Goal: Task Accomplishment & Management: Manage account settings

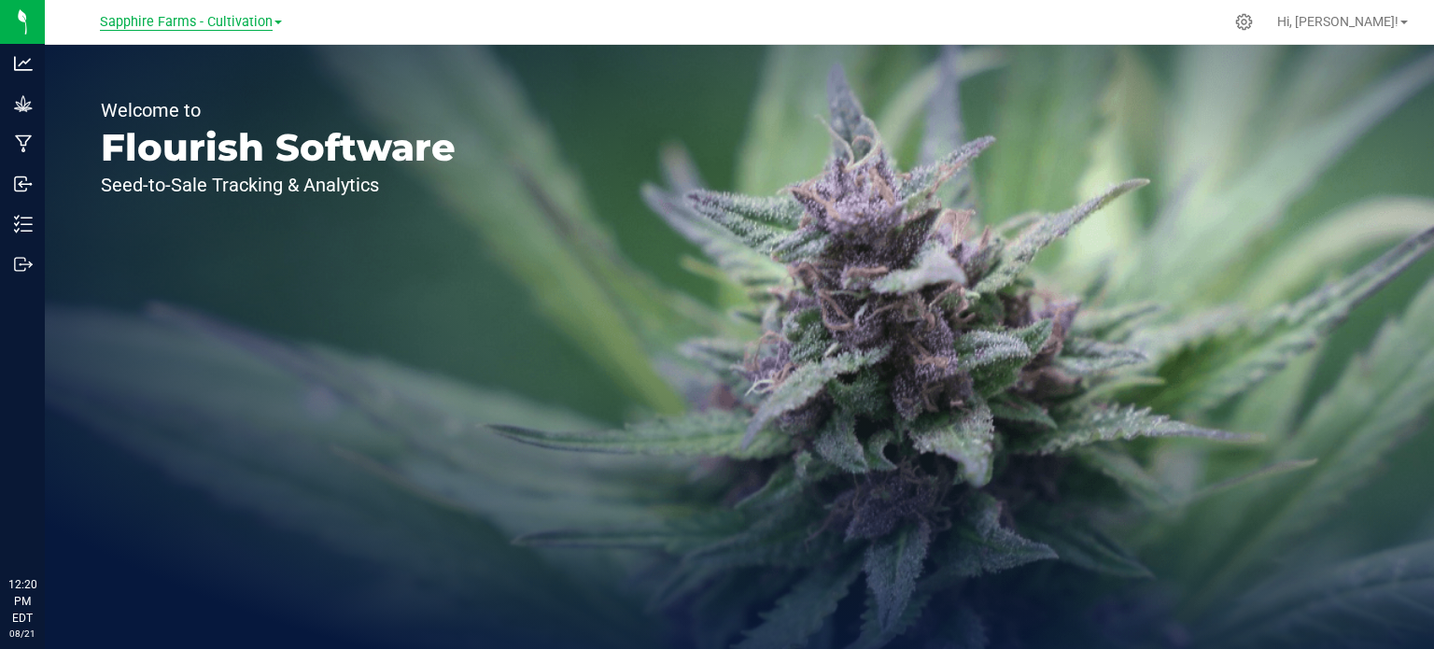
click at [262, 21] on span "Sapphire Farms - Cultivation" at bounding box center [186, 22] width 173 height 17
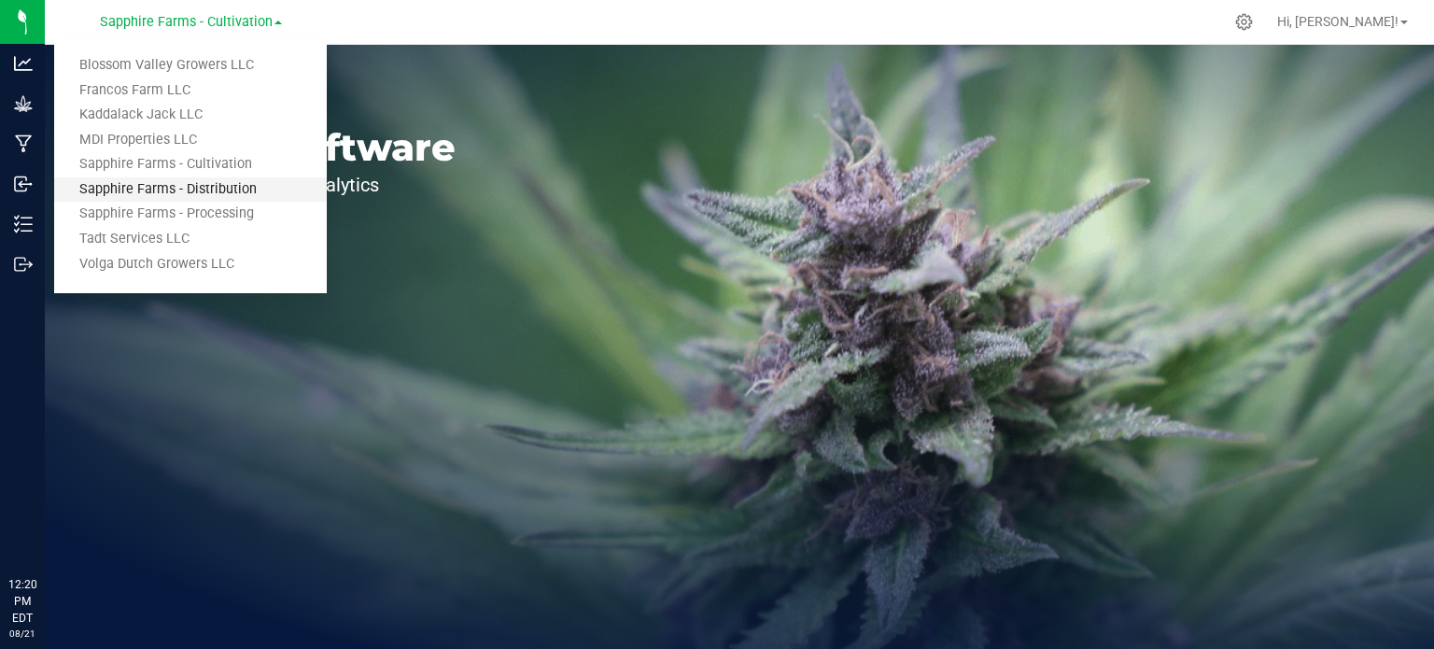
click at [221, 184] on link "Sapphire Farms - Distribution" at bounding box center [190, 189] width 273 height 25
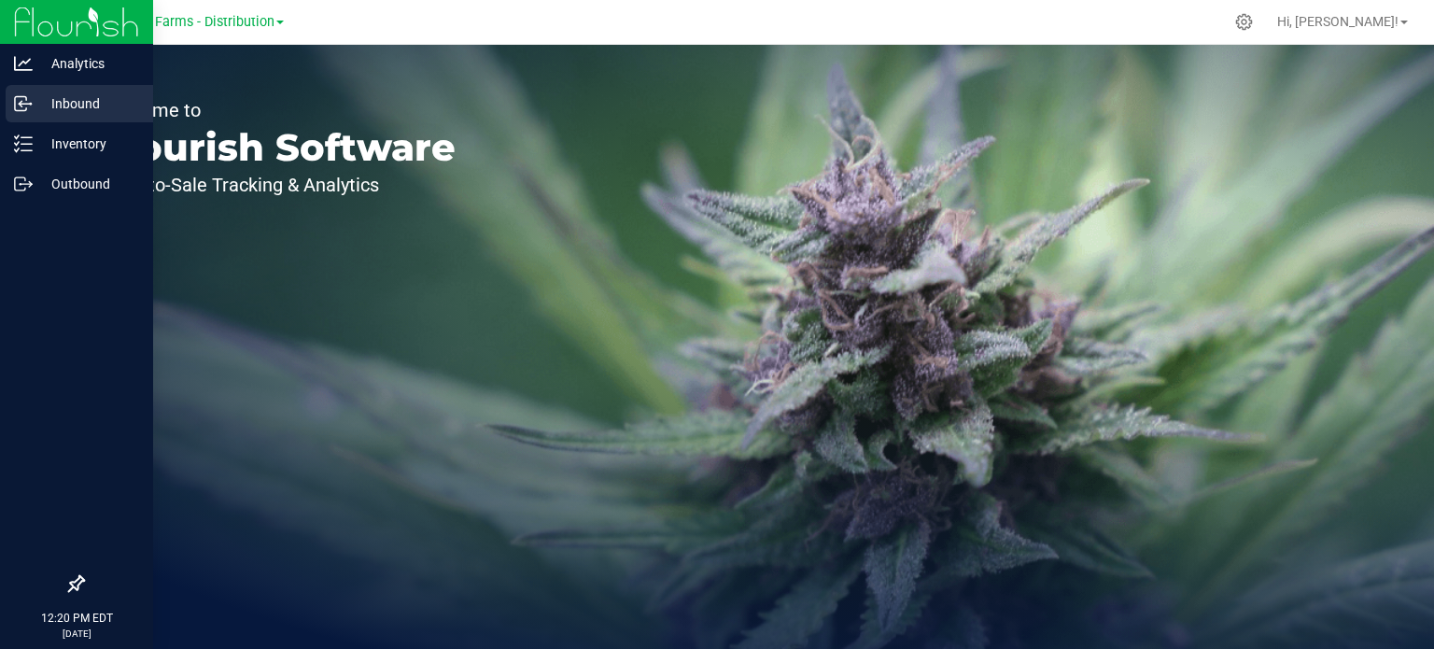
click at [46, 98] on p "Inbound" at bounding box center [89, 103] width 112 height 22
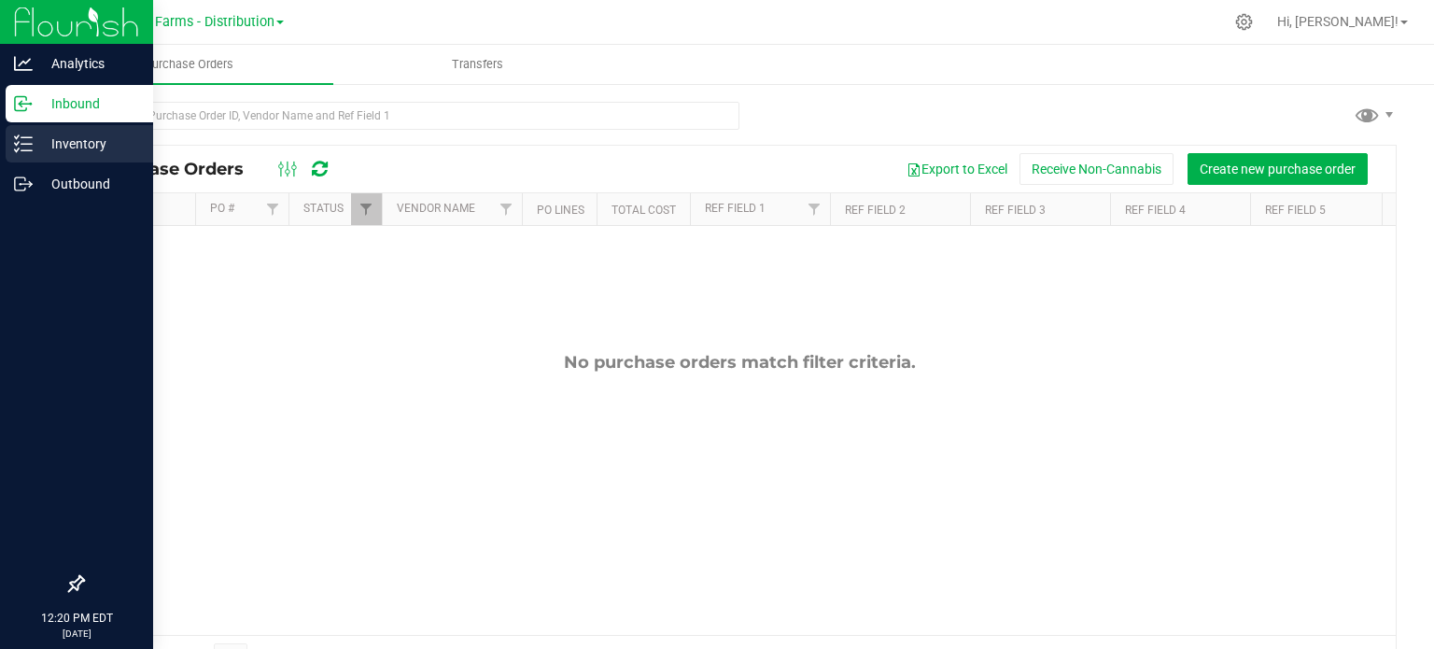
click at [33, 140] on p "Inventory" at bounding box center [89, 144] width 112 height 22
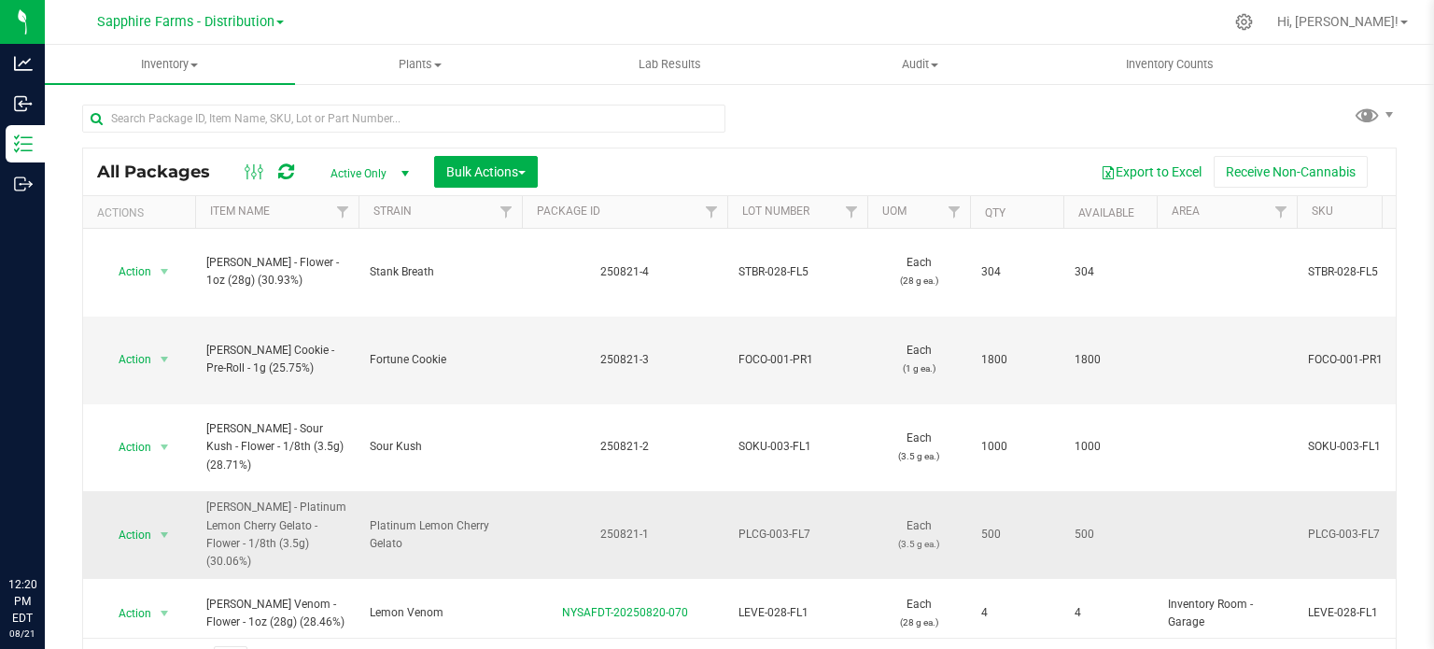
click at [539, 526] on div "250821-1" at bounding box center [624, 535] width 211 height 18
click at [159, 527] on span "select" at bounding box center [164, 534] width 15 height 15
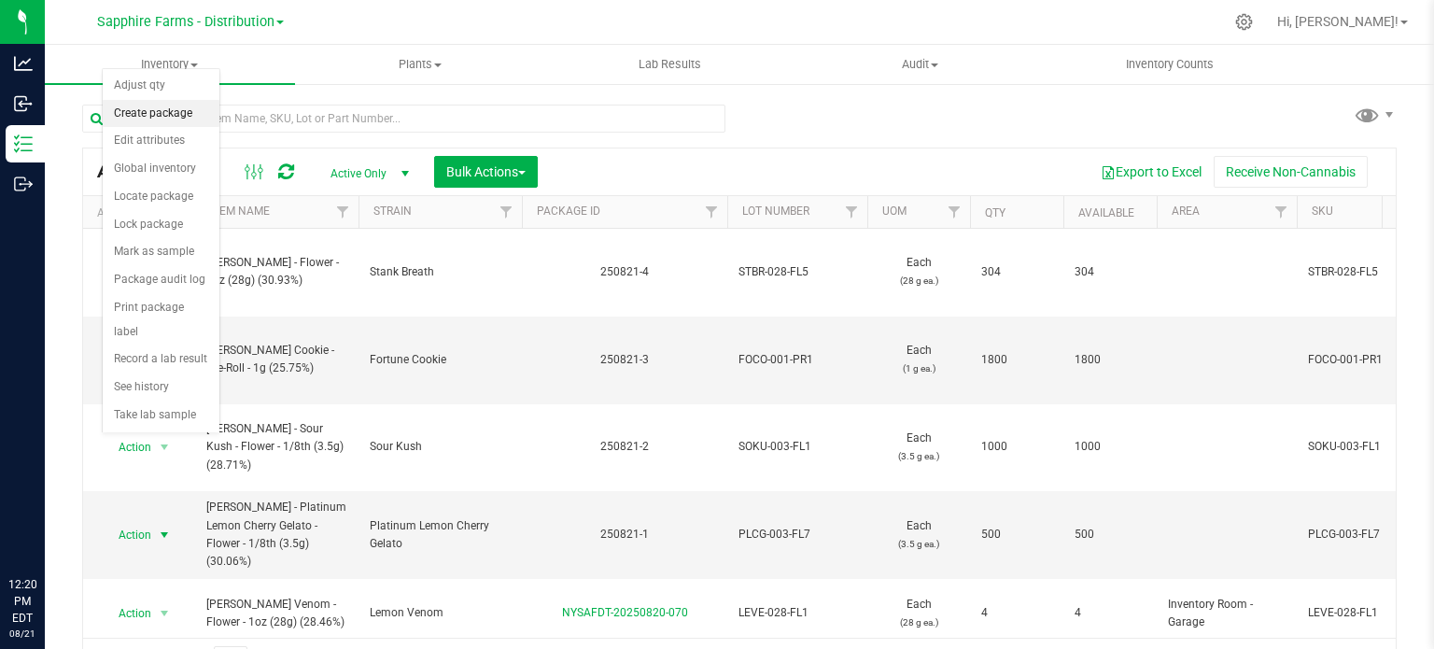
click at [161, 111] on li "Create package" at bounding box center [161, 114] width 117 height 28
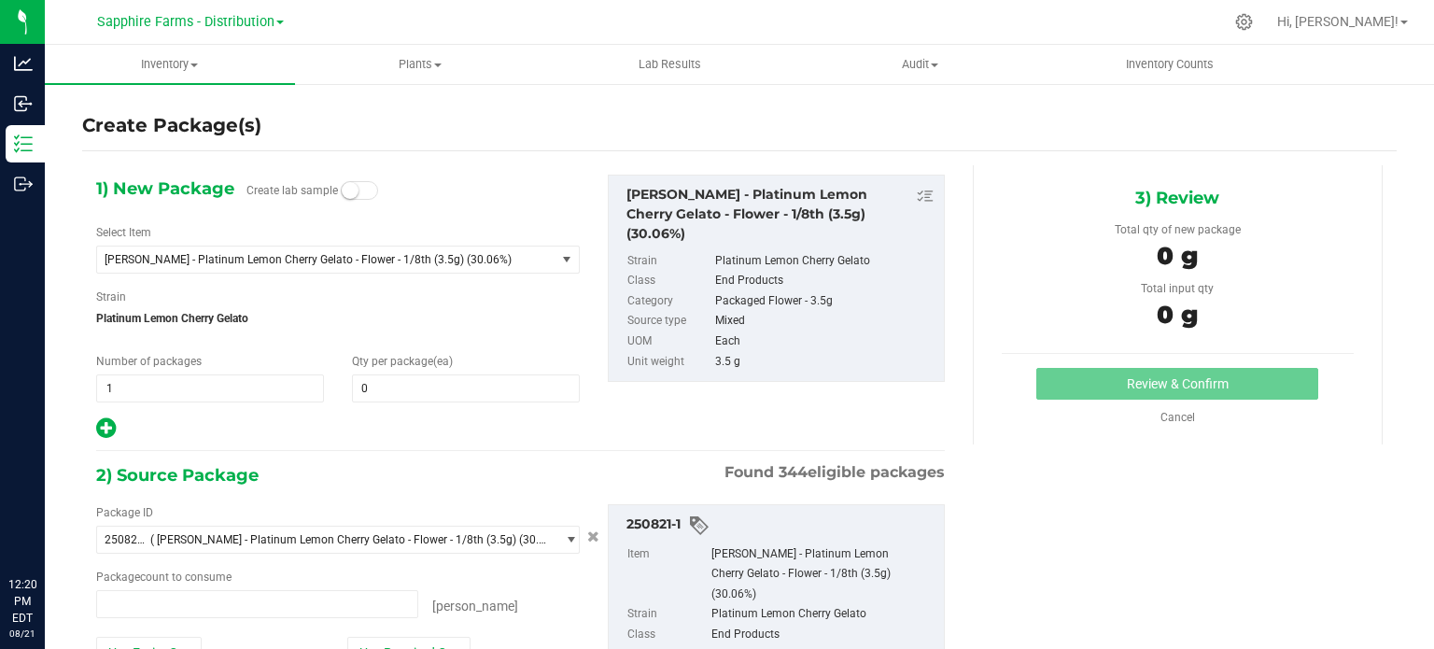
type input "0 ea"
click at [210, 377] on span "1 1" at bounding box center [210, 388] width 228 height 28
type input "5"
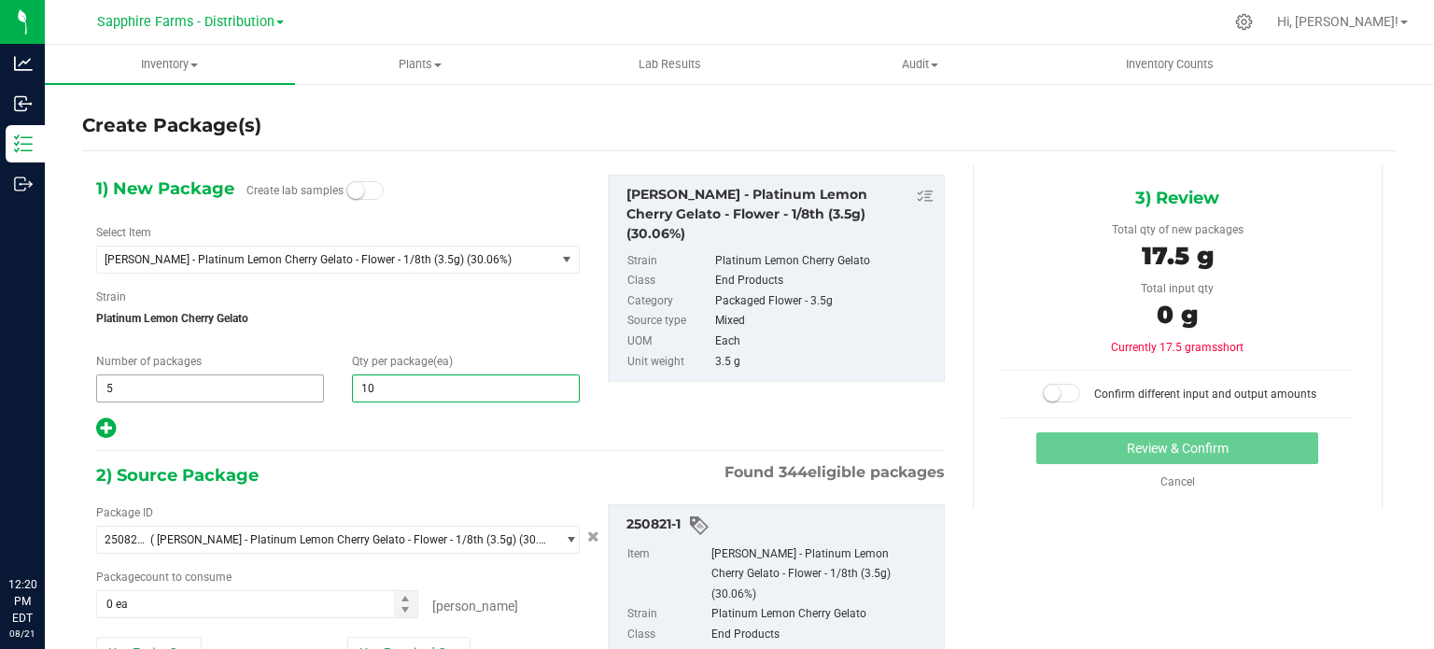
type input "100"
click at [406, 475] on div "2) Source Package Found 344 eligible packages" at bounding box center [520, 475] width 849 height 28
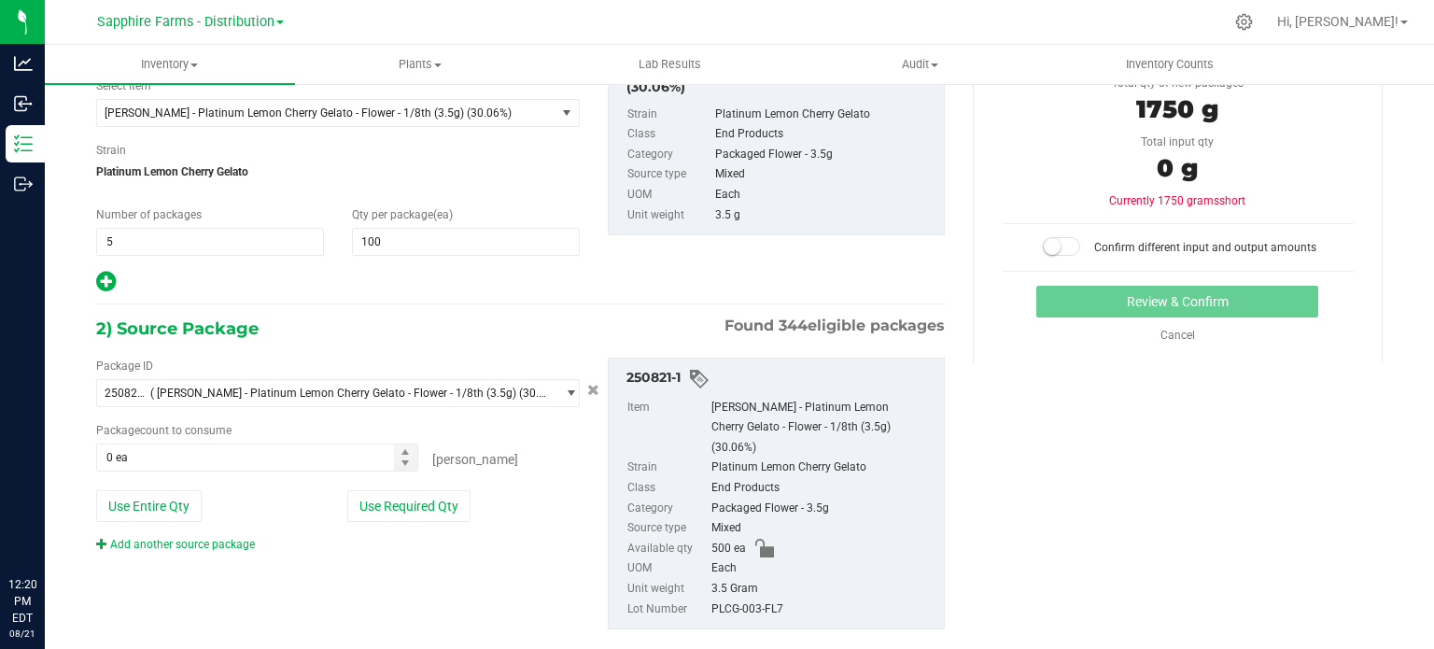
scroll to position [160, 0]
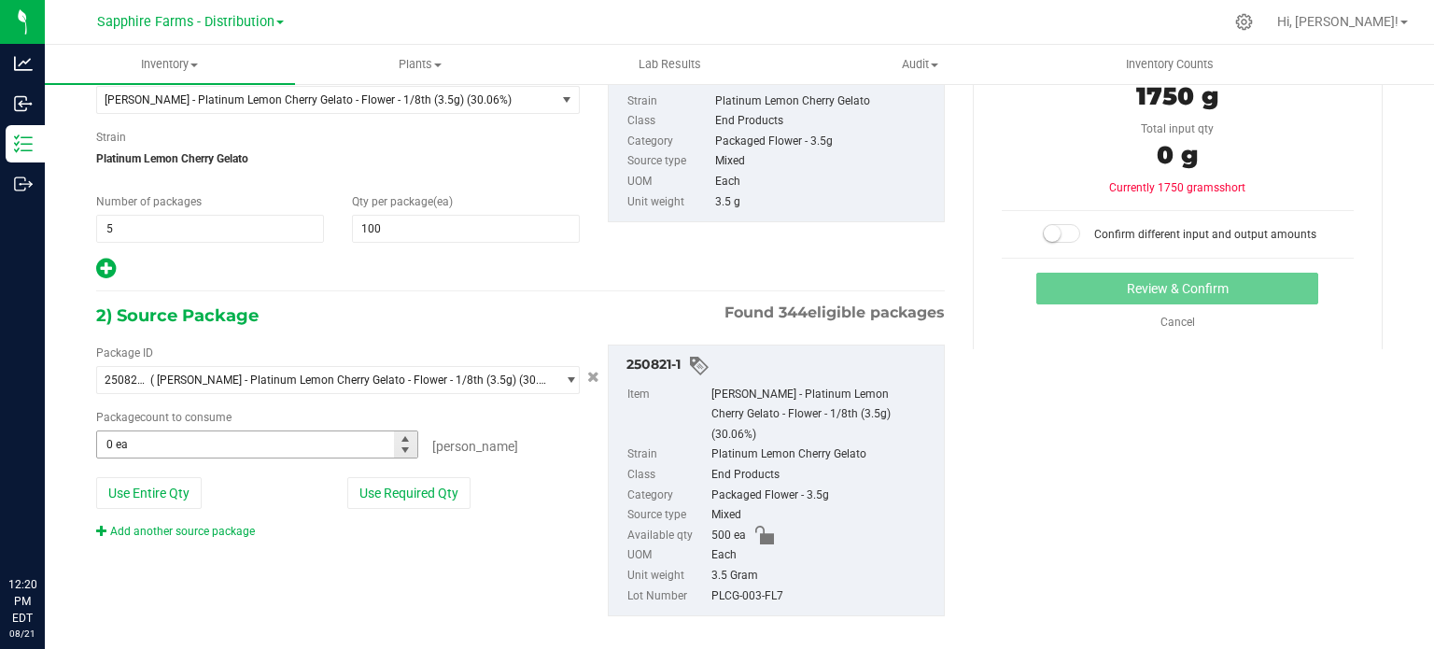
click at [183, 447] on span "0 ea 0" at bounding box center [257, 444] width 322 height 28
type input "500"
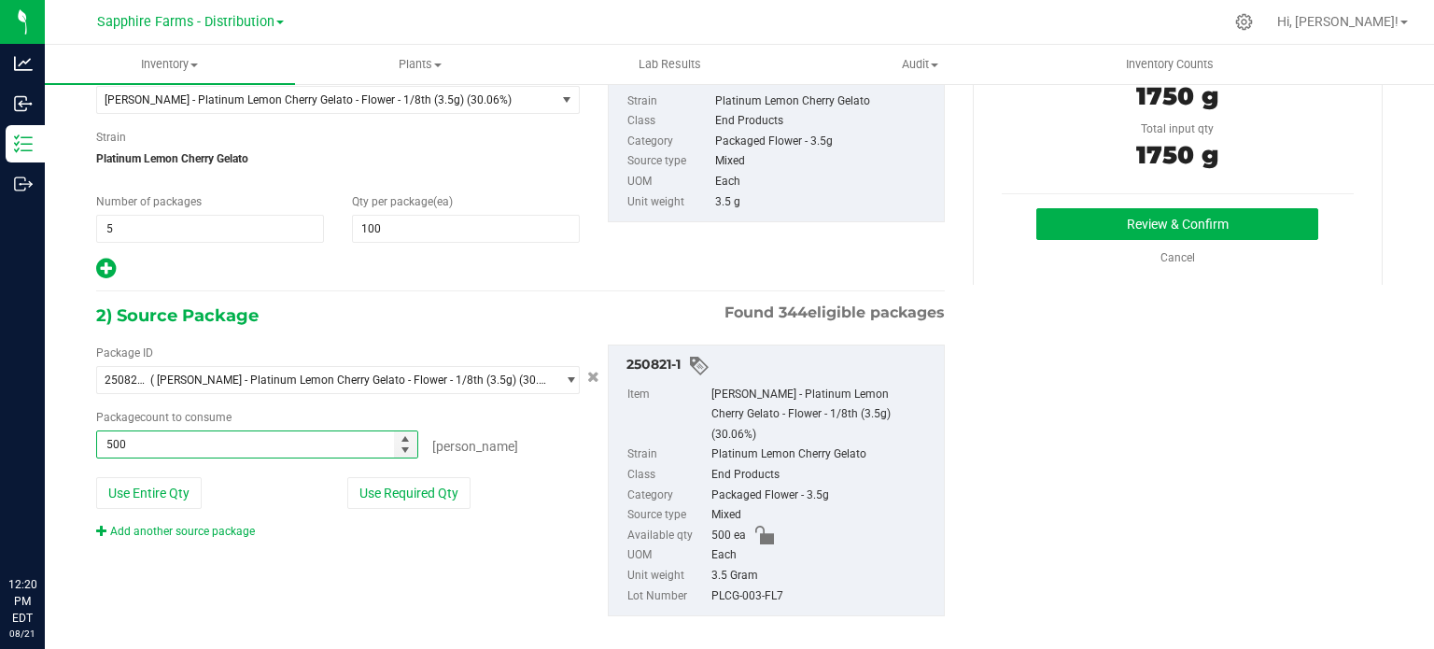
type input "500 ea"
click at [469, 299] on div "1) New Package Create lab samples Select Item [PERSON_NAME] - Platinum Lemon Ch…" at bounding box center [520, 331] width 877 height 651
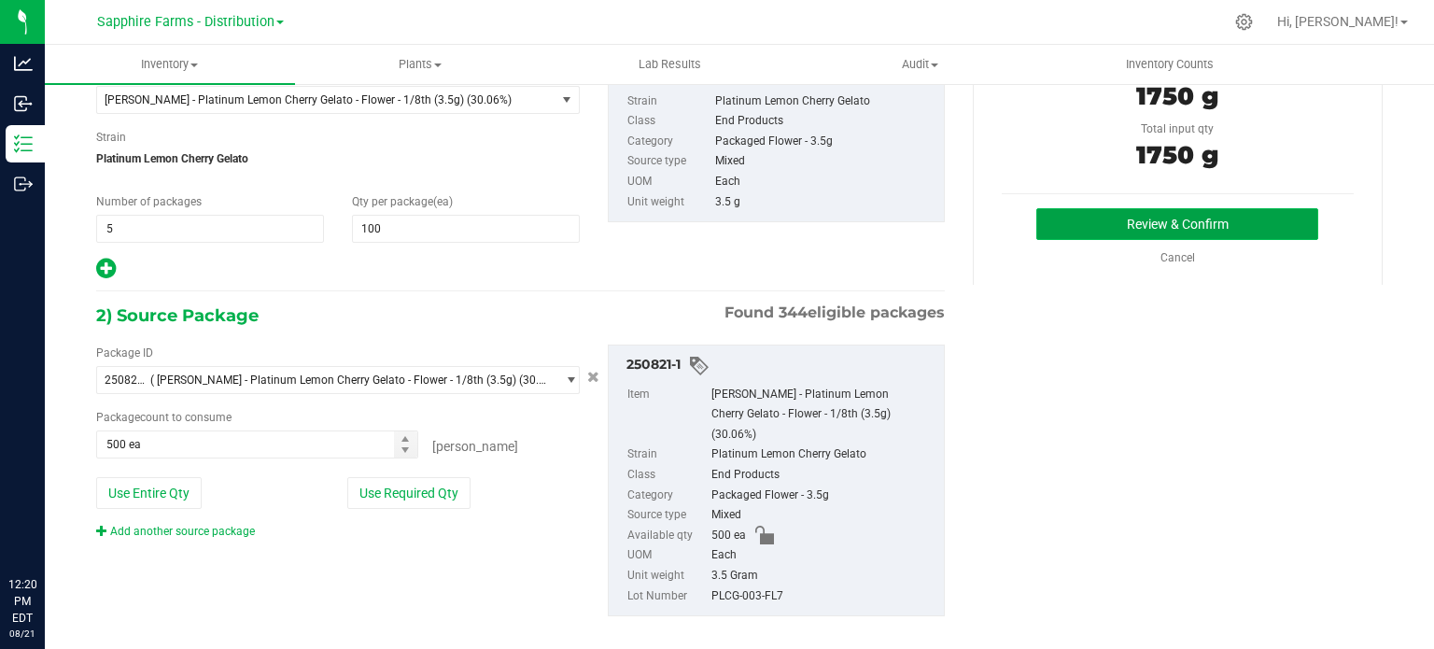
click at [1116, 219] on button "Review & Confirm" at bounding box center [1177, 224] width 282 height 32
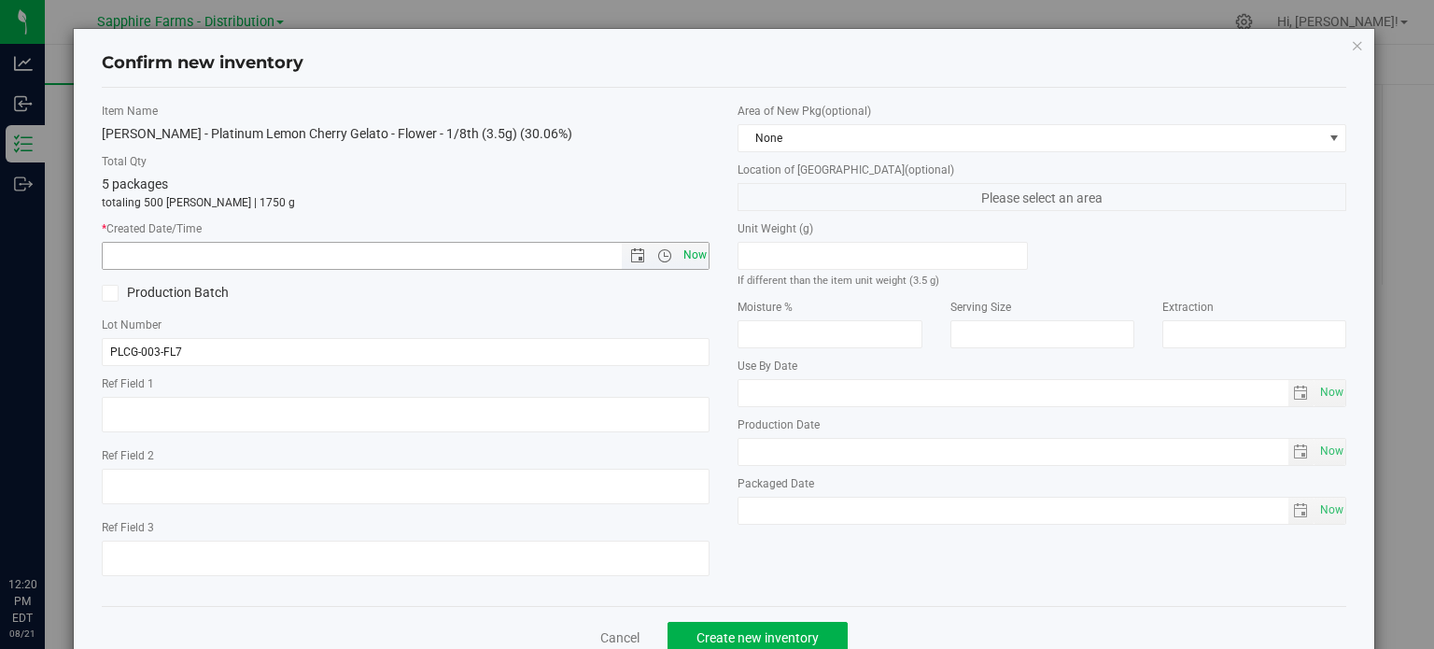
click at [692, 258] on span "Now" at bounding box center [695, 255] width 32 height 27
type input "[DATE] 12:20 PM"
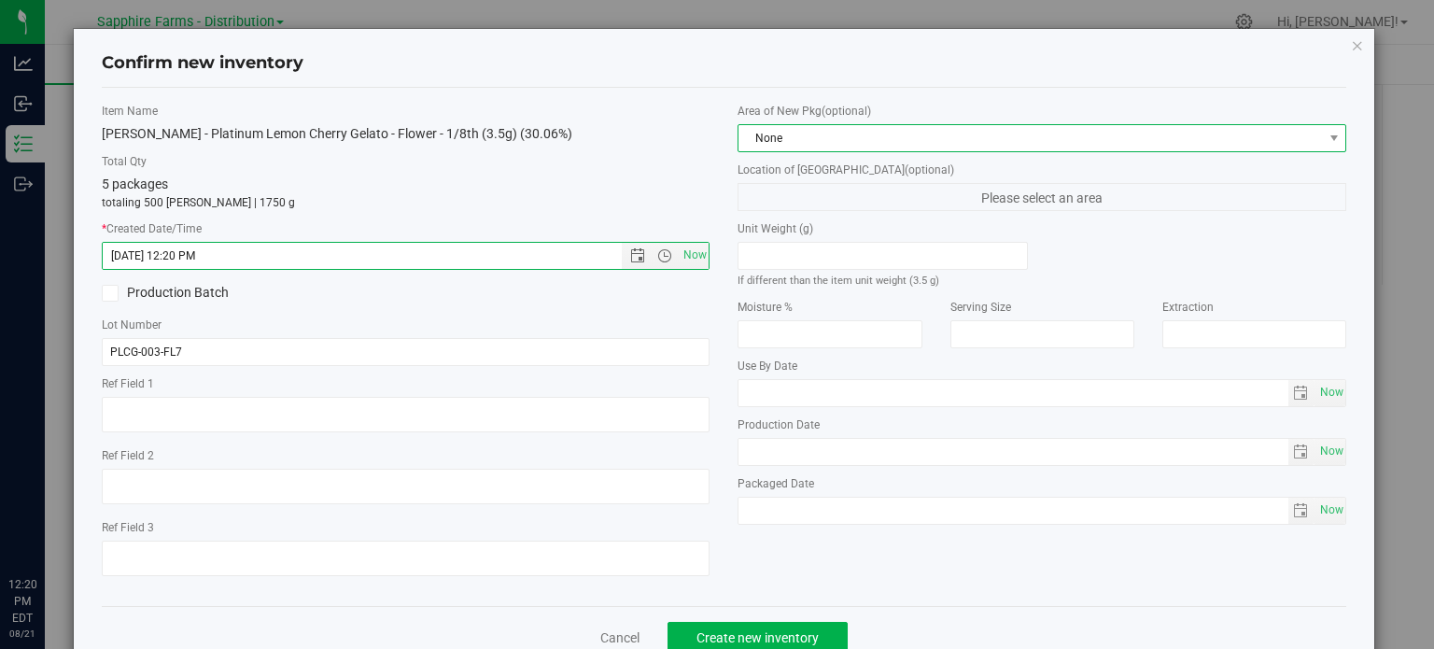
click at [1047, 132] on span "None" at bounding box center [1029, 138] width 583 height 26
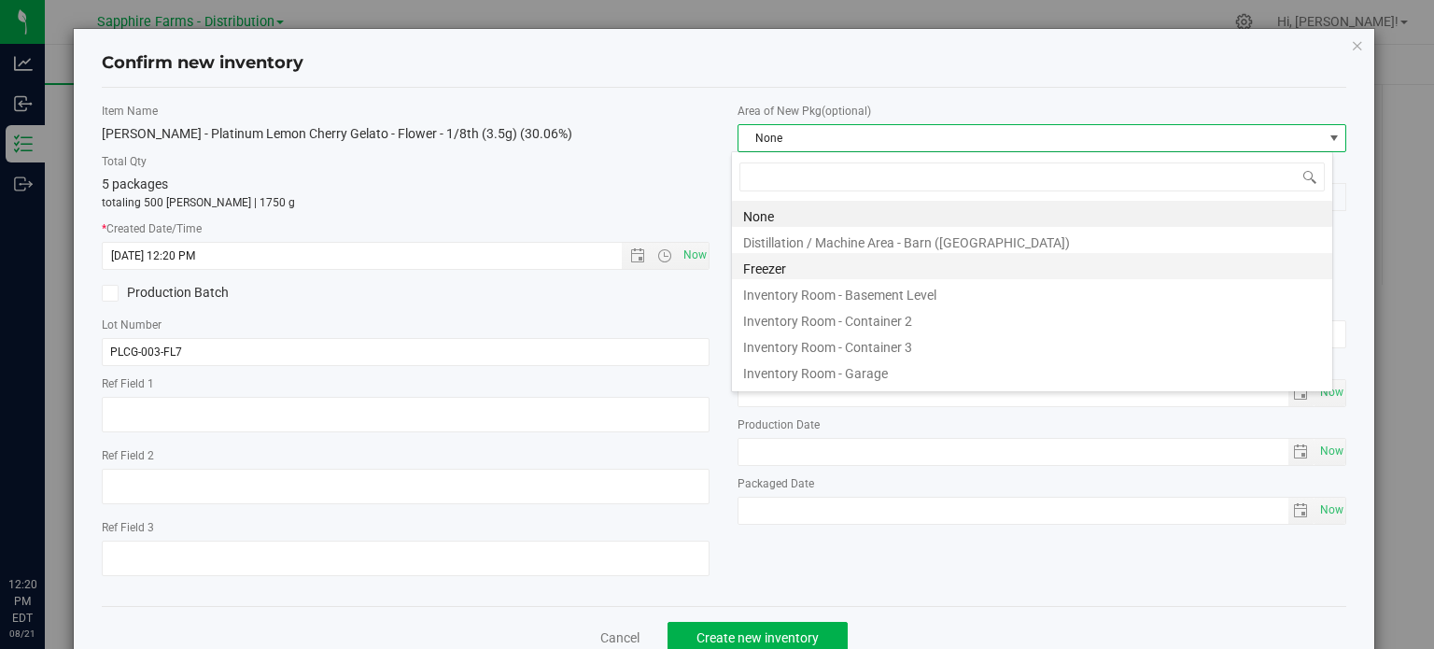
scroll to position [27, 601]
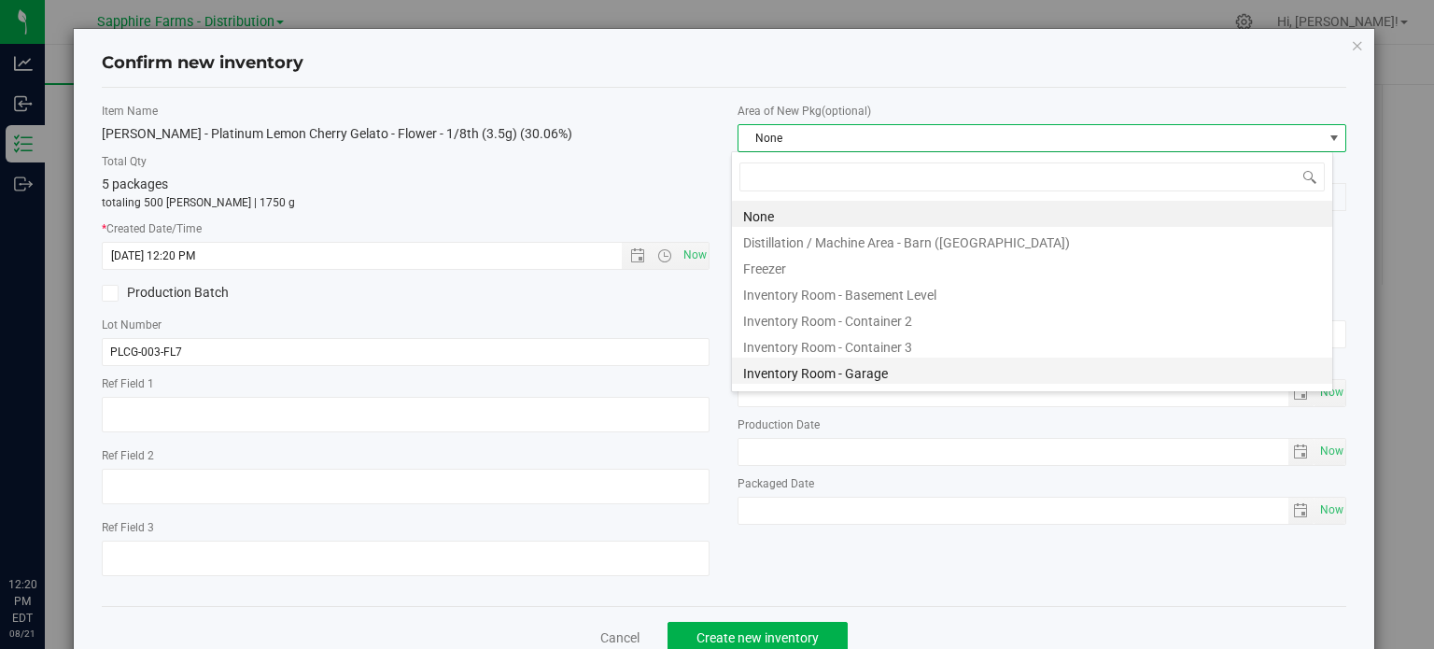
click at [928, 370] on li "Inventory Room - Garage" at bounding box center [1032, 371] width 600 height 26
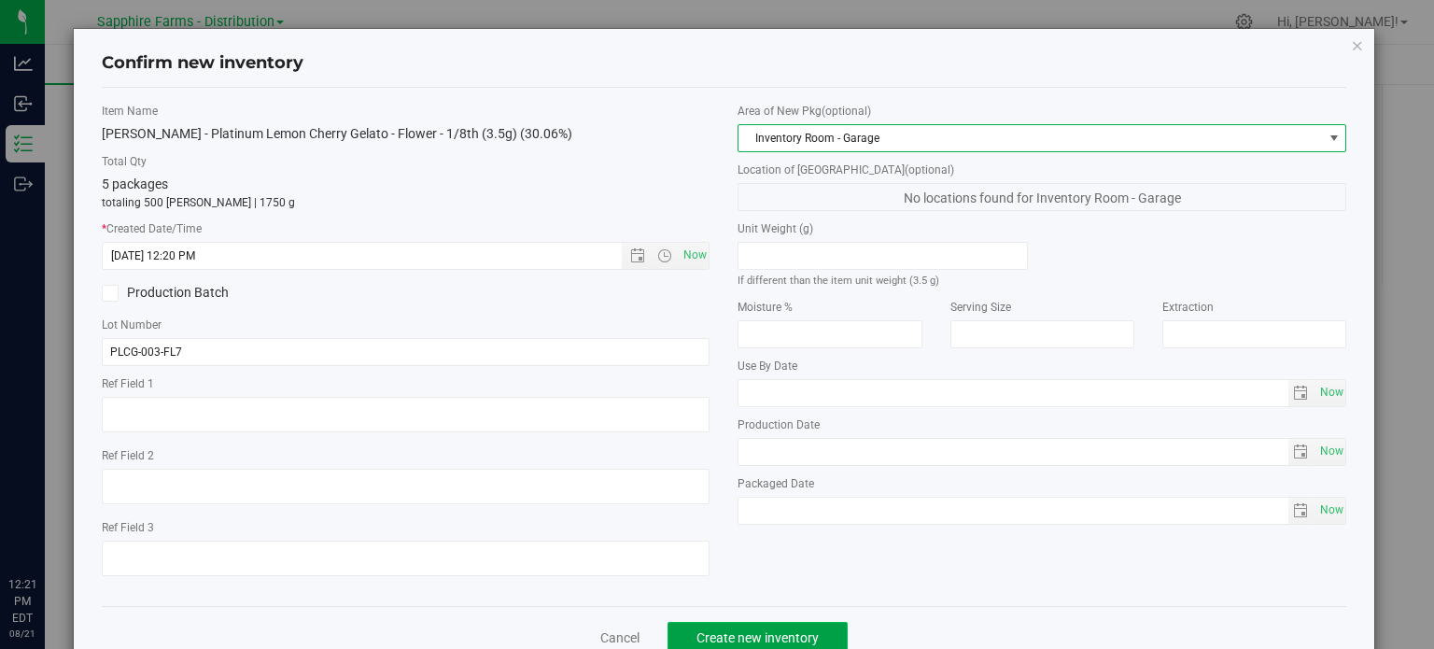
click at [797, 641] on span "Create new inventory" at bounding box center [757, 637] width 122 height 15
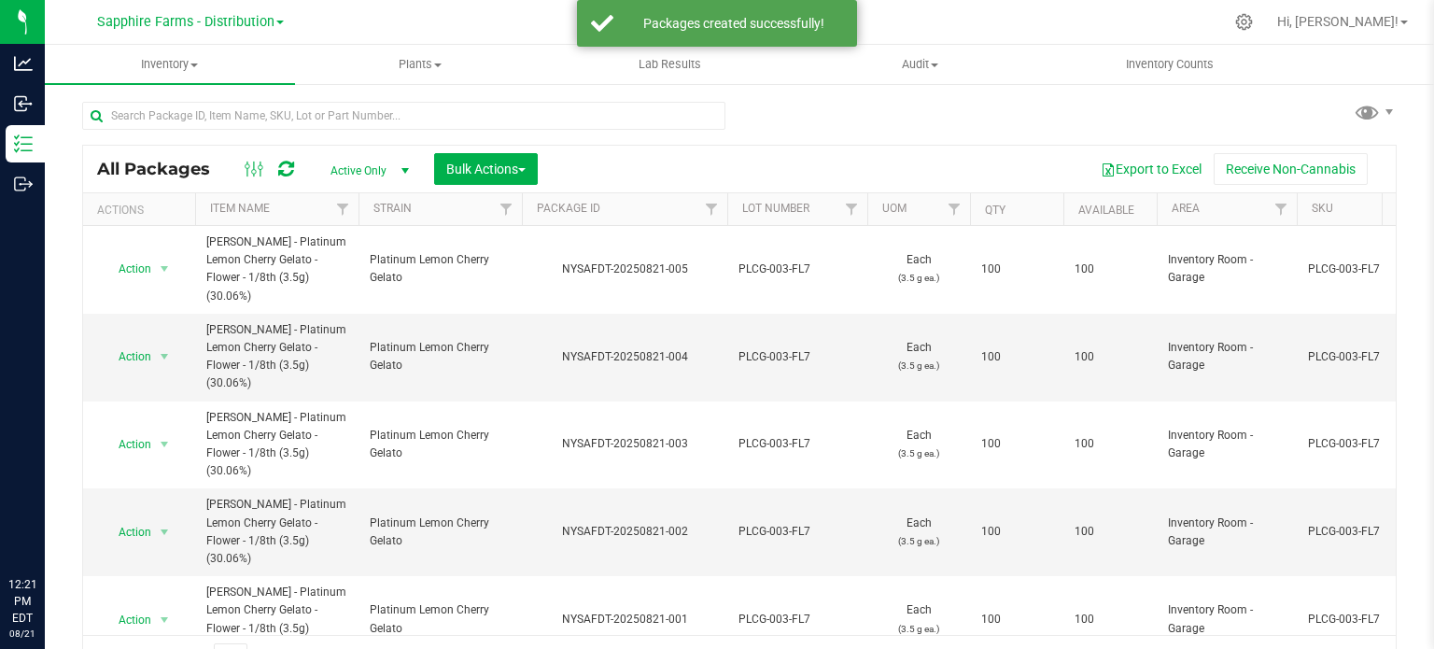
scroll to position [33, 0]
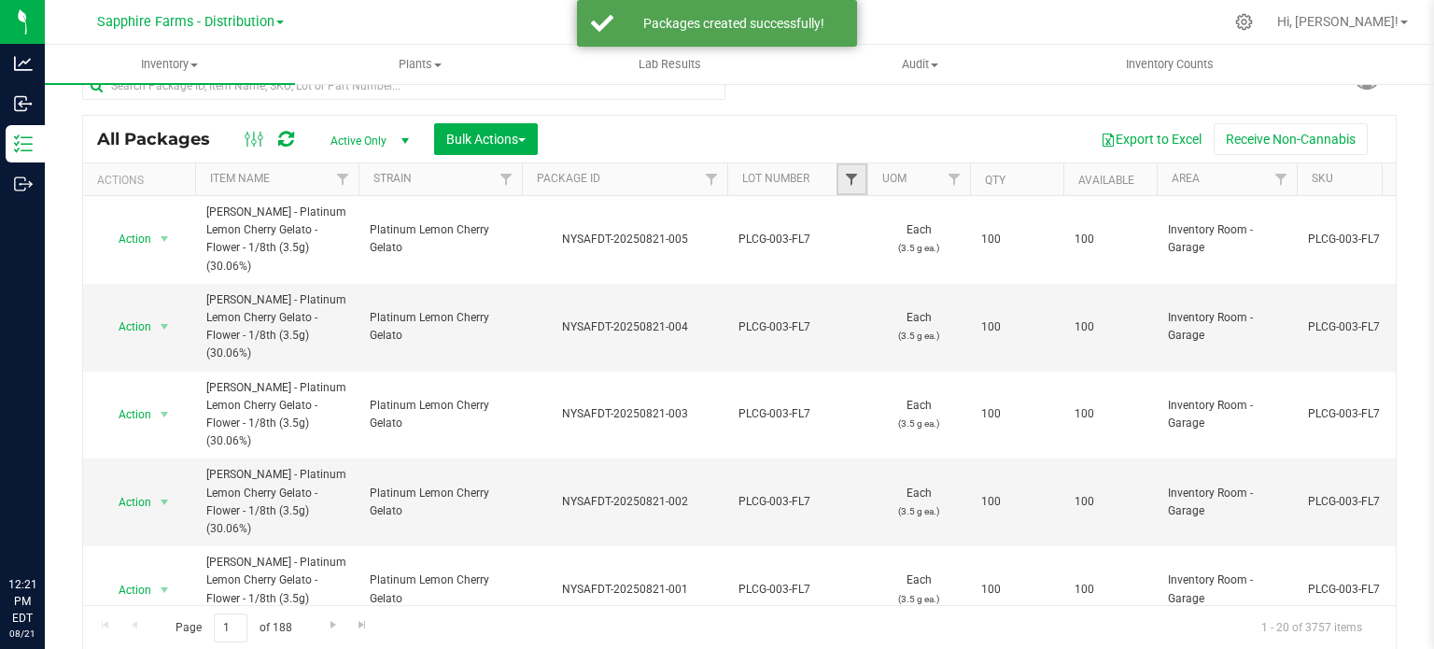
click at [855, 180] on span "Filter" at bounding box center [851, 179] width 15 height 15
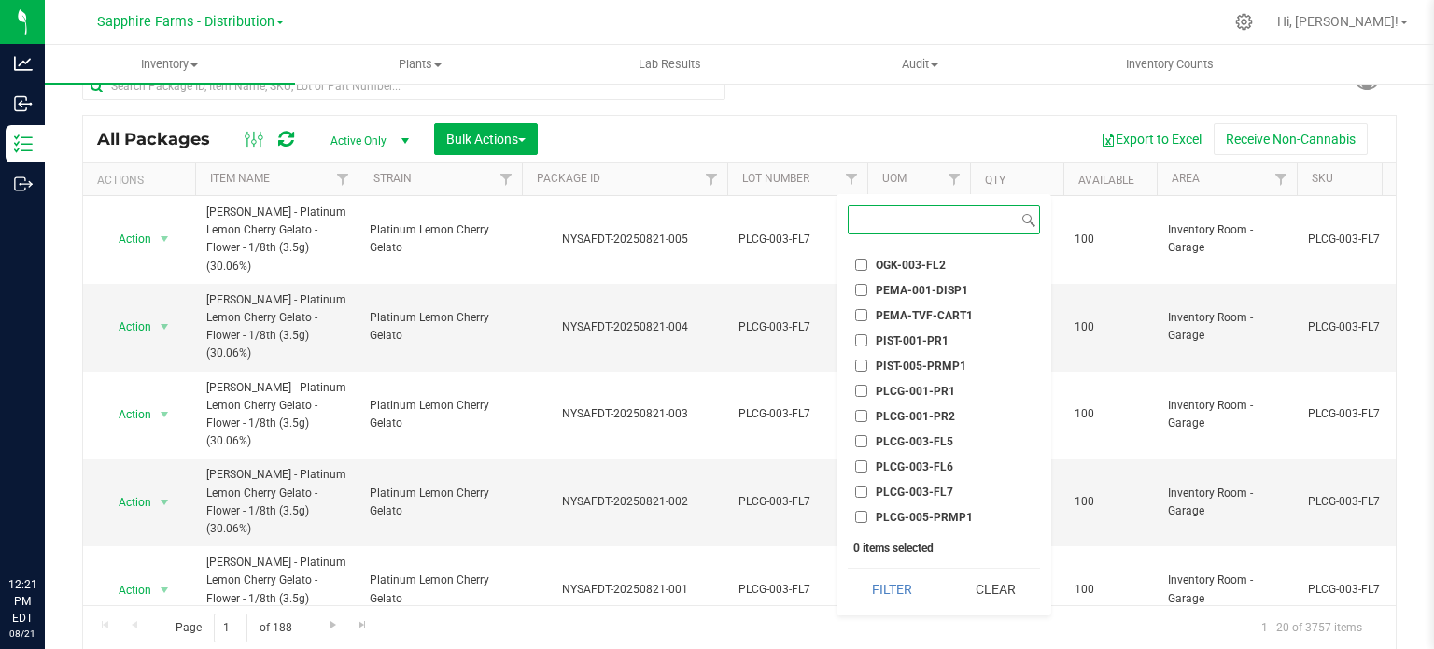
scroll to position [1307, 0]
click at [942, 388] on span "PLCG-003-FL7" at bounding box center [914, 388] width 77 height 11
click at [867, 388] on input "PLCG-003-FL7" at bounding box center [861, 388] width 12 height 12
checkbox input "true"
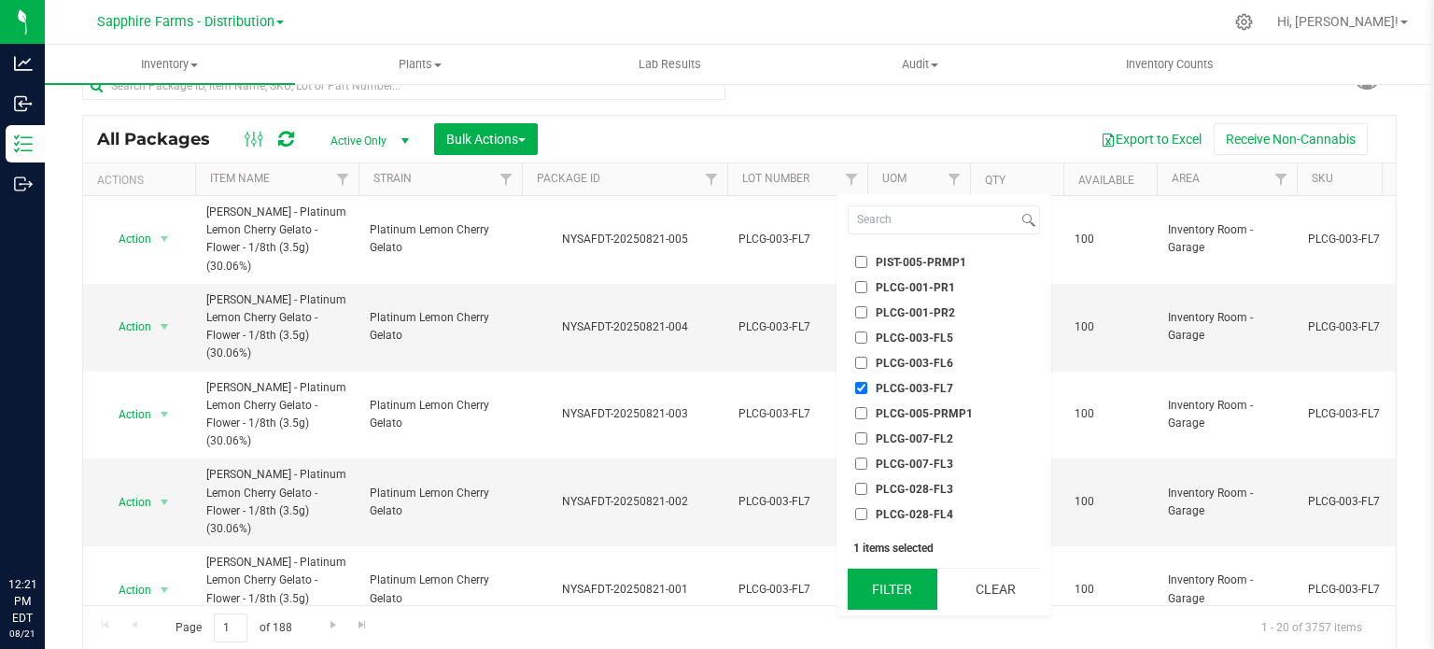
click at [889, 591] on button "Filter" at bounding box center [893, 589] width 90 height 41
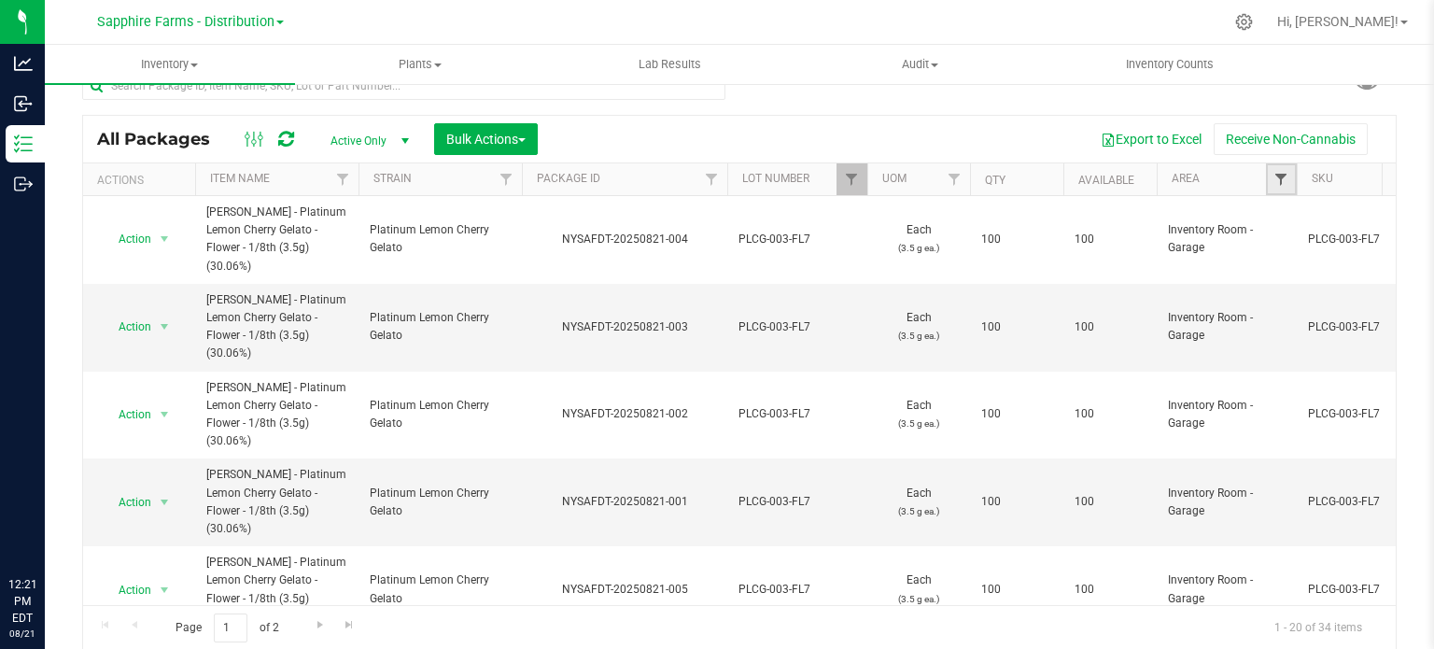
click at [1277, 178] on span "Filter" at bounding box center [1280, 179] width 15 height 15
click at [1277, 176] on span "Filter" at bounding box center [1280, 179] width 15 height 15
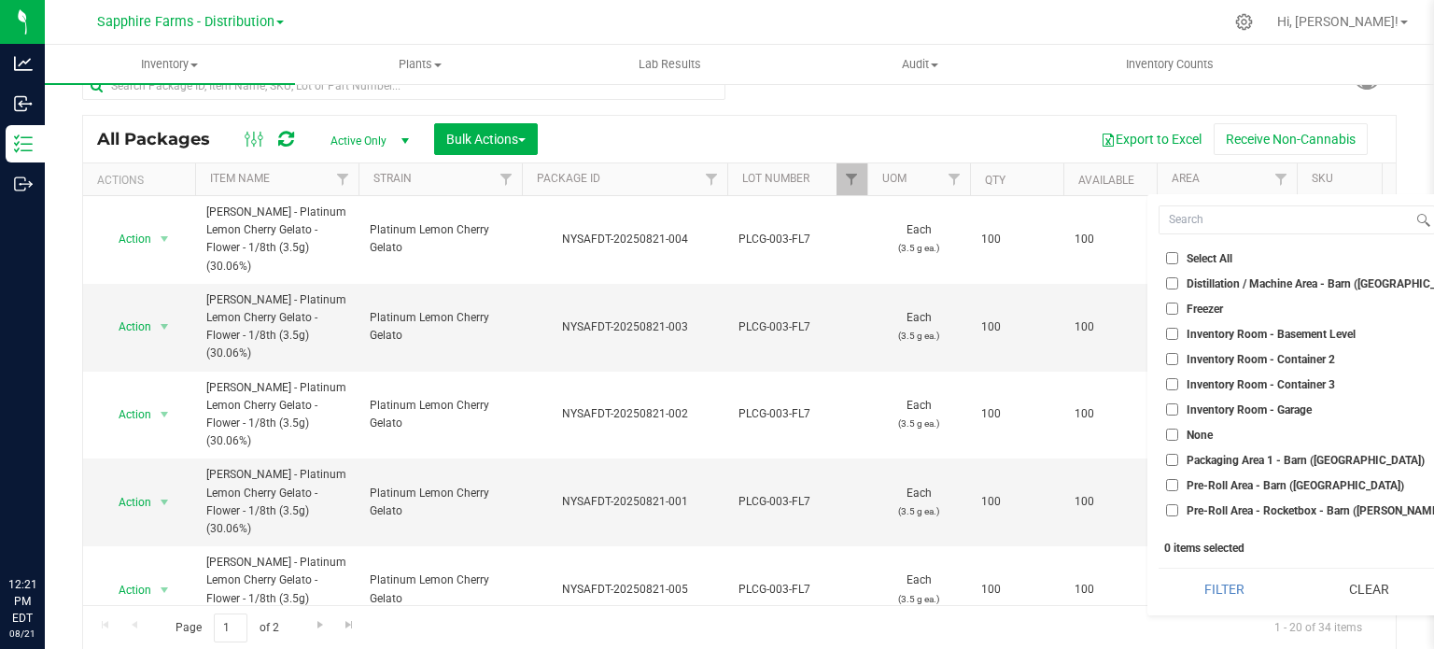
click at [1286, 412] on span "Inventory Room - Garage" at bounding box center [1249, 409] width 125 height 11
click at [1178, 412] on input "Inventory Room - Garage" at bounding box center [1172, 409] width 12 height 12
checkbox input "true"
click at [1221, 588] on button "Filter" at bounding box center [1225, 589] width 132 height 41
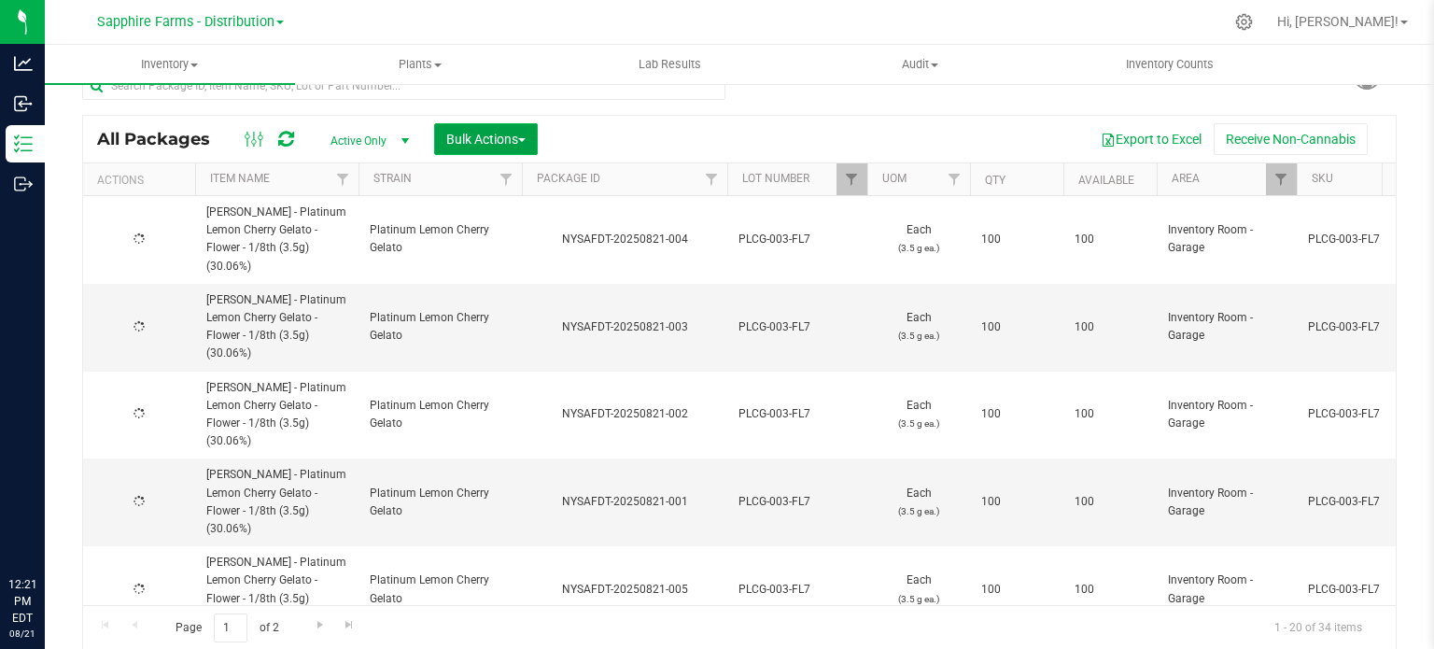
click at [531, 132] on button "Bulk Actions" at bounding box center [486, 139] width 104 height 32
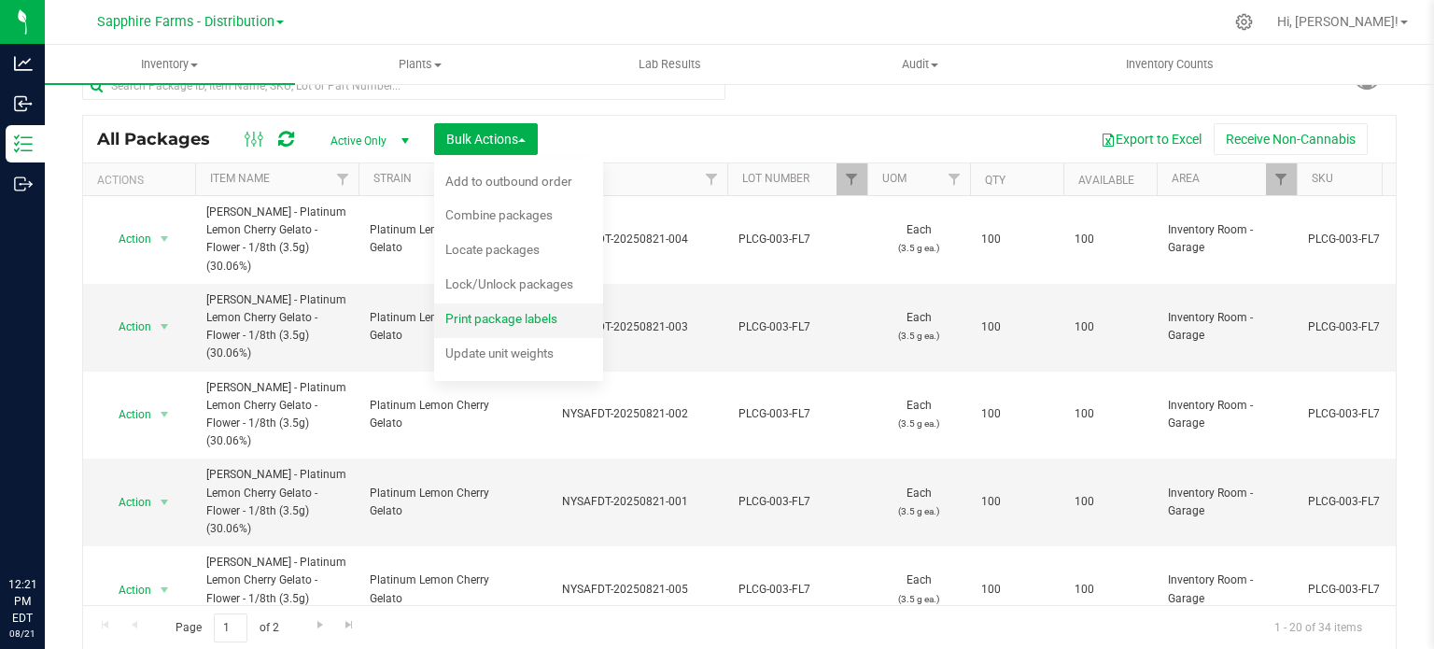
click at [492, 321] on span "Print package labels" at bounding box center [501, 318] width 112 height 15
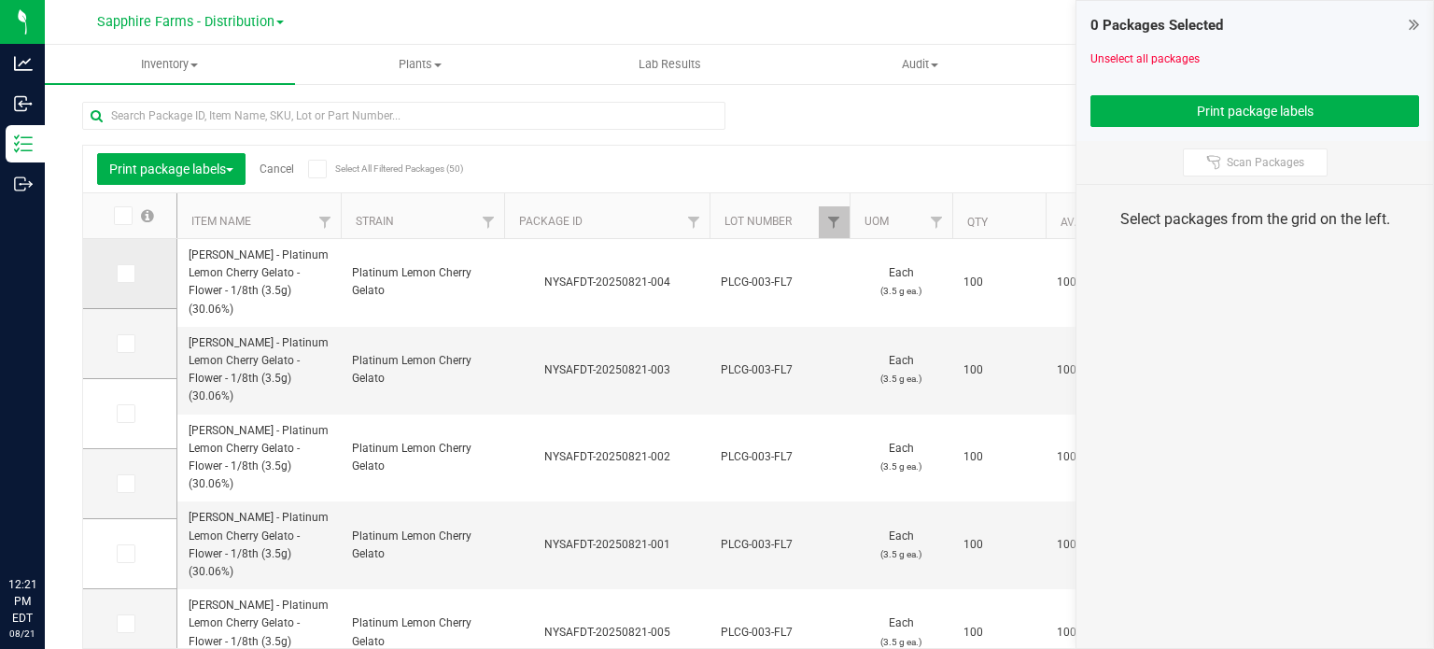
scroll to position [33, 0]
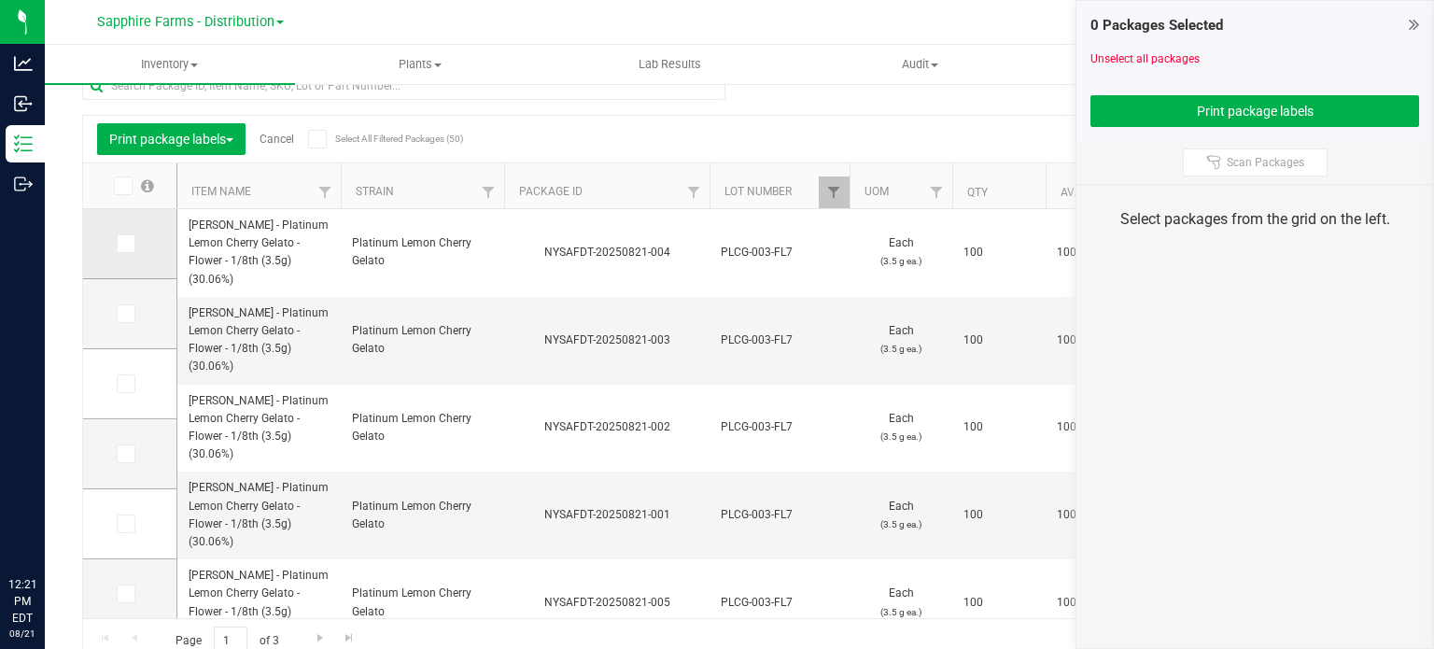
click at [126, 244] on icon at bounding box center [125, 244] width 12 height 0
click at [0, 0] on input "checkbox" at bounding box center [0, 0] width 0 height 0
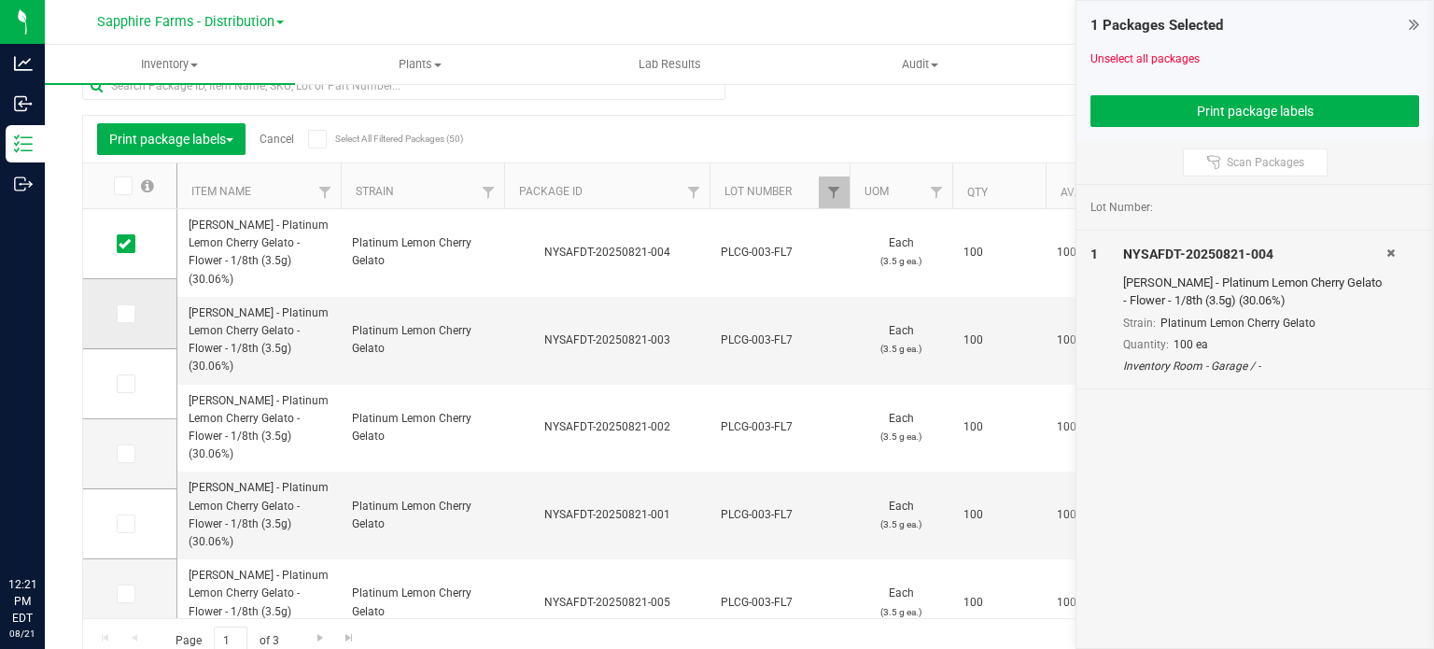
click at [119, 314] on icon at bounding box center [125, 314] width 12 height 0
click at [0, 0] on input "checkbox" at bounding box center [0, 0] width 0 height 0
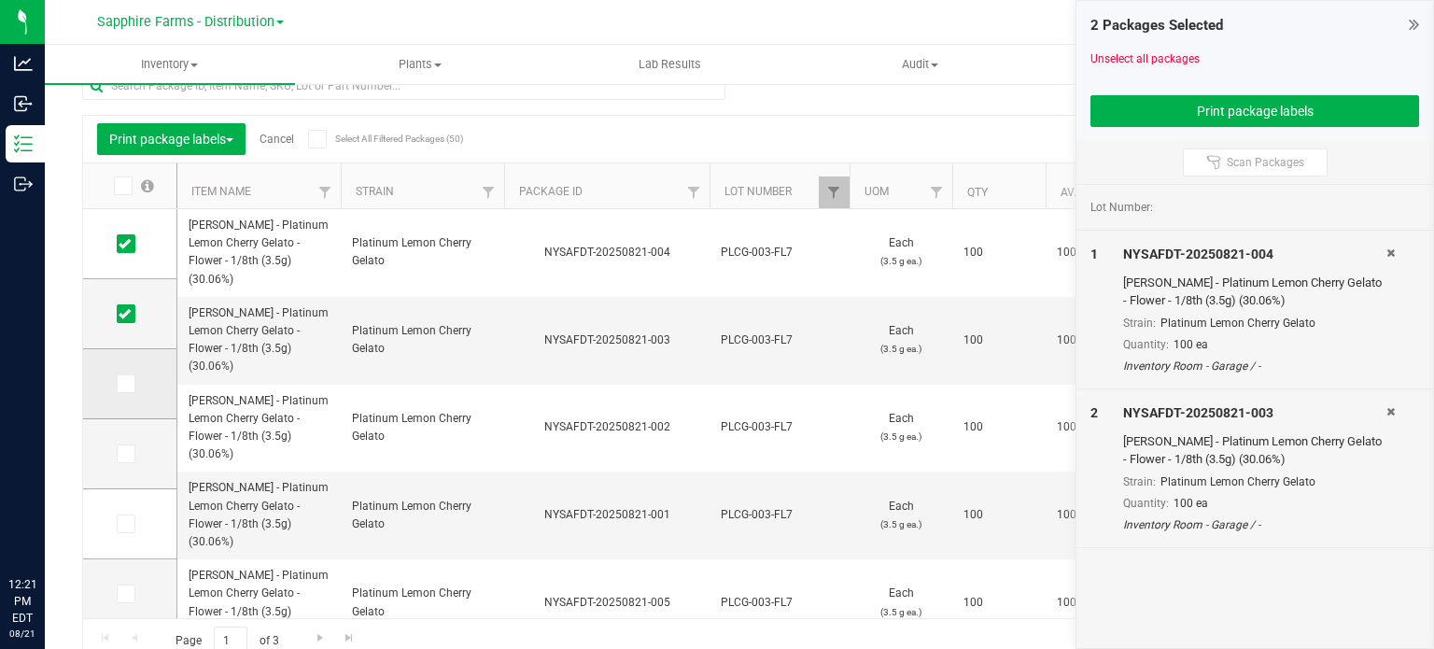
click at [126, 384] on icon at bounding box center [125, 384] width 12 height 0
click at [0, 0] on input "checkbox" at bounding box center [0, 0] width 0 height 0
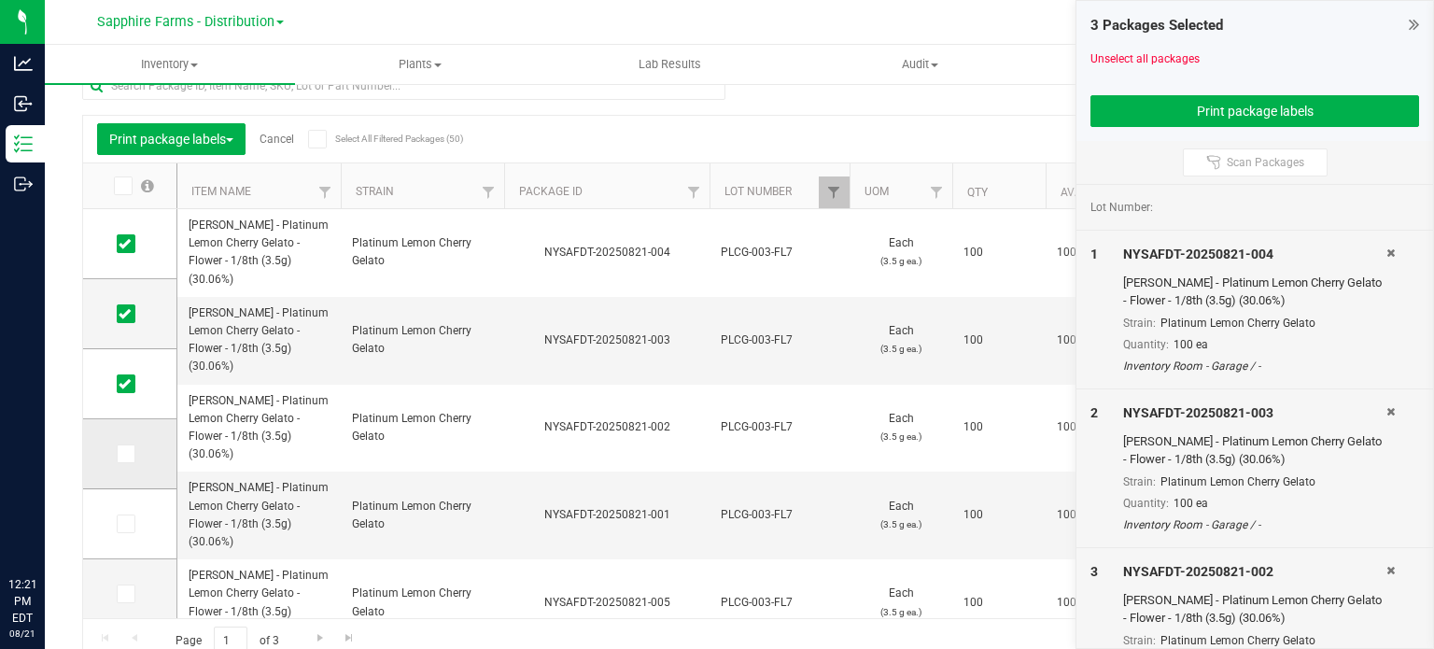
click at [126, 454] on icon at bounding box center [125, 454] width 12 height 0
click at [0, 0] on input "checkbox" at bounding box center [0, 0] width 0 height 0
click at [123, 524] on icon at bounding box center [125, 524] width 12 height 0
click at [0, 0] on input "checkbox" at bounding box center [0, 0] width 0 height 0
drag, startPoint x: 1413, startPoint y: 20, endPoint x: 1405, endPoint y: 58, distance: 39.2
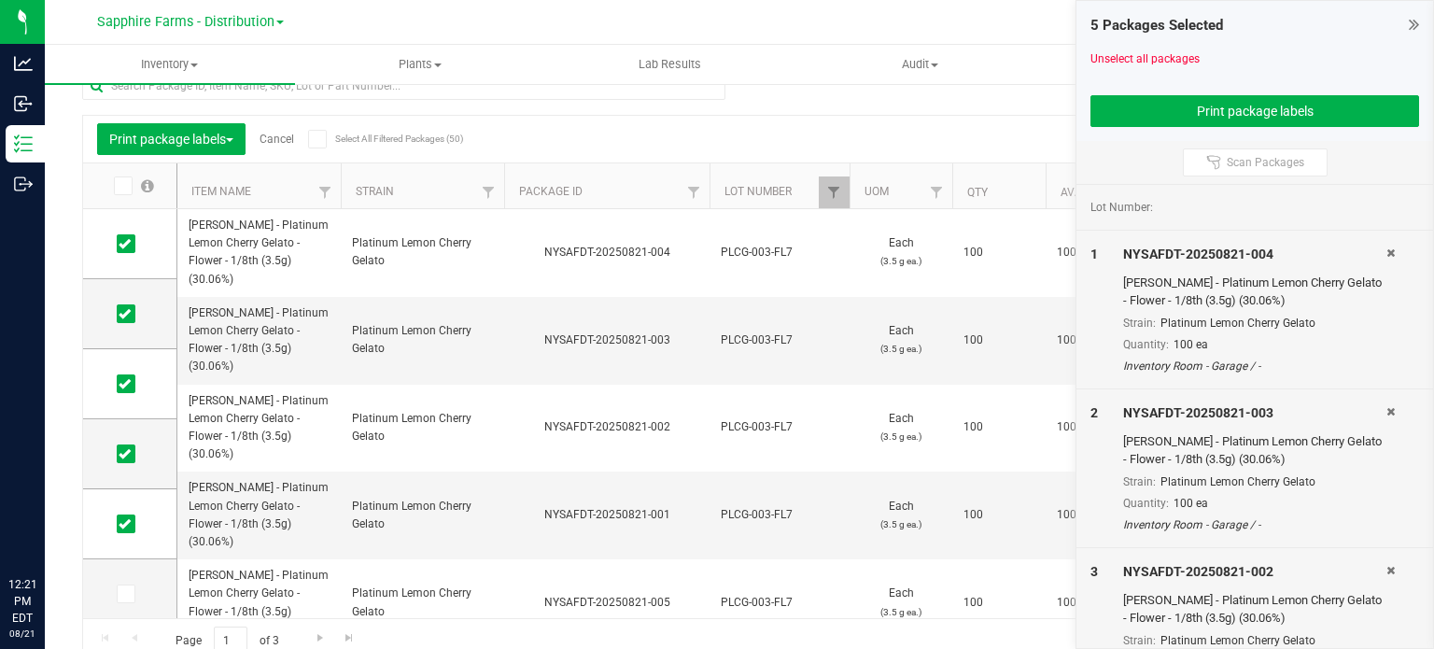
click at [1415, 20] on icon at bounding box center [1414, 24] width 10 height 19
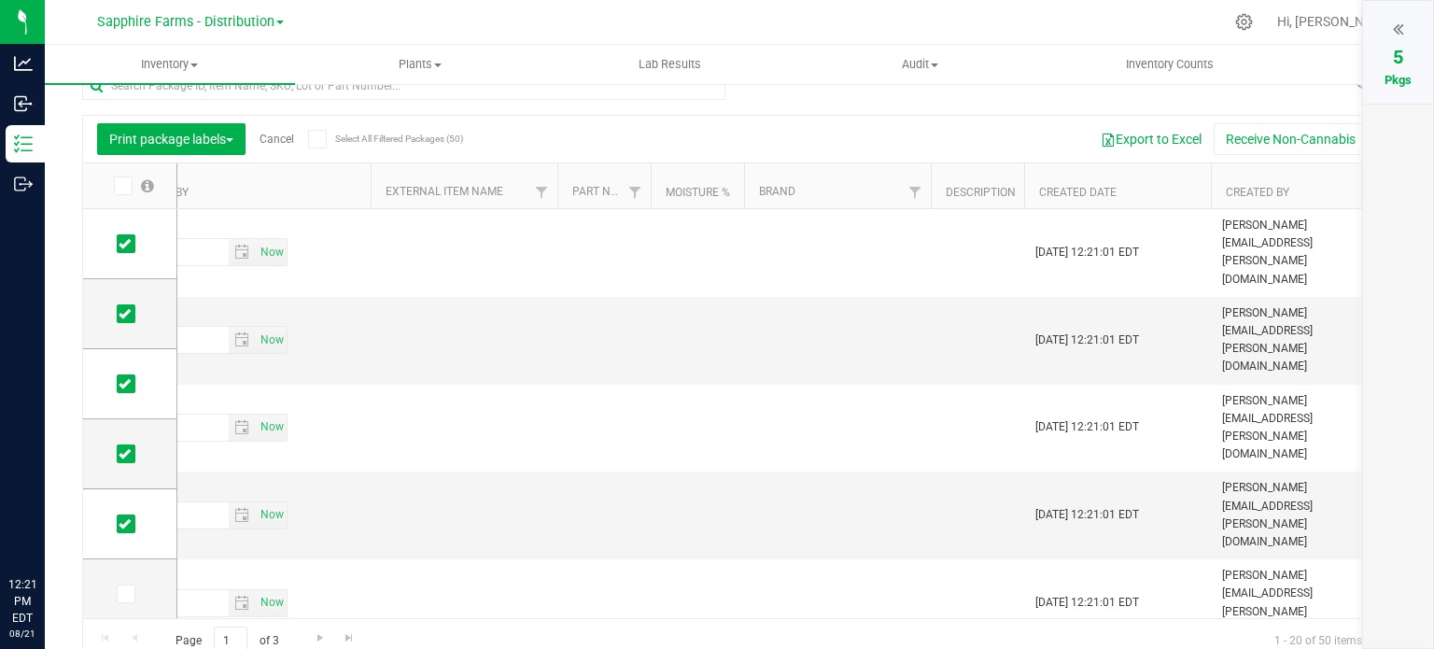
scroll to position [0, 7858]
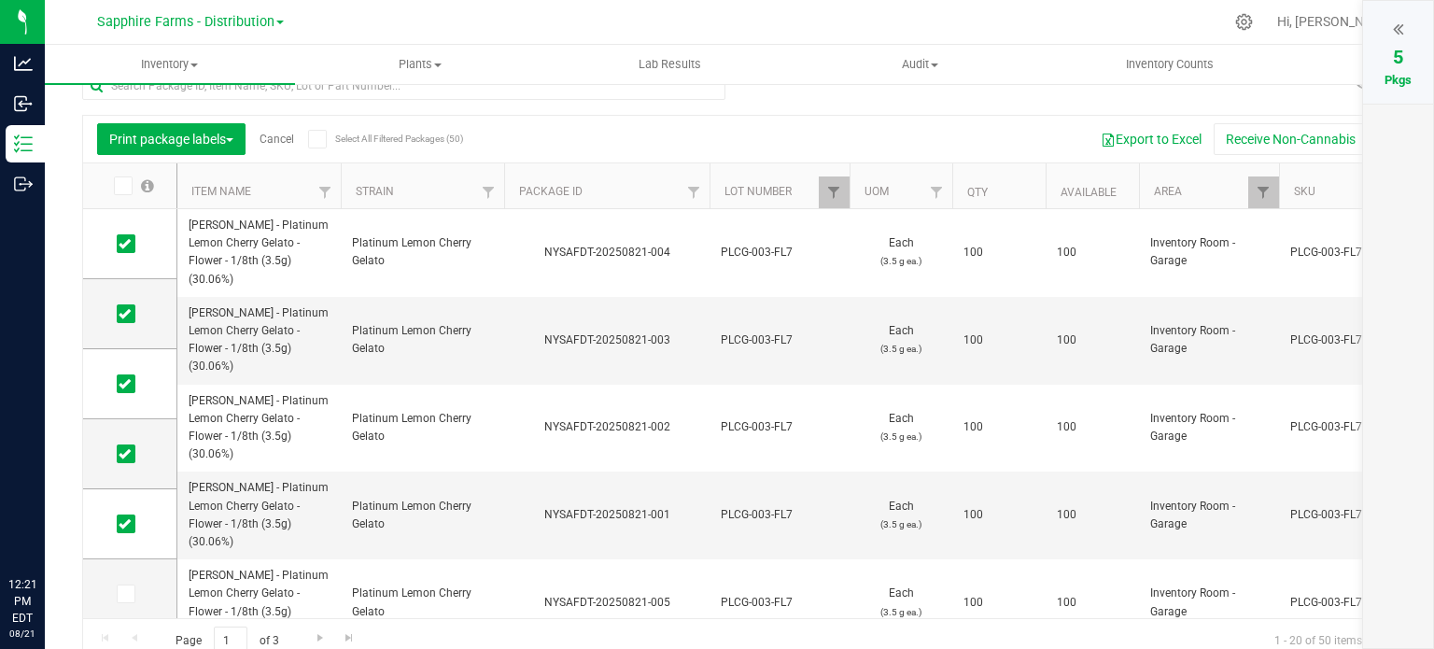
click at [1404, 40] on div at bounding box center [1398, 29] width 33 height 28
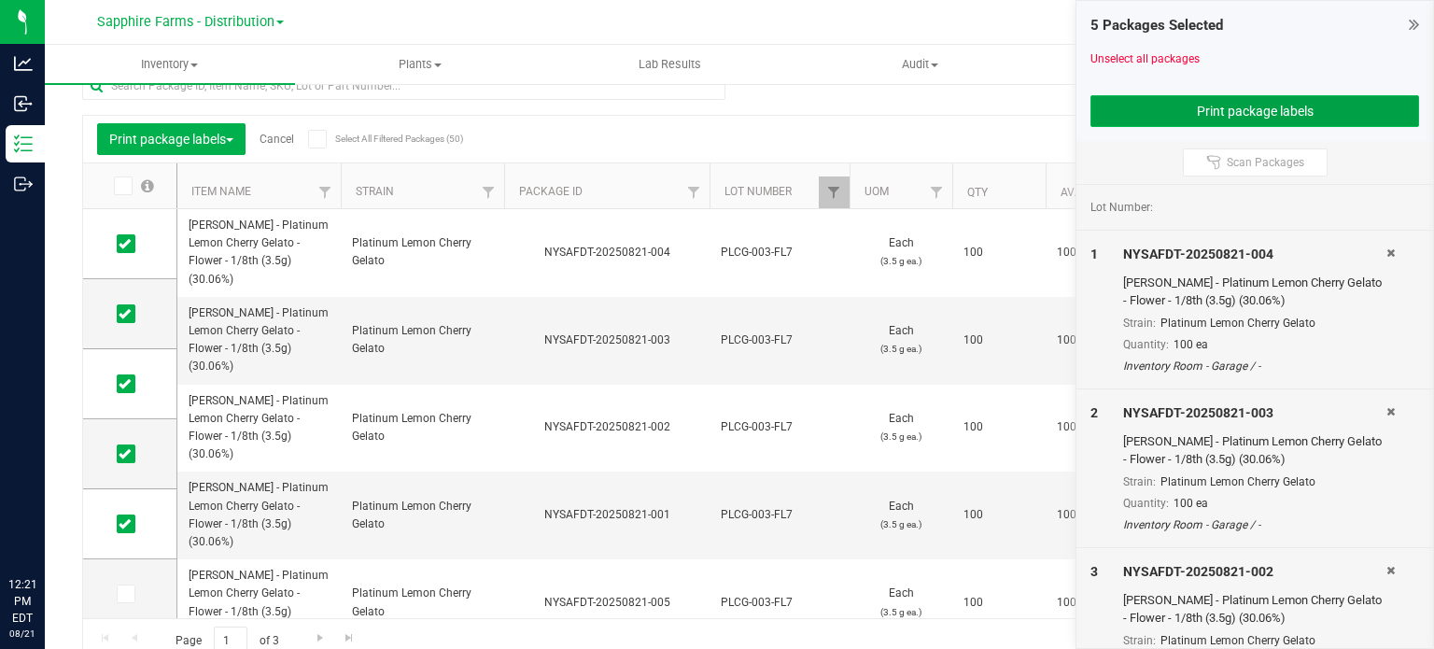
click at [1296, 106] on button "Print package labels" at bounding box center [1254, 111] width 329 height 32
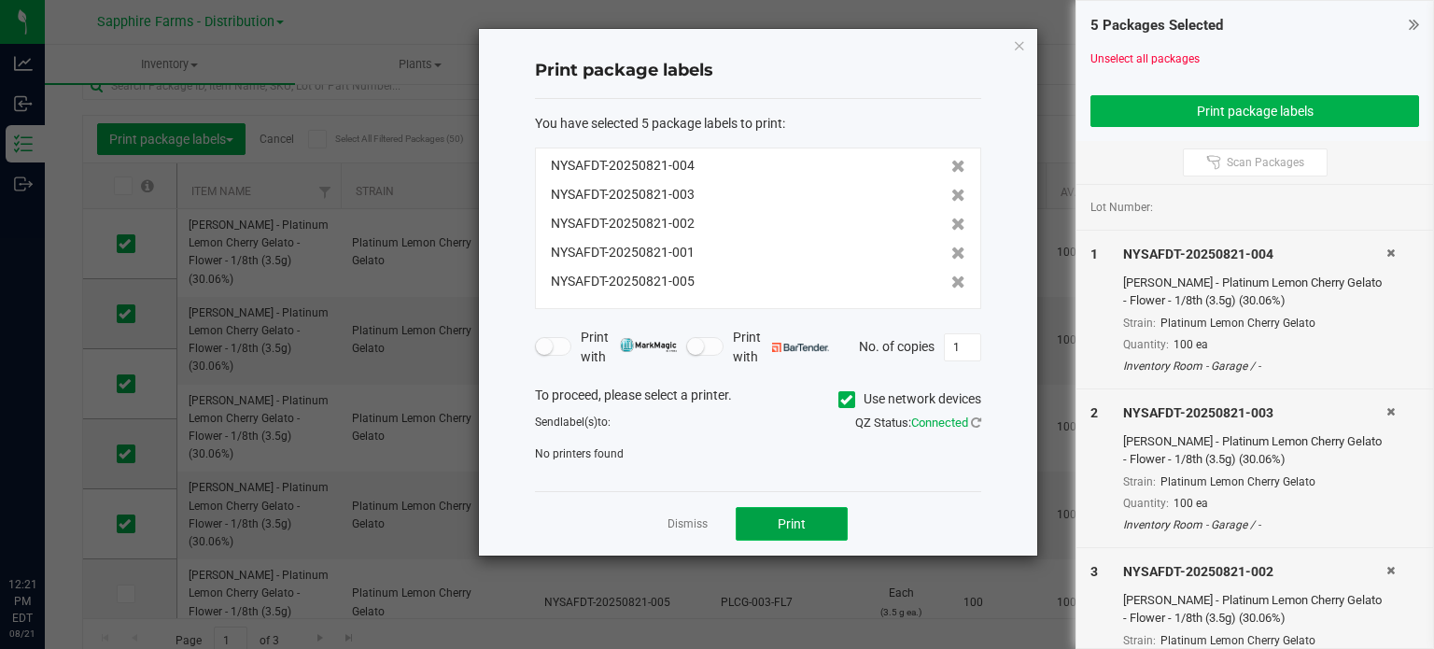
click at [810, 522] on button "Print" at bounding box center [792, 524] width 112 height 34
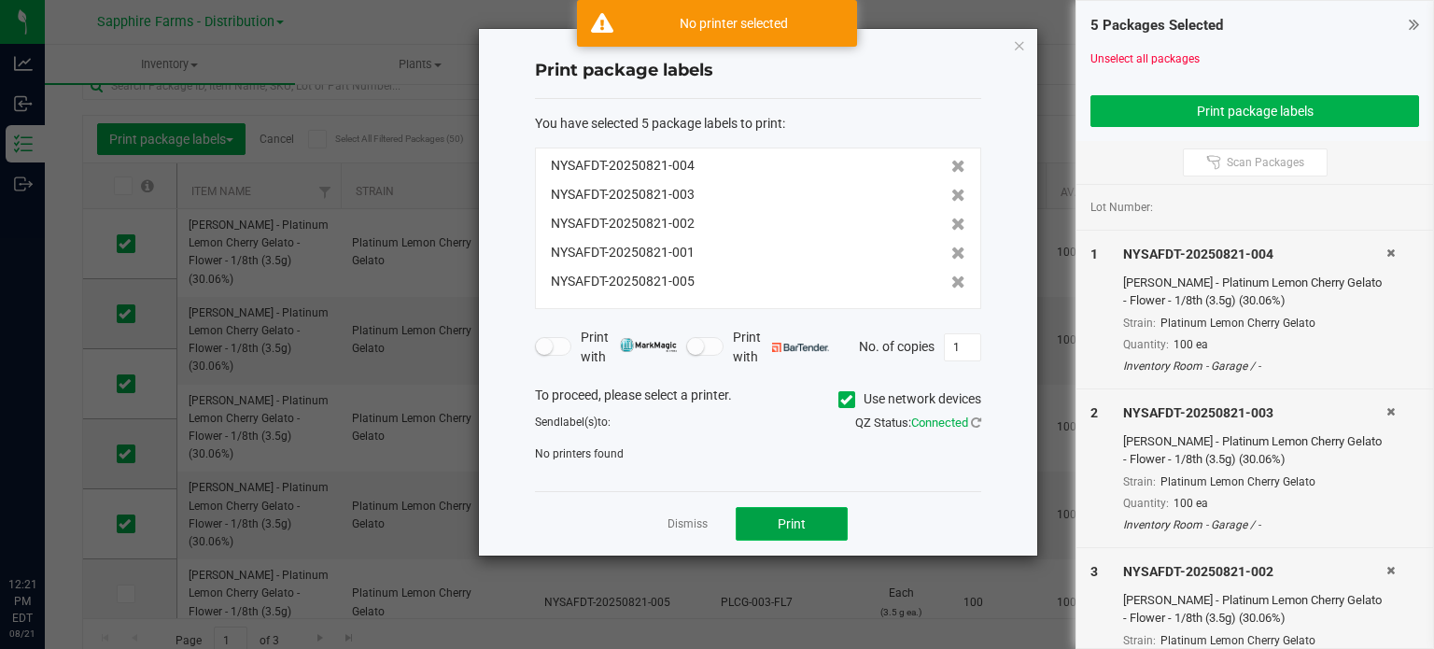
click at [738, 509] on button "Print" at bounding box center [792, 524] width 112 height 34
click at [840, 400] on icon at bounding box center [846, 400] width 12 height 0
click at [0, 0] on input "Use network devices" at bounding box center [0, 0] width 0 height 0
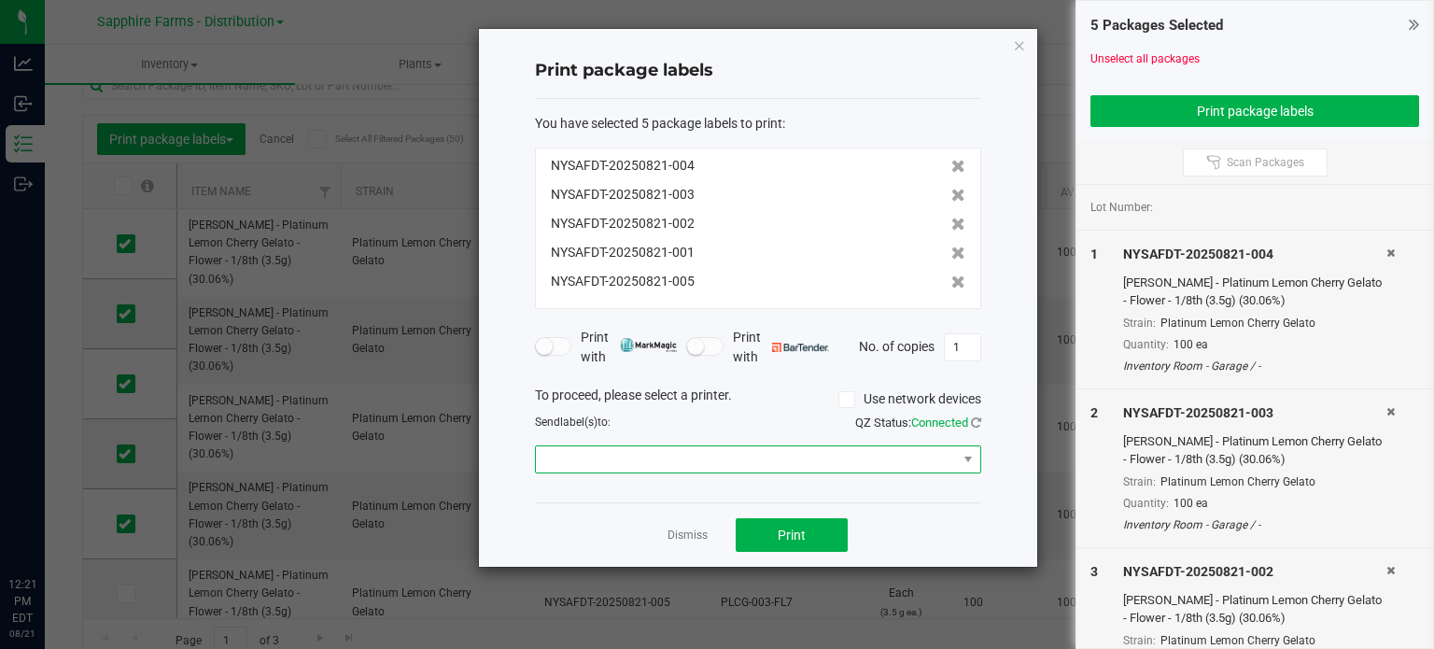
click at [829, 466] on span at bounding box center [746, 459] width 421 height 26
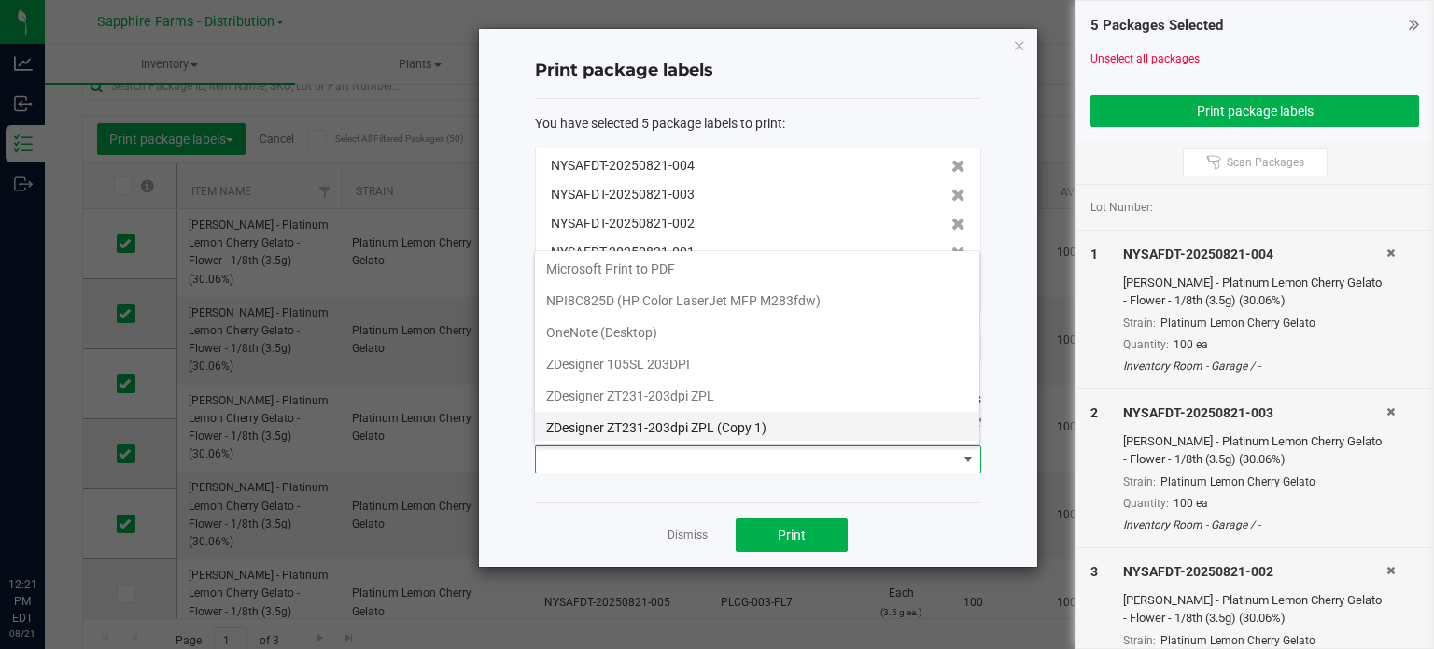
drag, startPoint x: 810, startPoint y: 444, endPoint x: 812, endPoint y: 429, distance: 16.0
click at [812, 429] on body "Analytics Inbound Inventory Outbound 12:21 PM EDT [DATE] 08/21 Sapphire Farms -…" at bounding box center [717, 324] width 1434 height 649
click at [812, 429] on 1\) "ZDesigner ZT231-203dpi ZPL (Copy 1)" at bounding box center [757, 428] width 444 height 32
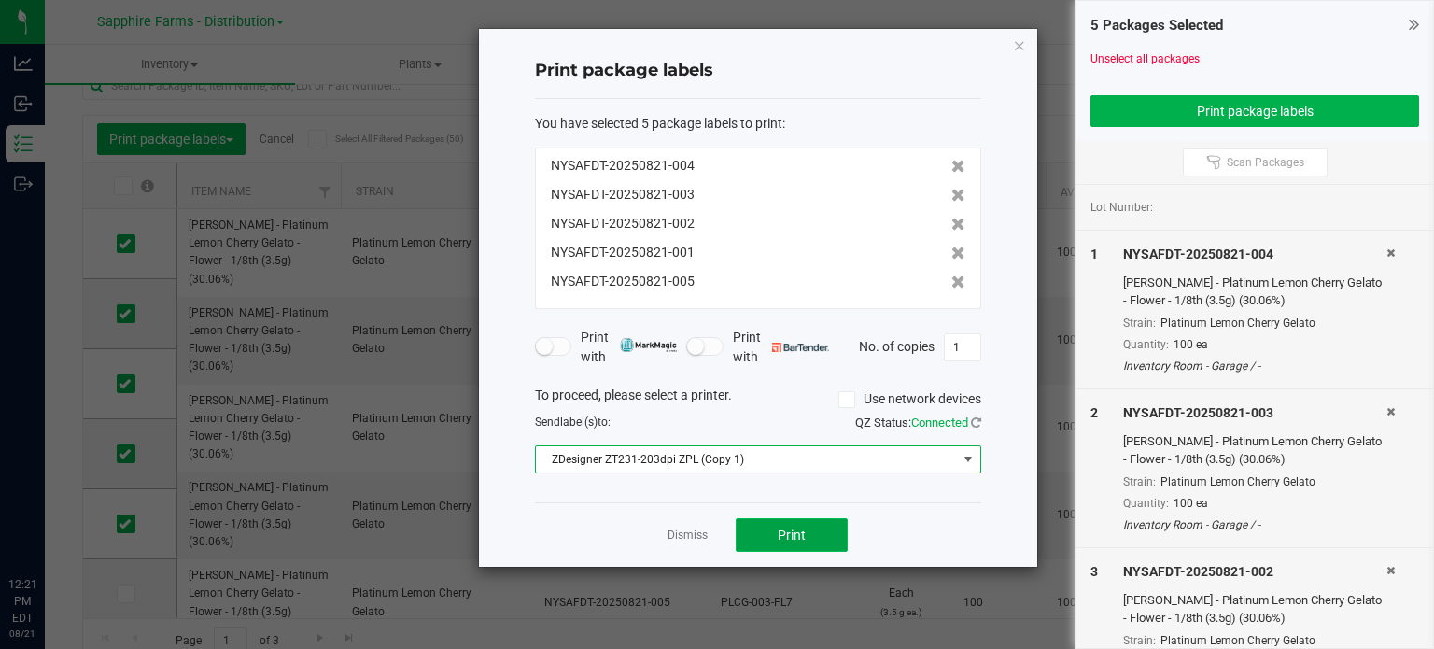
click at [814, 541] on button "Print" at bounding box center [792, 535] width 112 height 34
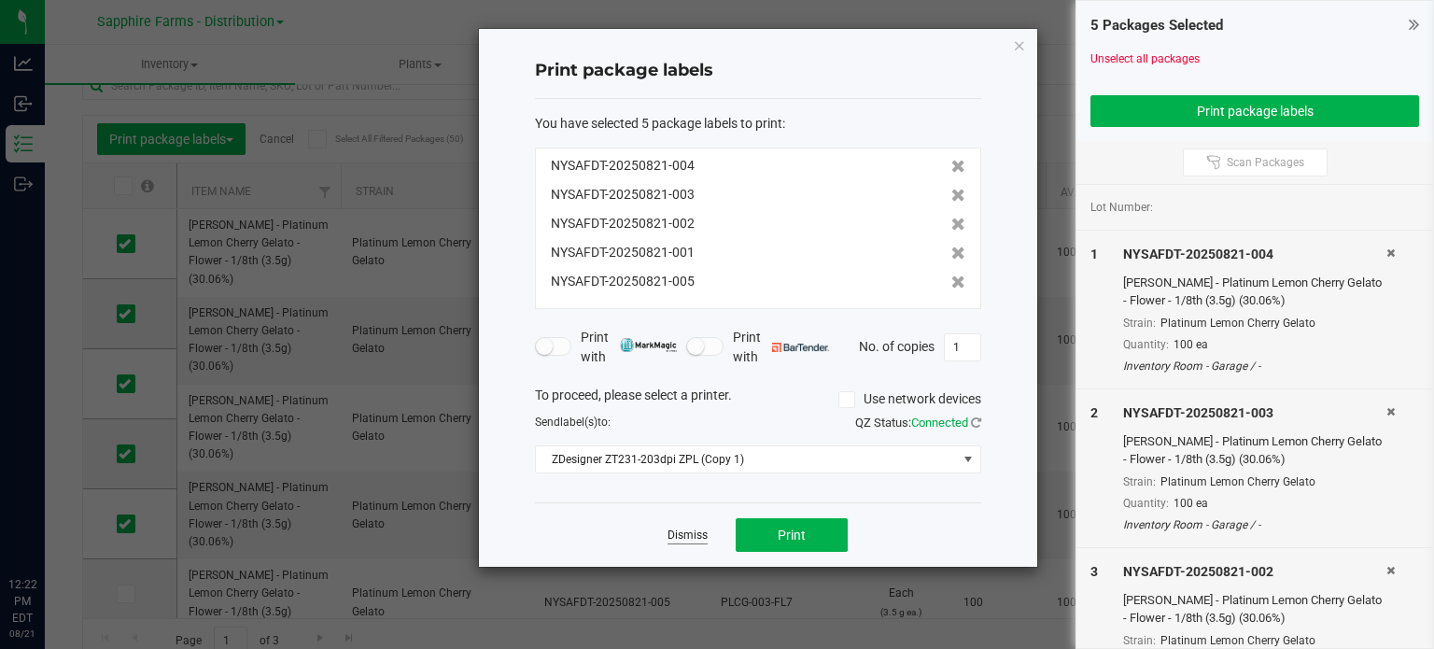
click at [695, 536] on link "Dismiss" at bounding box center [688, 535] width 40 height 16
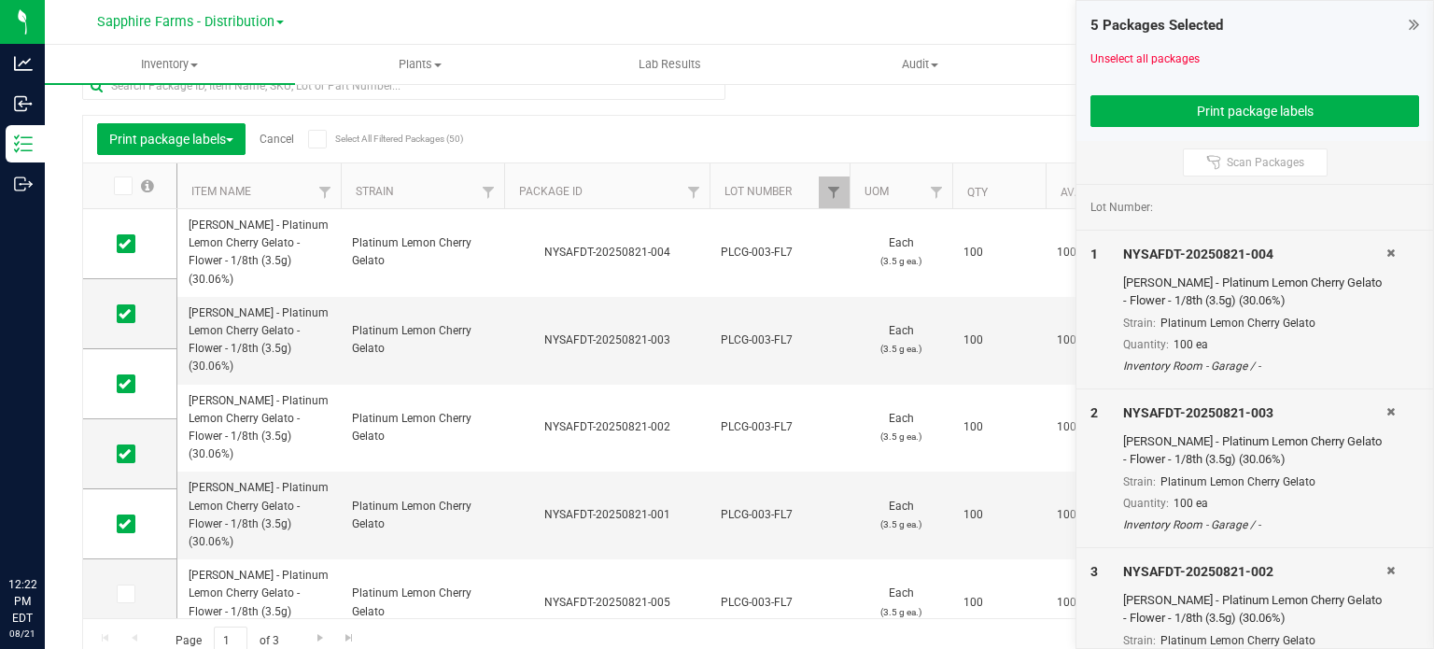
click at [276, 142] on link "Cancel" at bounding box center [277, 139] width 35 height 13
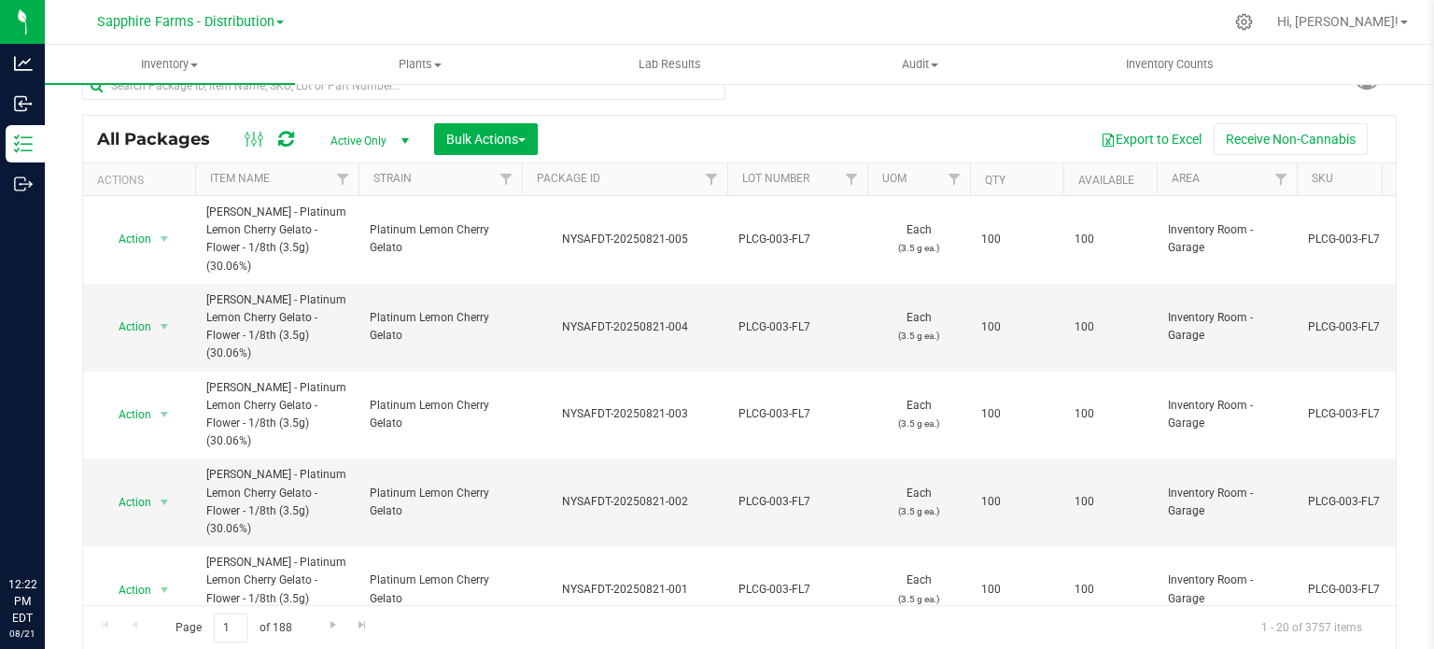
click at [532, 175] on th "Package ID" at bounding box center [624, 179] width 205 height 33
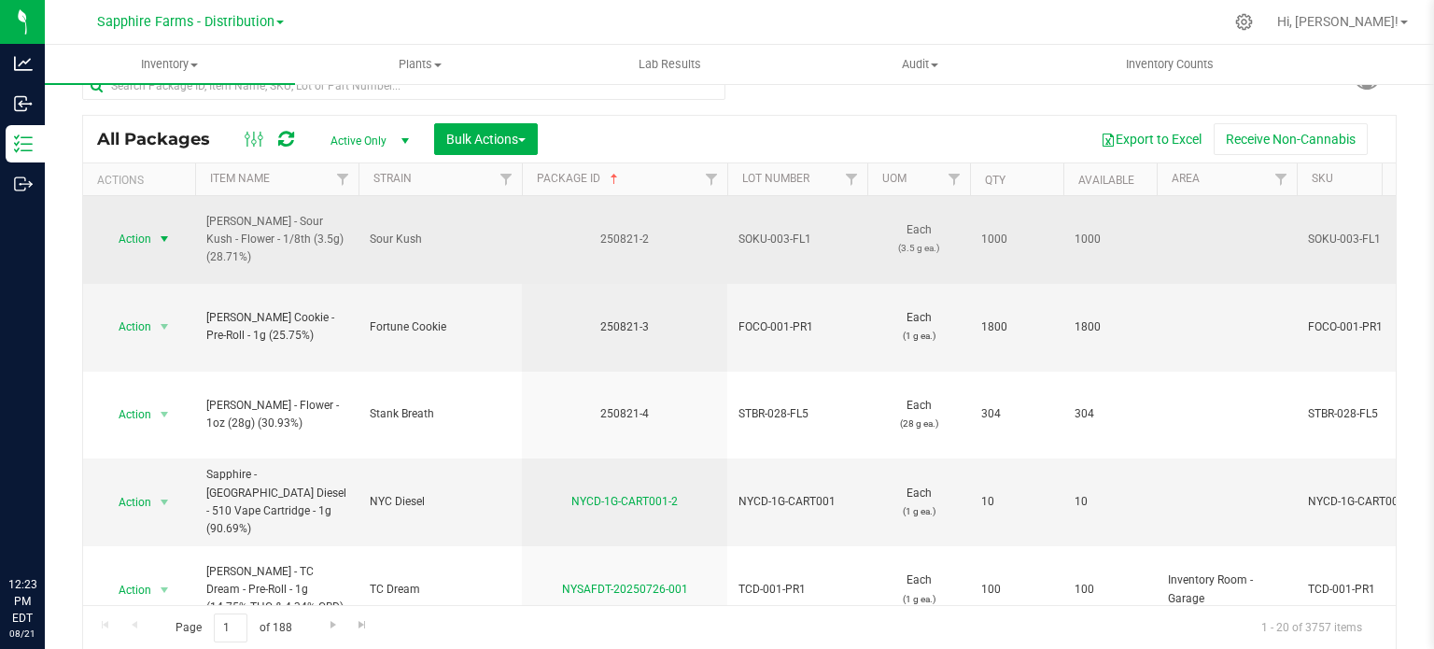
click at [167, 232] on span "select" at bounding box center [164, 239] width 15 height 15
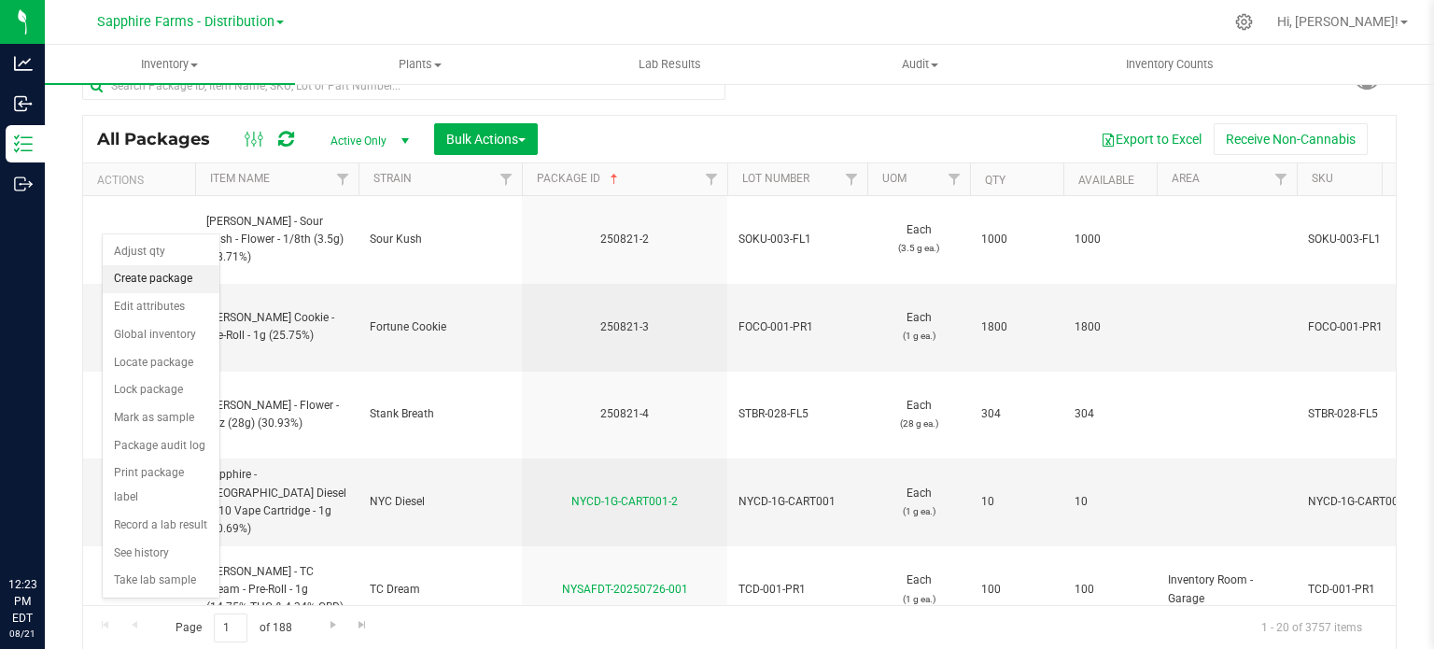
click at [161, 275] on li "Create package" at bounding box center [161, 279] width 117 height 28
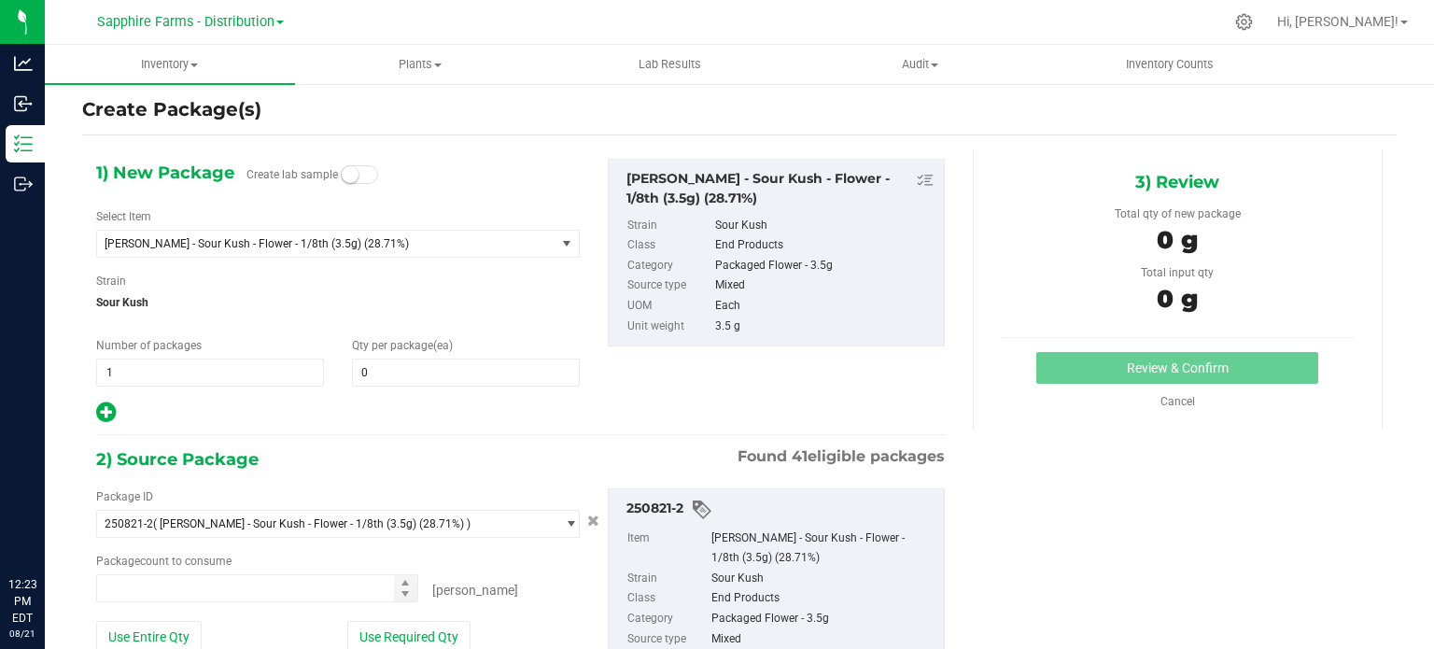
type input "0 ea"
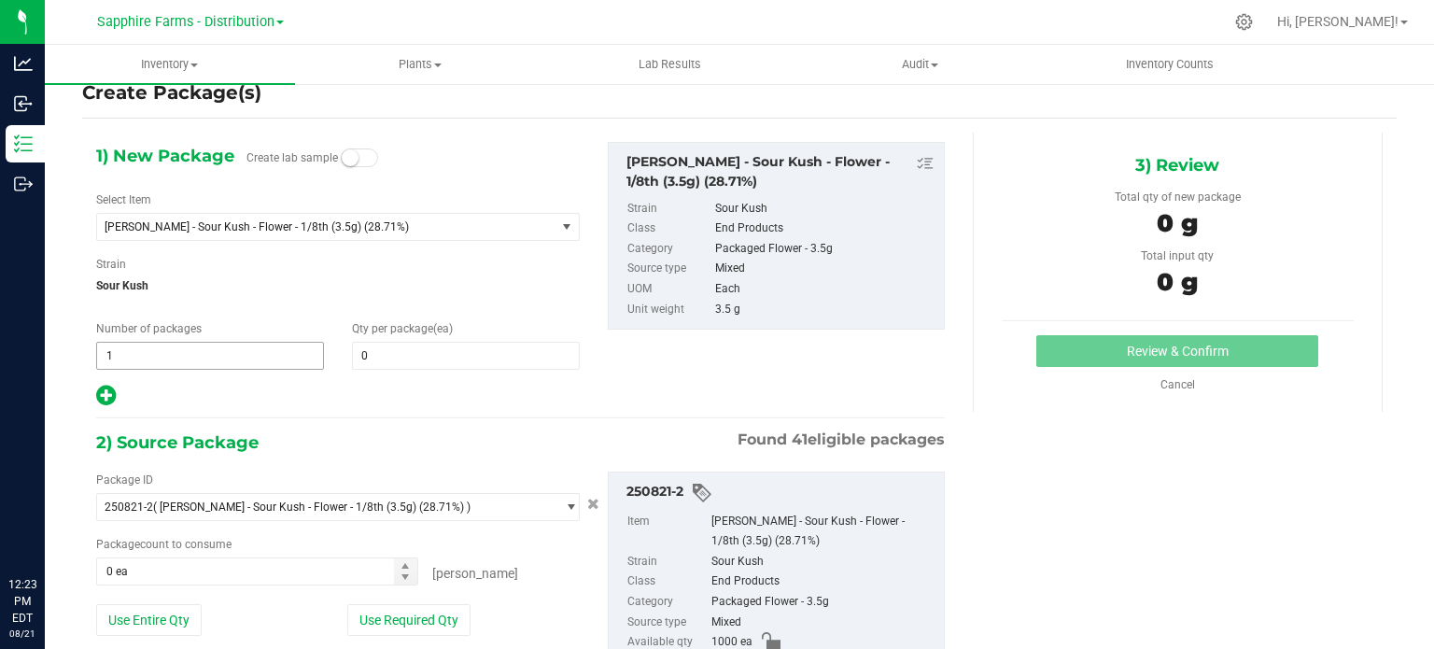
click at [157, 347] on span "1 1" at bounding box center [210, 356] width 228 height 28
type input "10"
click at [409, 361] on span "0 0" at bounding box center [466, 356] width 228 height 28
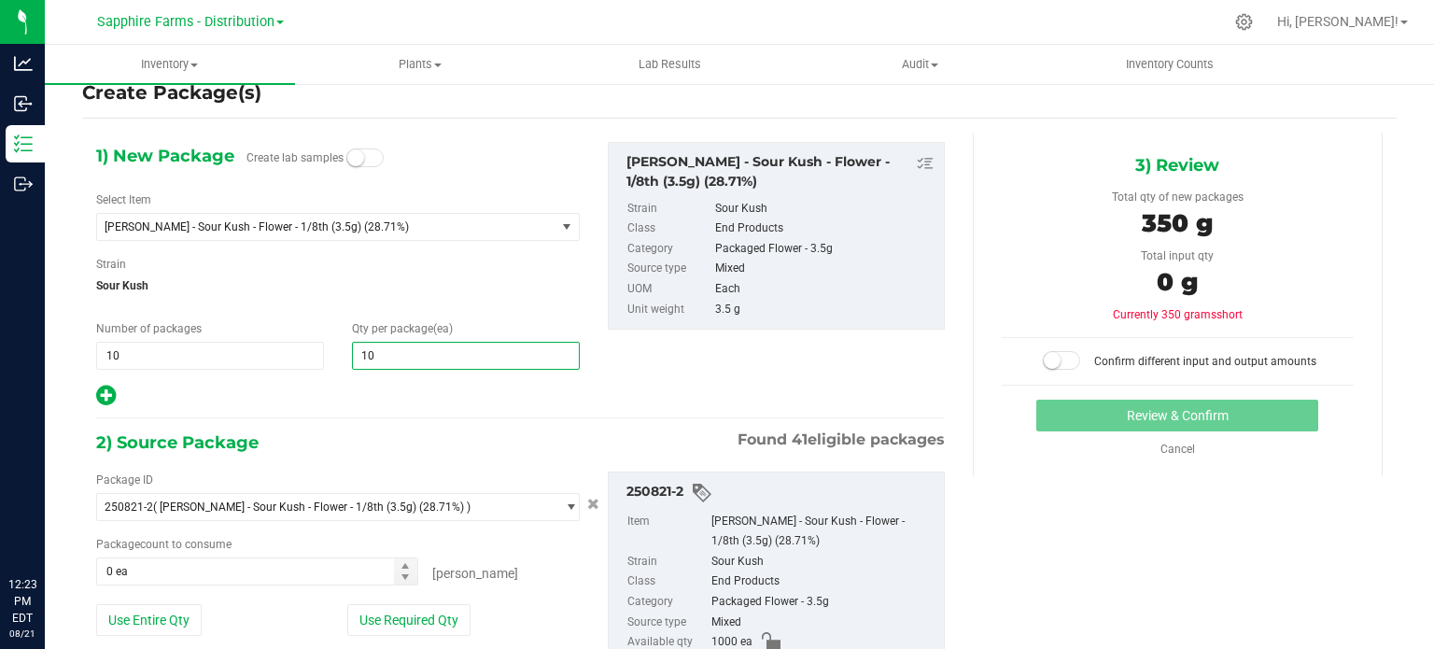
type input "100"
click at [191, 578] on input "0 ea" at bounding box center [257, 571] width 320 height 26
type input "100"
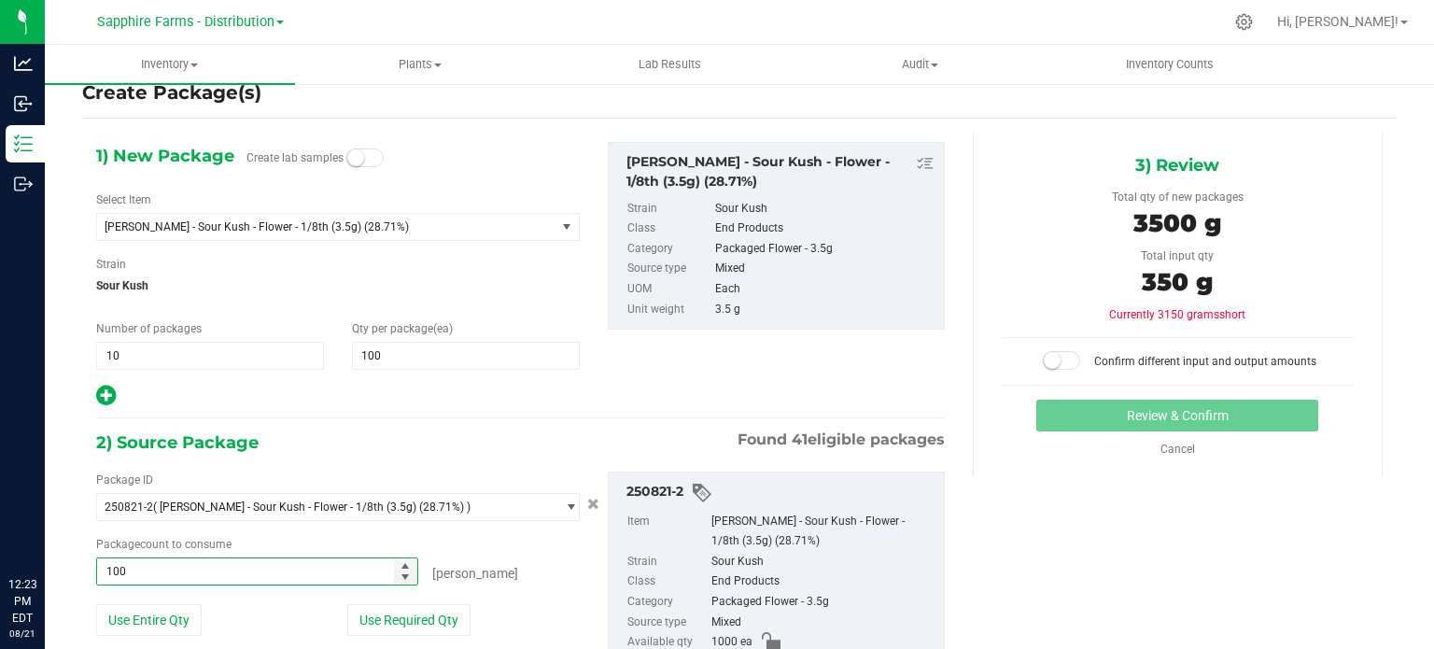
type input "1000"
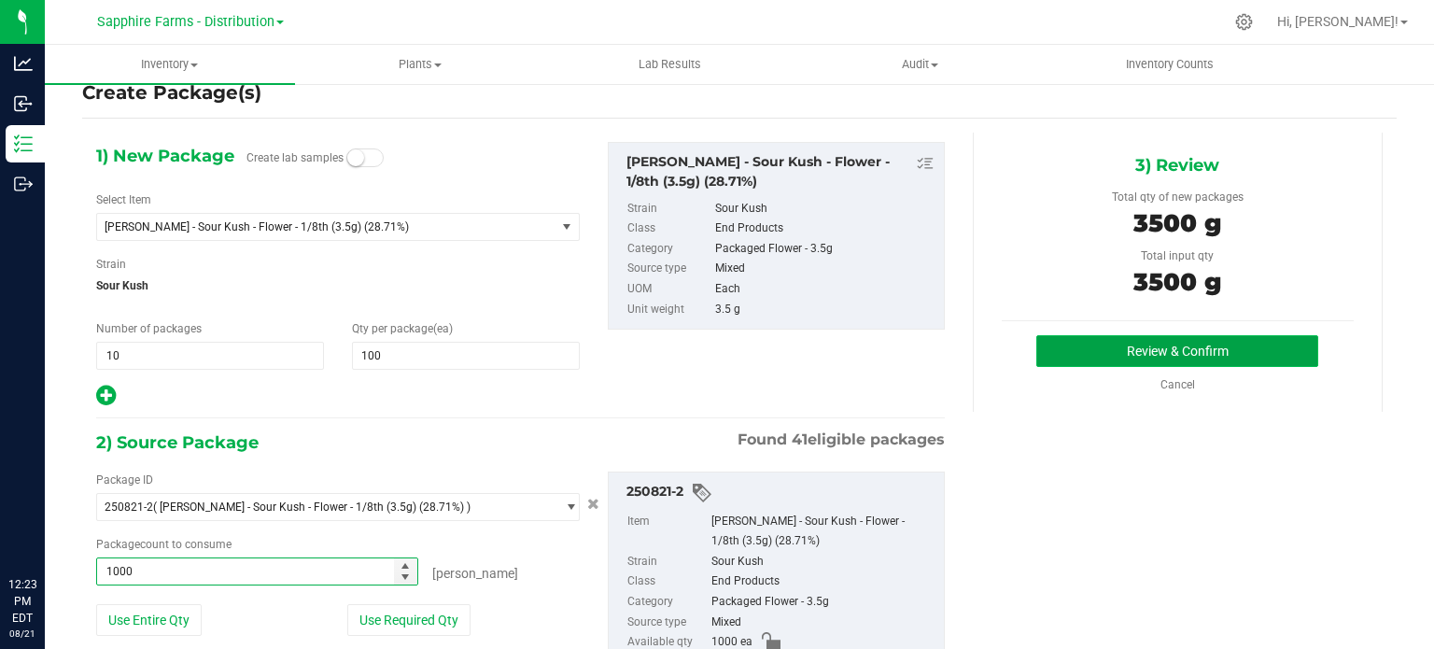
type input "1000 ea"
click at [1072, 348] on button "Review & Confirm" at bounding box center [1177, 351] width 282 height 32
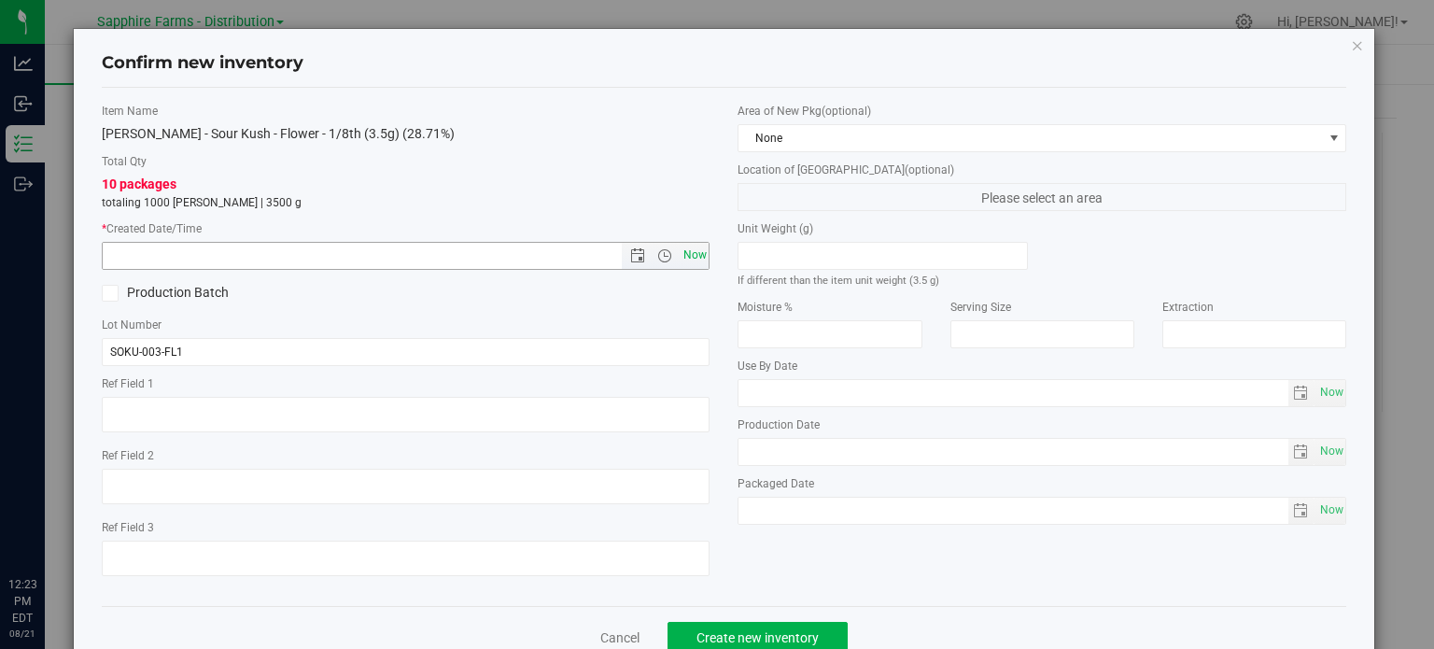
click at [680, 255] on span "Now" at bounding box center [695, 255] width 32 height 27
type input "[DATE] 12:23 PM"
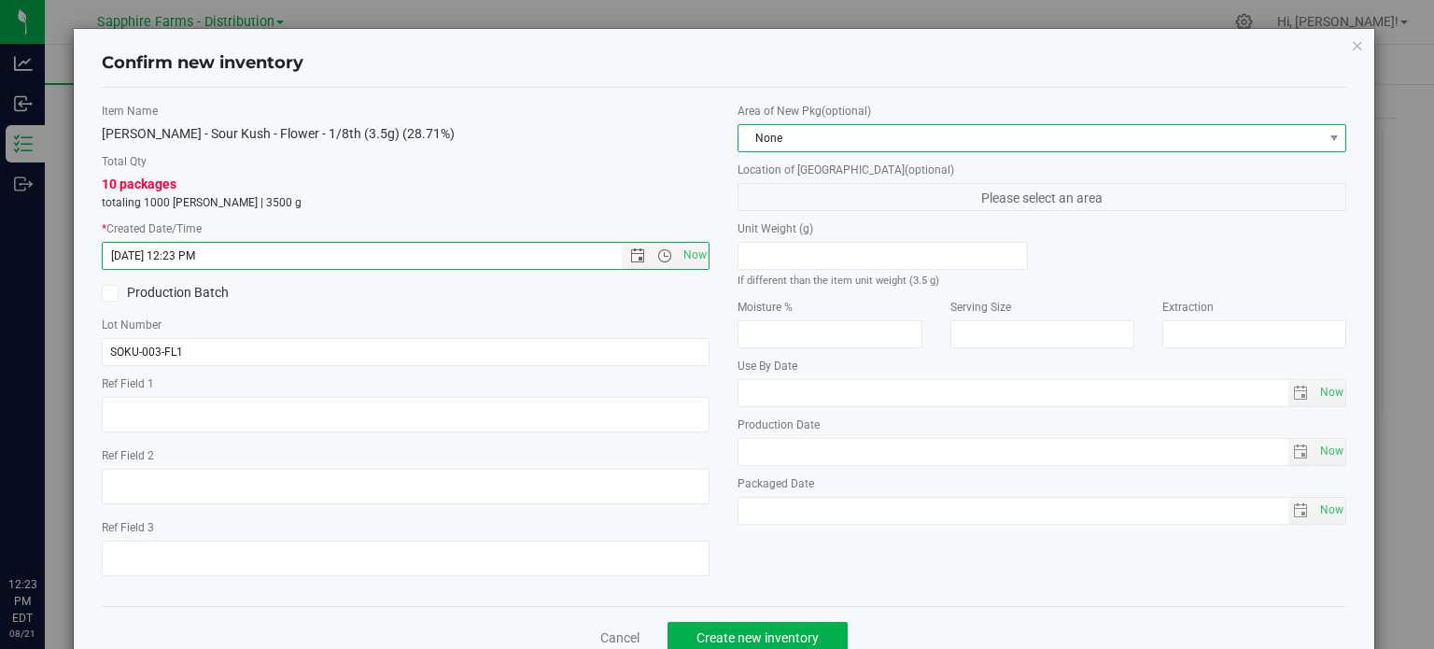
click at [841, 137] on span "None" at bounding box center [1029, 138] width 583 height 26
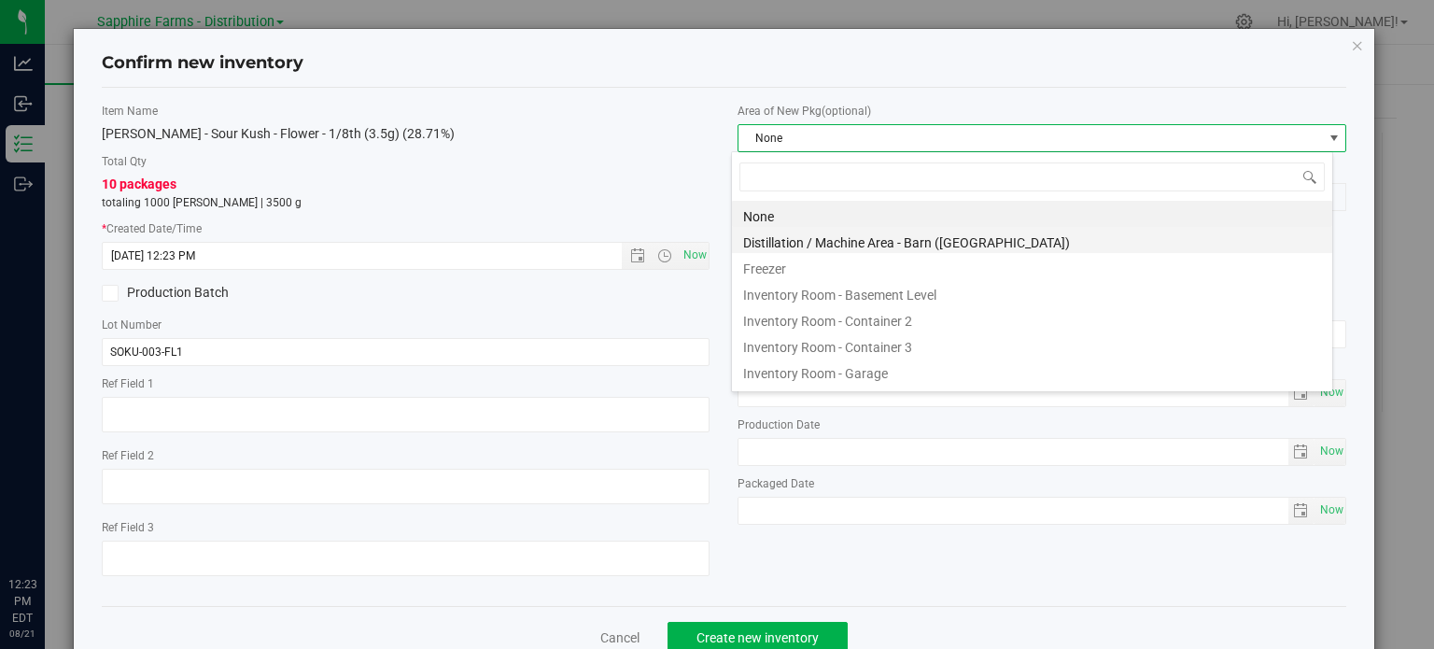
scroll to position [27, 601]
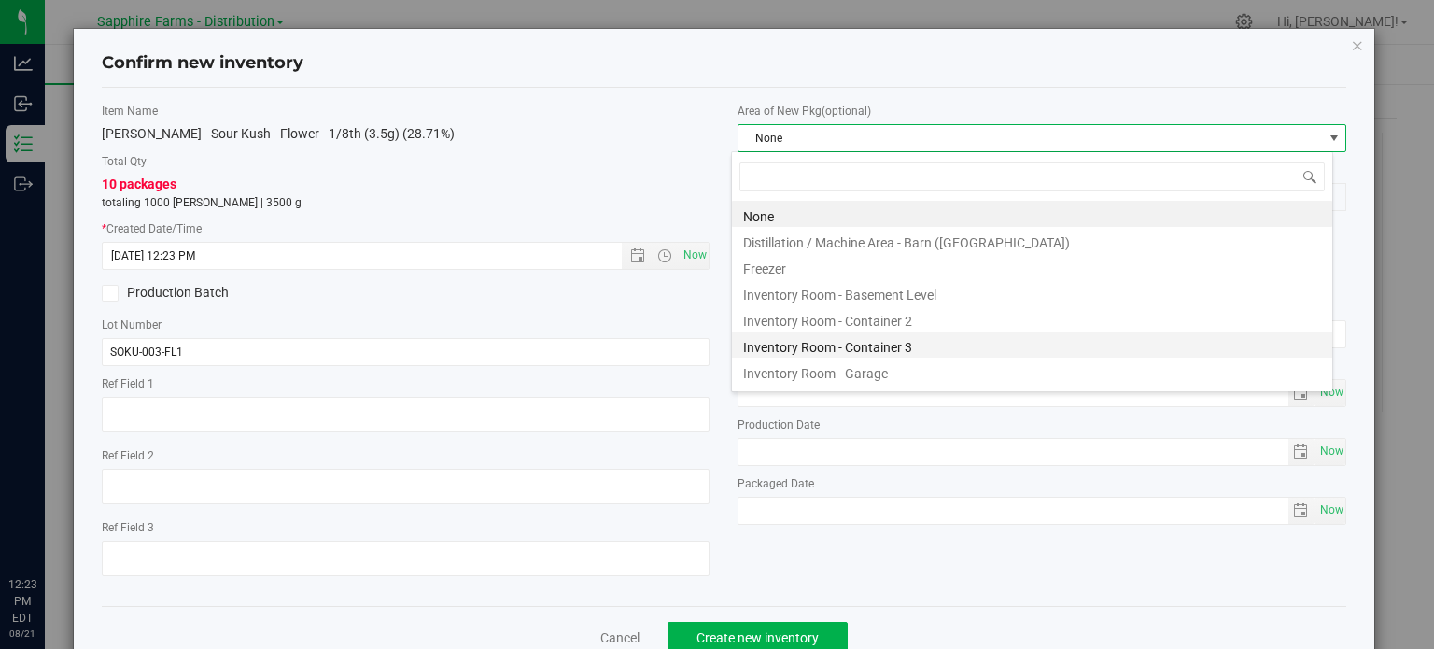
click at [952, 346] on li "Inventory Room - Container 3" at bounding box center [1032, 344] width 600 height 26
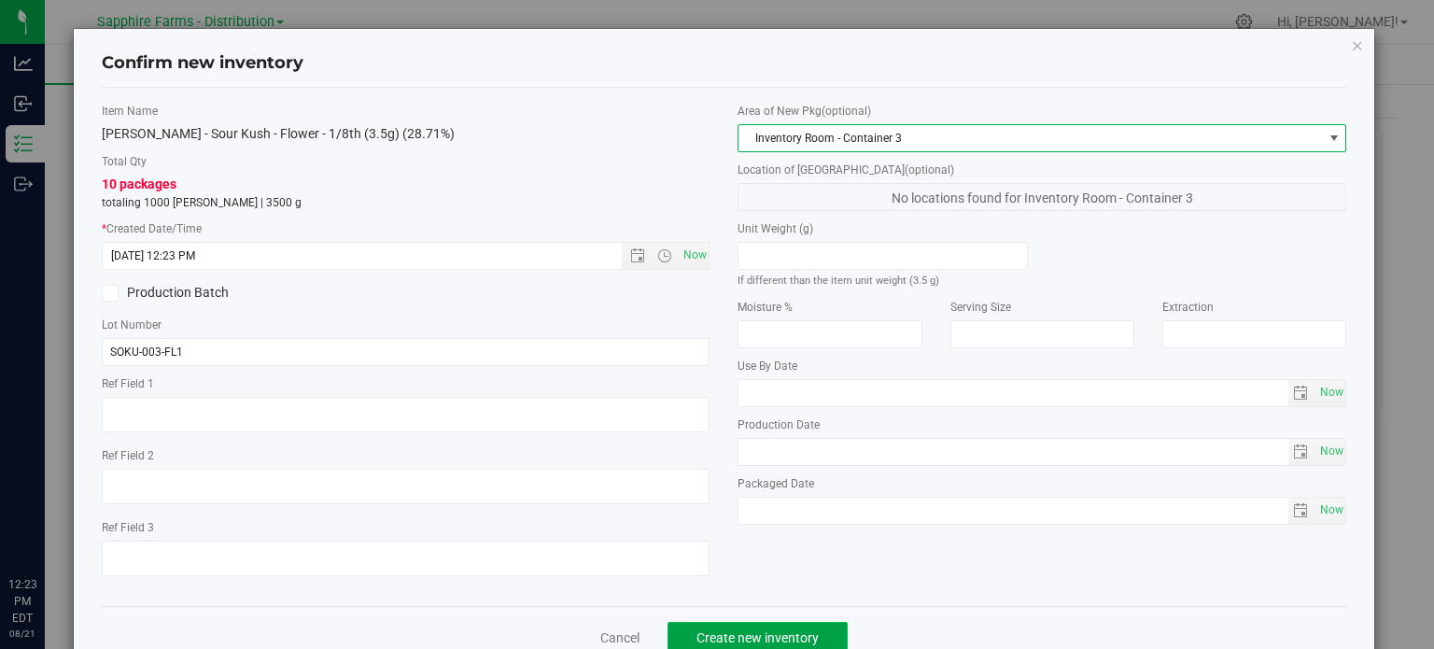
click at [779, 631] on span "Create new inventory" at bounding box center [757, 637] width 122 height 15
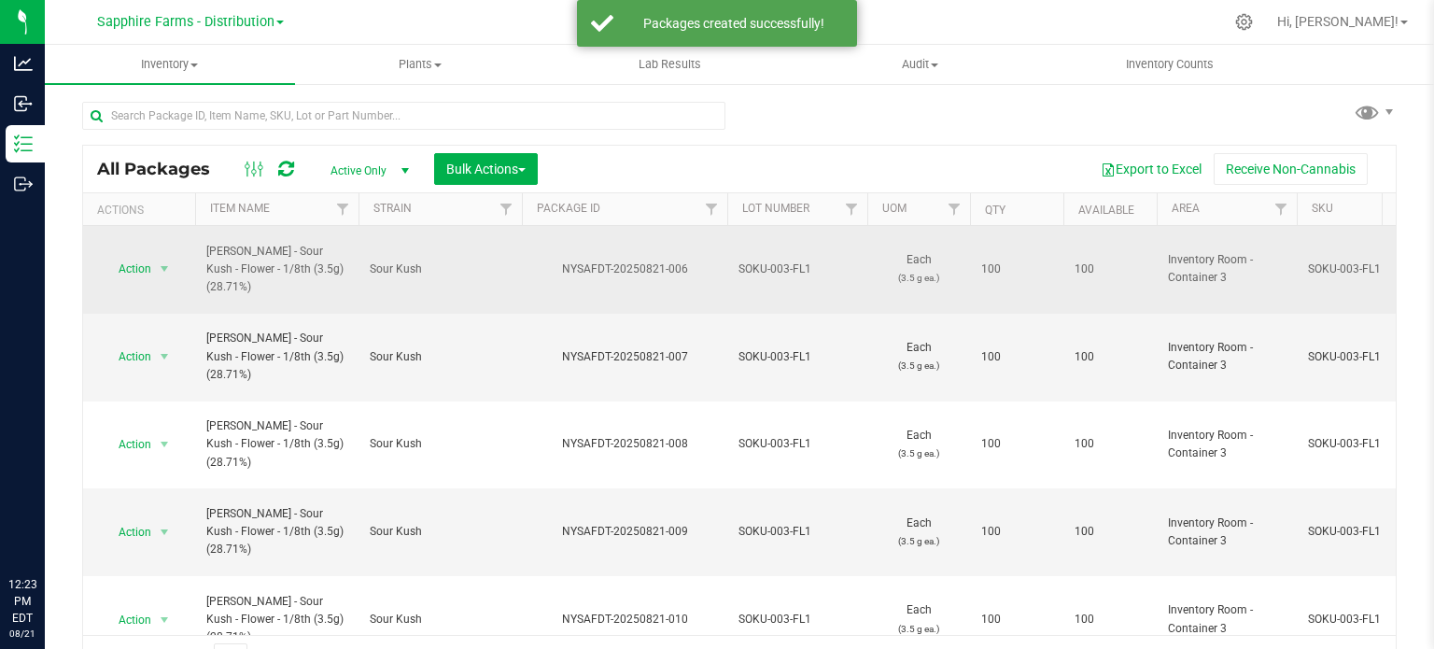
scroll to position [33, 0]
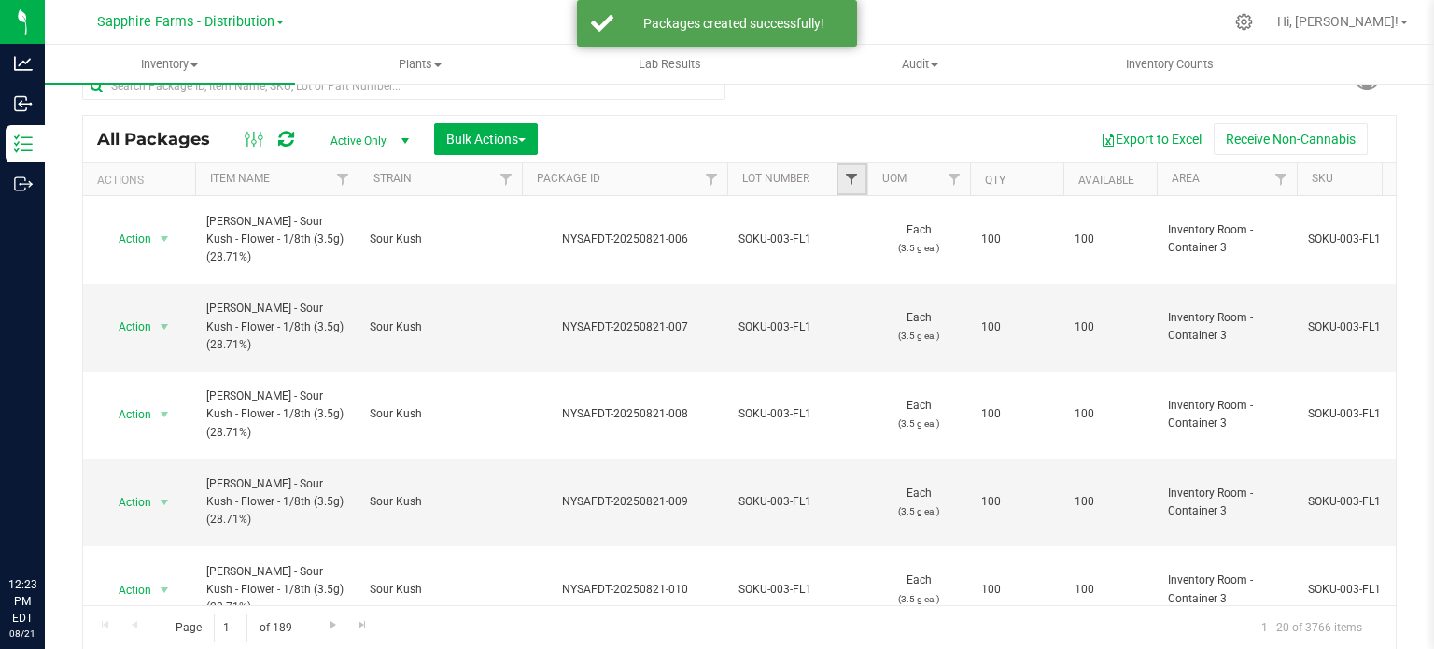
click at [846, 174] on span "Filter" at bounding box center [851, 179] width 15 height 15
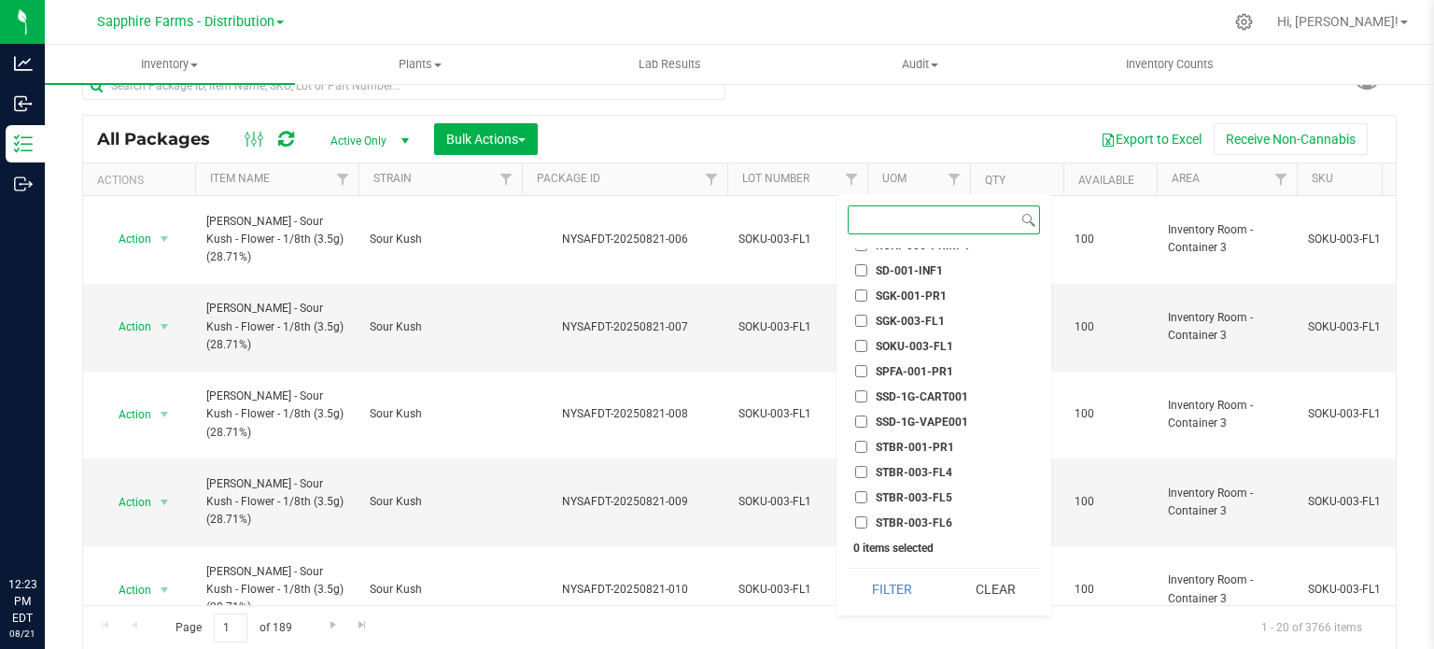
scroll to position [1774, 0]
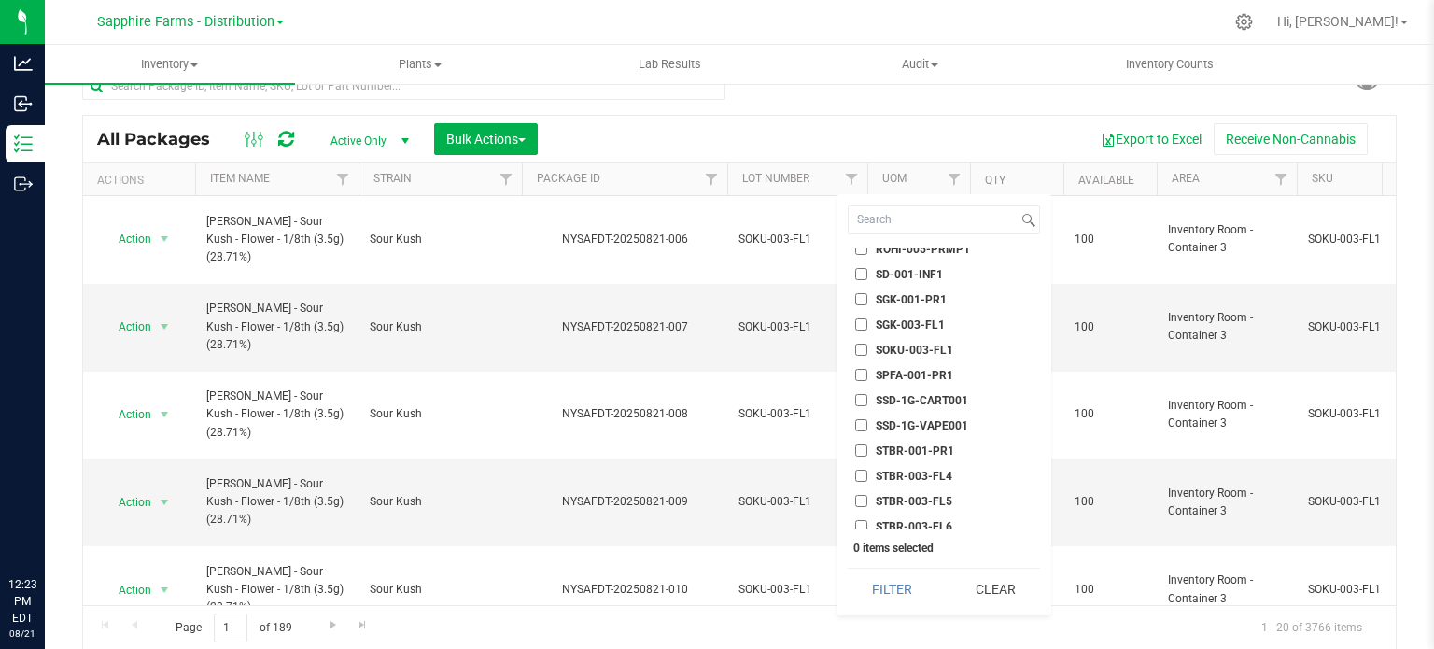
click at [945, 349] on span "SOKU-003-FL1" at bounding box center [914, 349] width 77 height 11
click at [867, 349] on input "SOKU-003-FL1" at bounding box center [861, 350] width 12 height 12
checkbox input "true"
click at [894, 592] on button "Filter" at bounding box center [893, 589] width 90 height 41
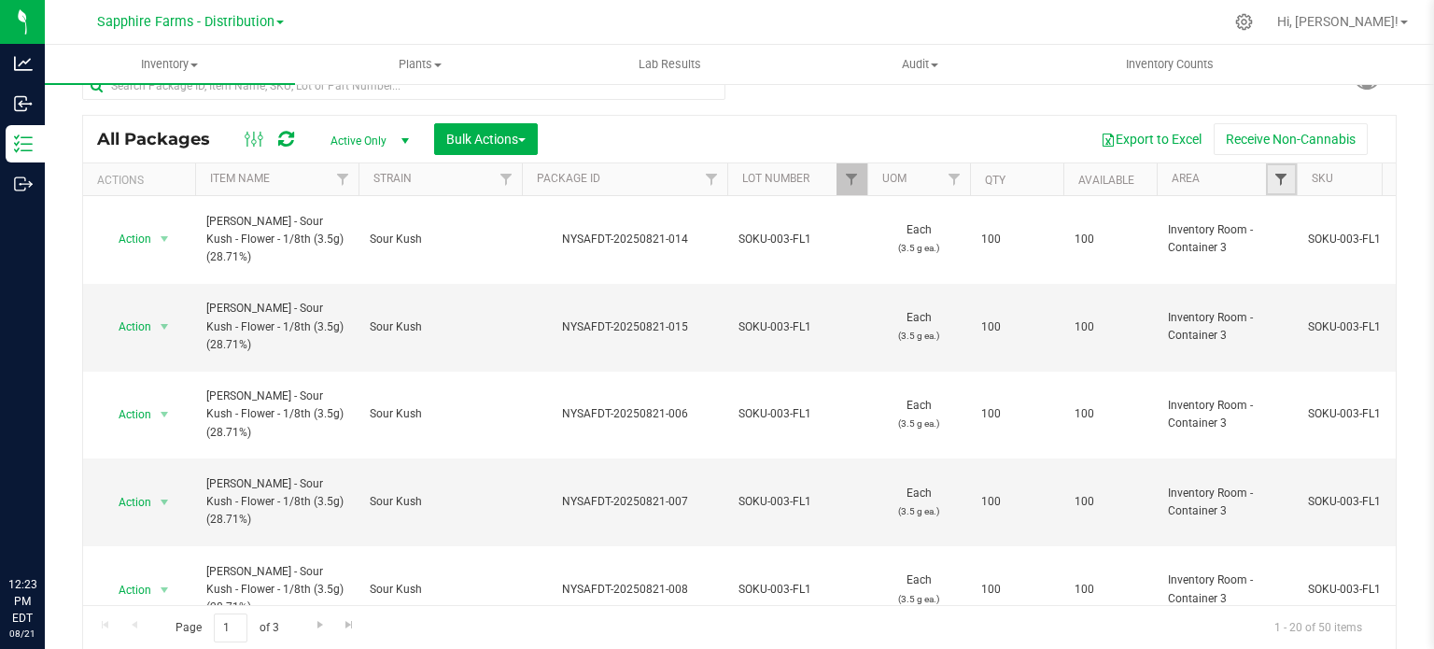
click at [1281, 186] on span "Filter" at bounding box center [1280, 179] width 15 height 15
click at [1281, 180] on span "Filter" at bounding box center [1280, 179] width 15 height 15
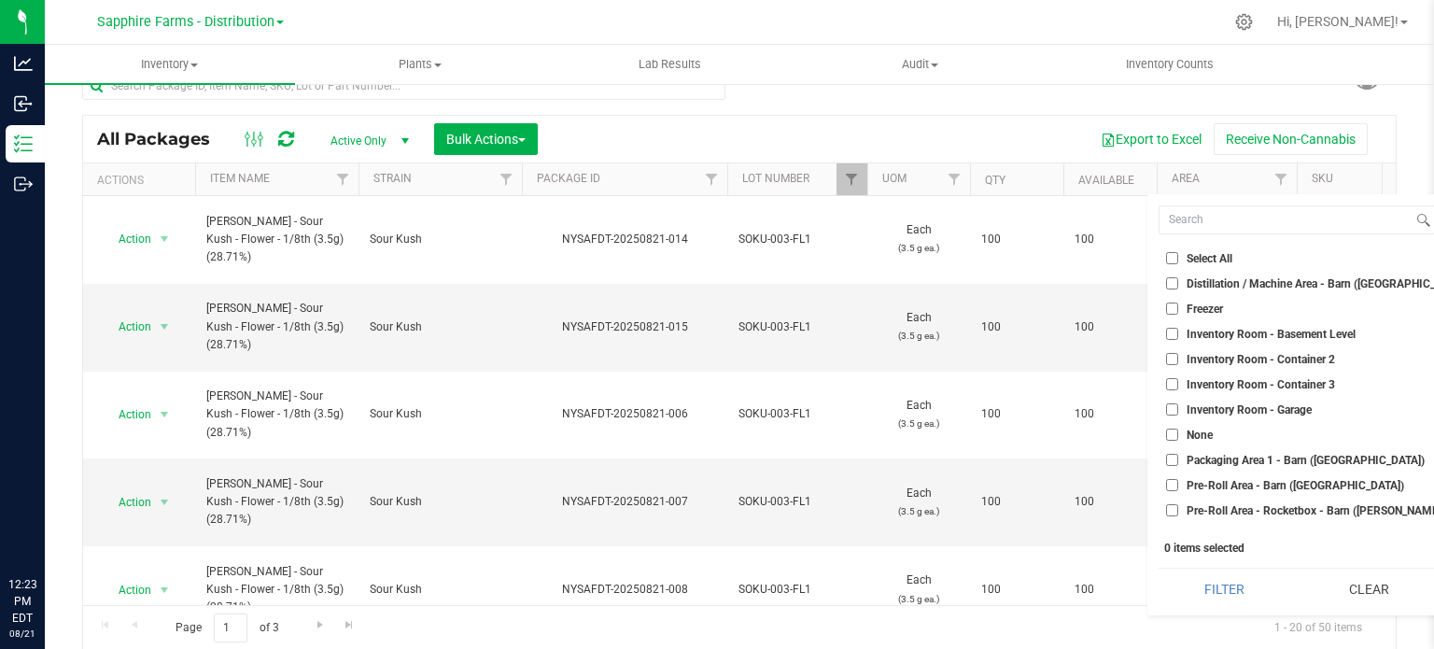
click at [1316, 387] on span "Inventory Room - Container 3" at bounding box center [1261, 384] width 148 height 11
click at [1178, 387] on input "Inventory Room - Container 3" at bounding box center [1172, 384] width 12 height 12
checkbox input "true"
click at [1230, 602] on button "Filter" at bounding box center [1225, 589] width 132 height 41
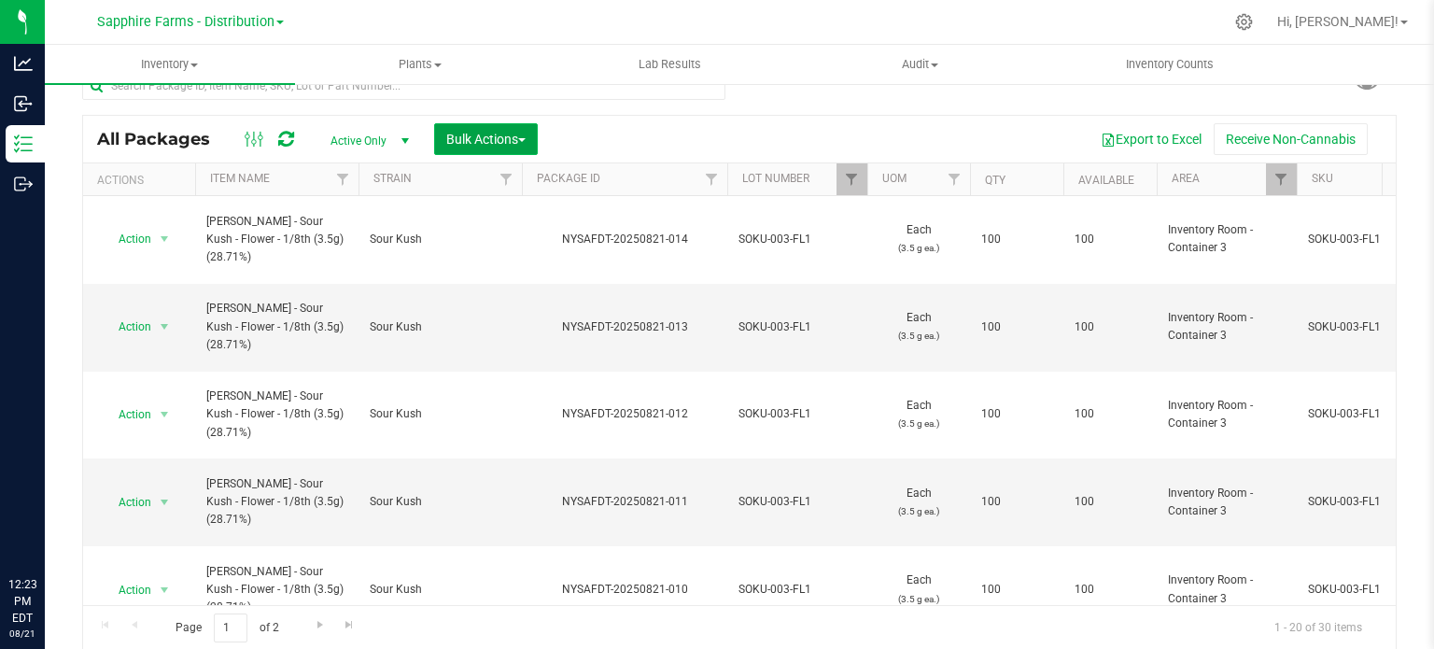
click at [507, 136] on span "Bulk Actions" at bounding box center [485, 139] width 79 height 15
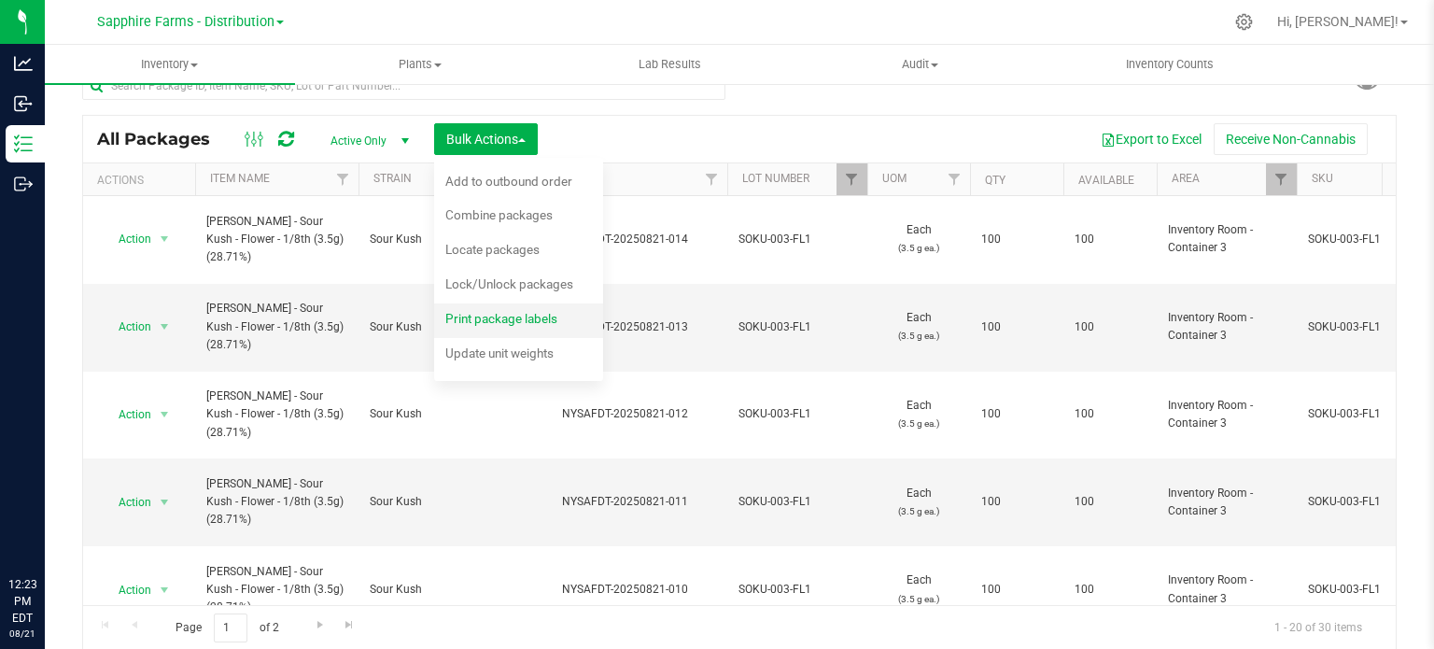
click at [482, 324] on span "Print package labels" at bounding box center [501, 318] width 112 height 15
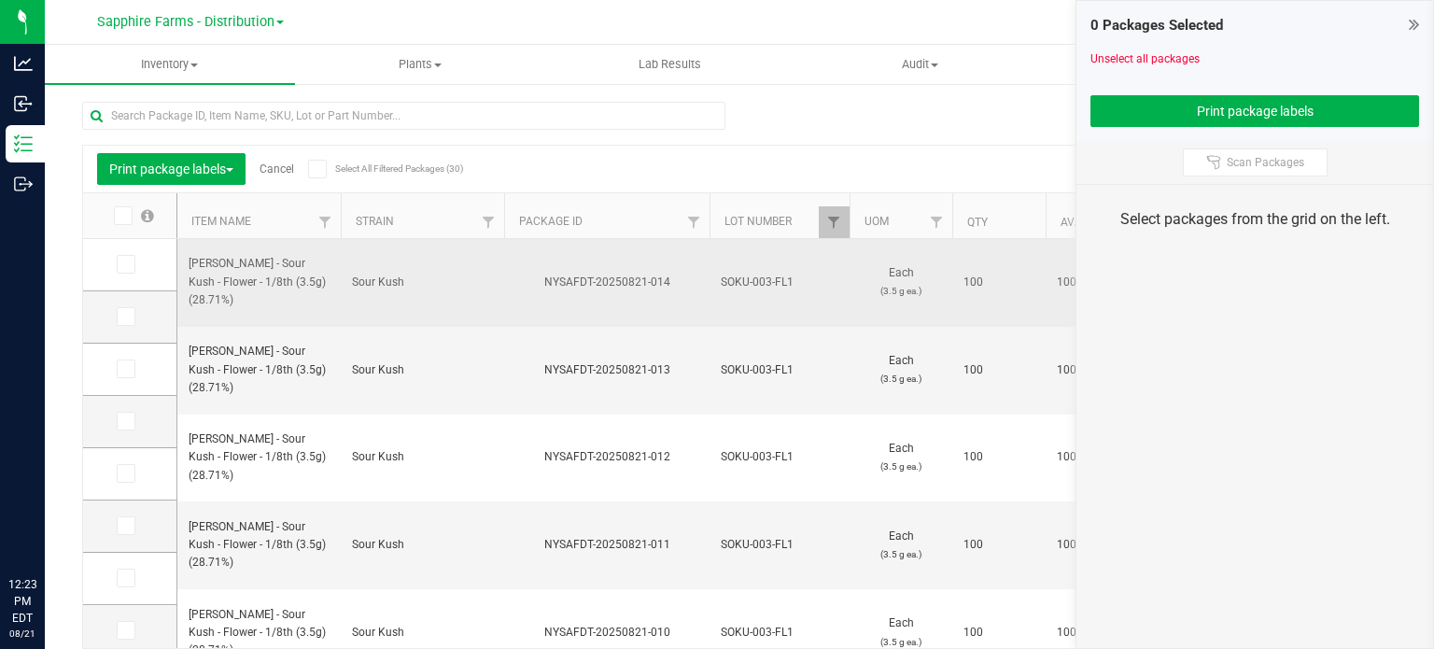
scroll to position [33, 0]
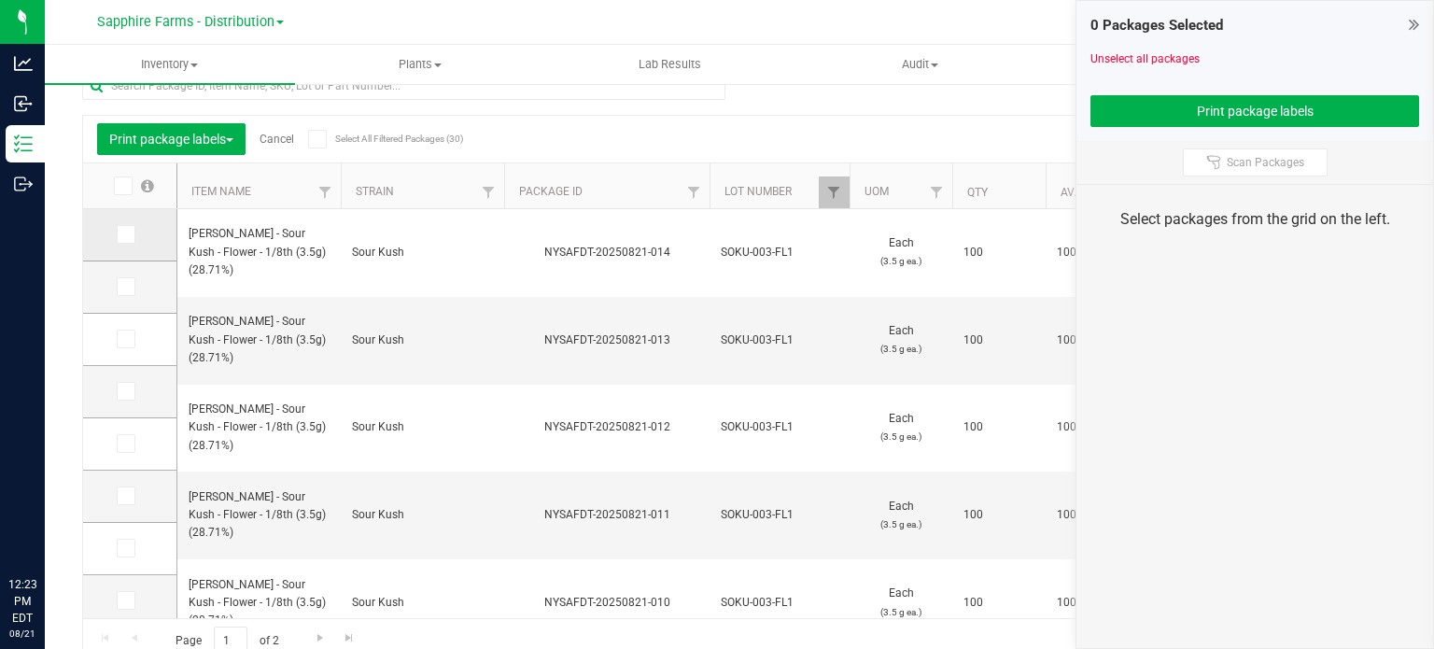
click at [119, 234] on icon at bounding box center [125, 234] width 12 height 0
click at [0, 0] on input "checkbox" at bounding box center [0, 0] width 0 height 0
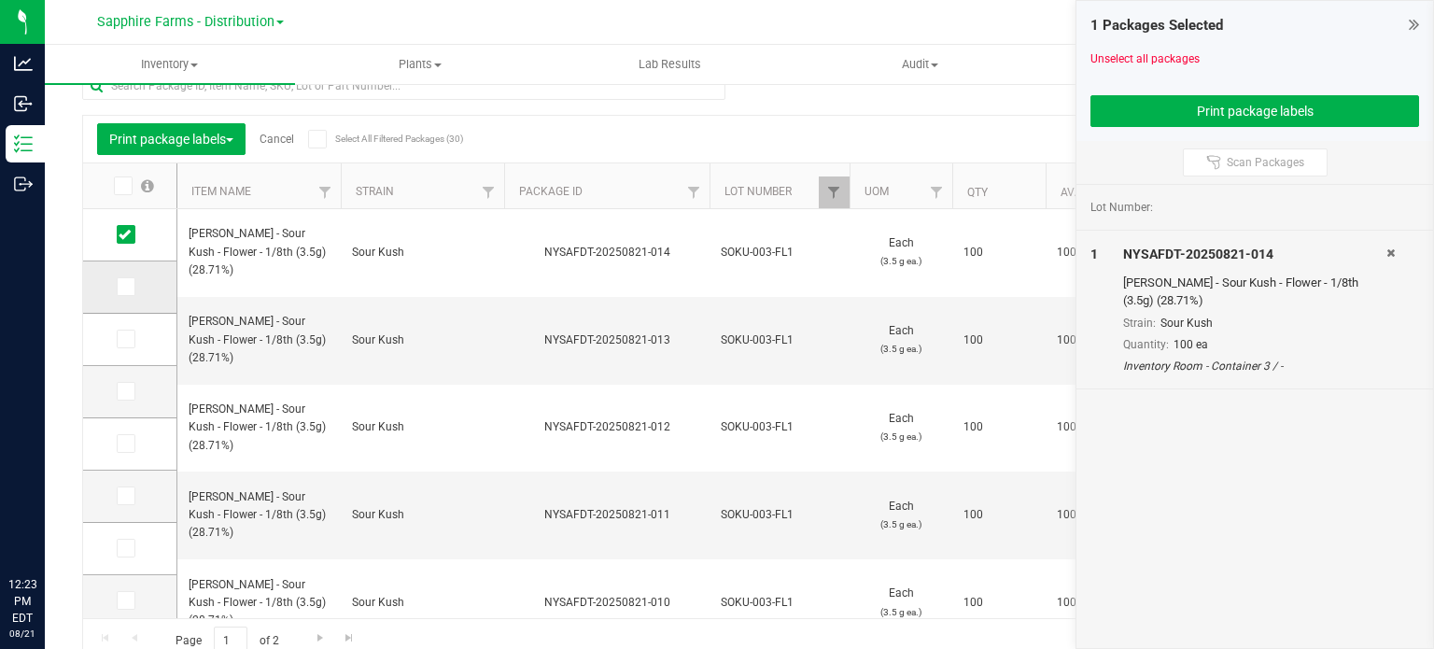
click at [123, 287] on icon at bounding box center [125, 287] width 12 height 0
click at [0, 0] on input "checkbox" at bounding box center [0, 0] width 0 height 0
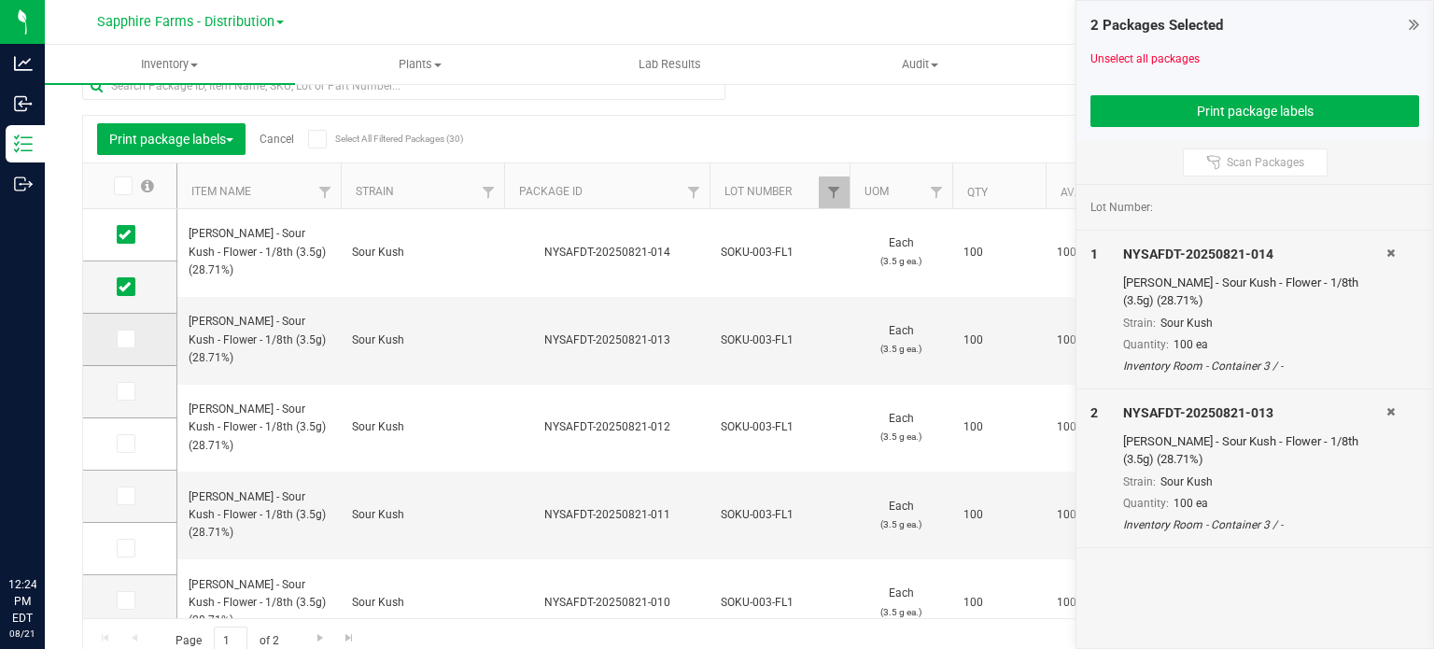
click at [123, 347] on td at bounding box center [129, 340] width 93 height 52
click at [131, 339] on span at bounding box center [126, 339] width 19 height 19
click at [0, 0] on input "checkbox" at bounding box center [0, 0] width 0 height 0
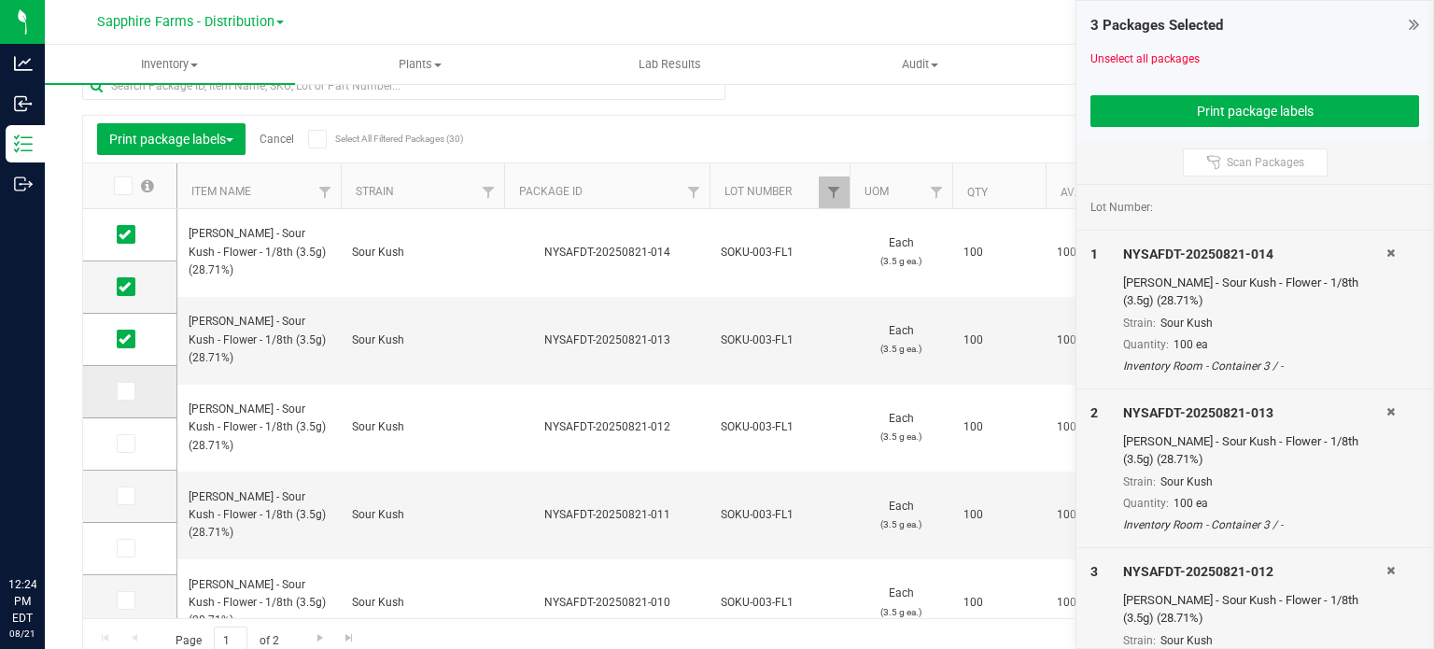
click at [125, 391] on icon at bounding box center [125, 391] width 12 height 0
click at [0, 0] on input "checkbox" at bounding box center [0, 0] width 0 height 0
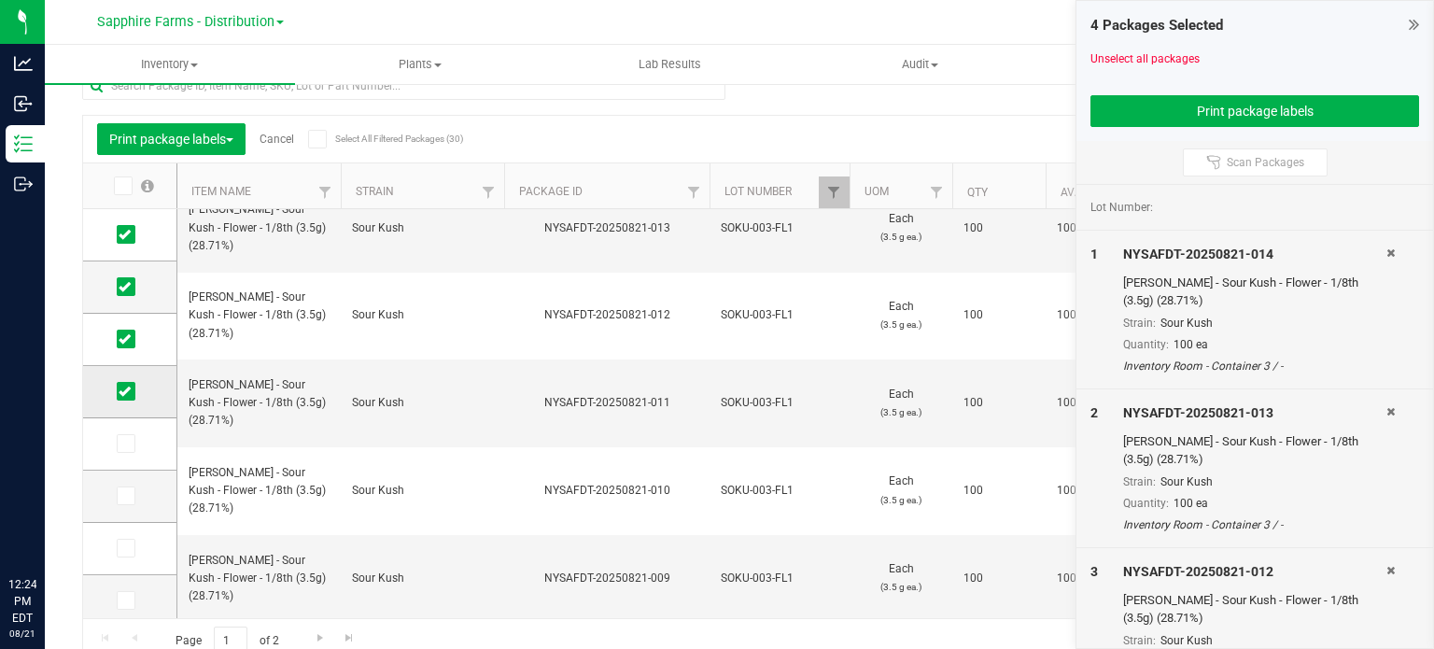
scroll to position [112, 0]
click at [127, 331] on icon at bounding box center [125, 331] width 12 height 0
click at [0, 0] on input "checkbox" at bounding box center [0, 0] width 0 height 0
click at [121, 384] on icon at bounding box center [125, 384] width 12 height 0
click at [0, 0] on input "checkbox" at bounding box center [0, 0] width 0 height 0
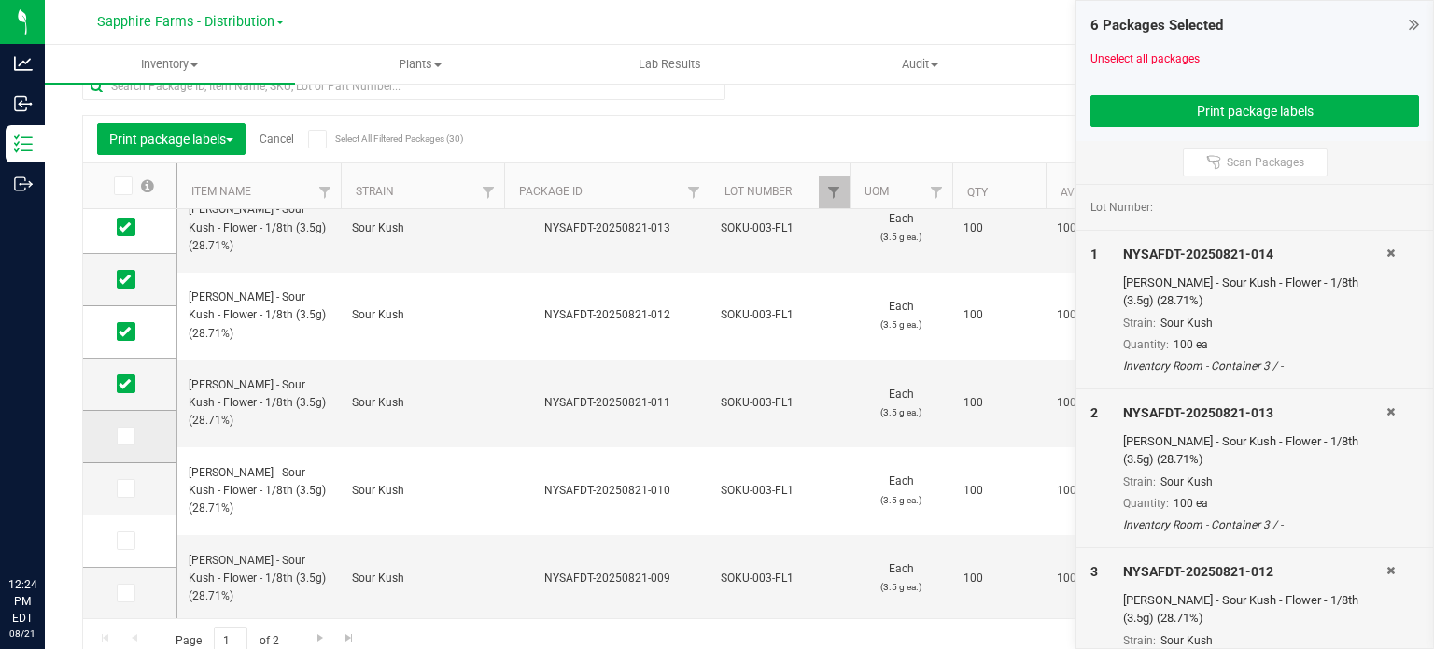
click at [125, 444] on td at bounding box center [129, 437] width 93 height 52
click at [129, 436] on icon at bounding box center [125, 436] width 12 height 0
click at [0, 0] on input "checkbox" at bounding box center [0, 0] width 0 height 0
click at [122, 488] on icon at bounding box center [125, 488] width 12 height 0
click at [0, 0] on input "checkbox" at bounding box center [0, 0] width 0 height 0
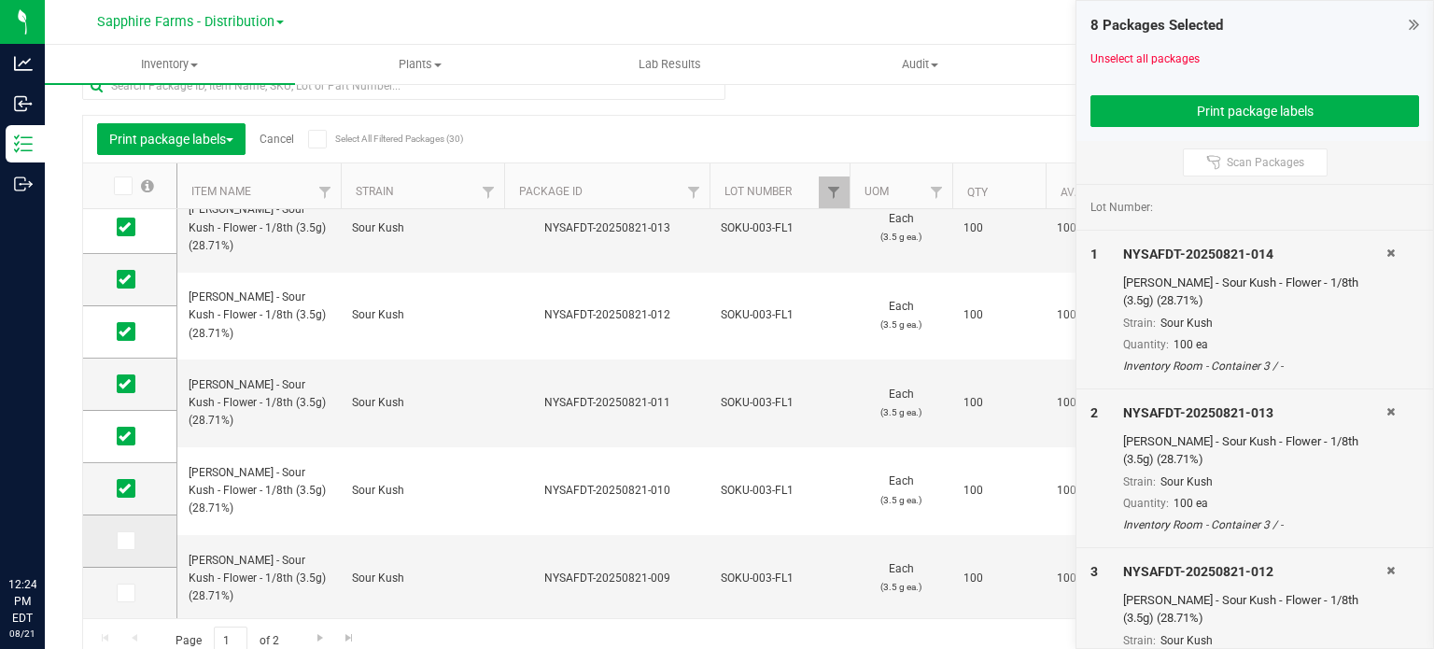
click at [124, 541] on icon at bounding box center [125, 541] width 12 height 0
click at [0, 0] on input "checkbox" at bounding box center [0, 0] width 0 height 0
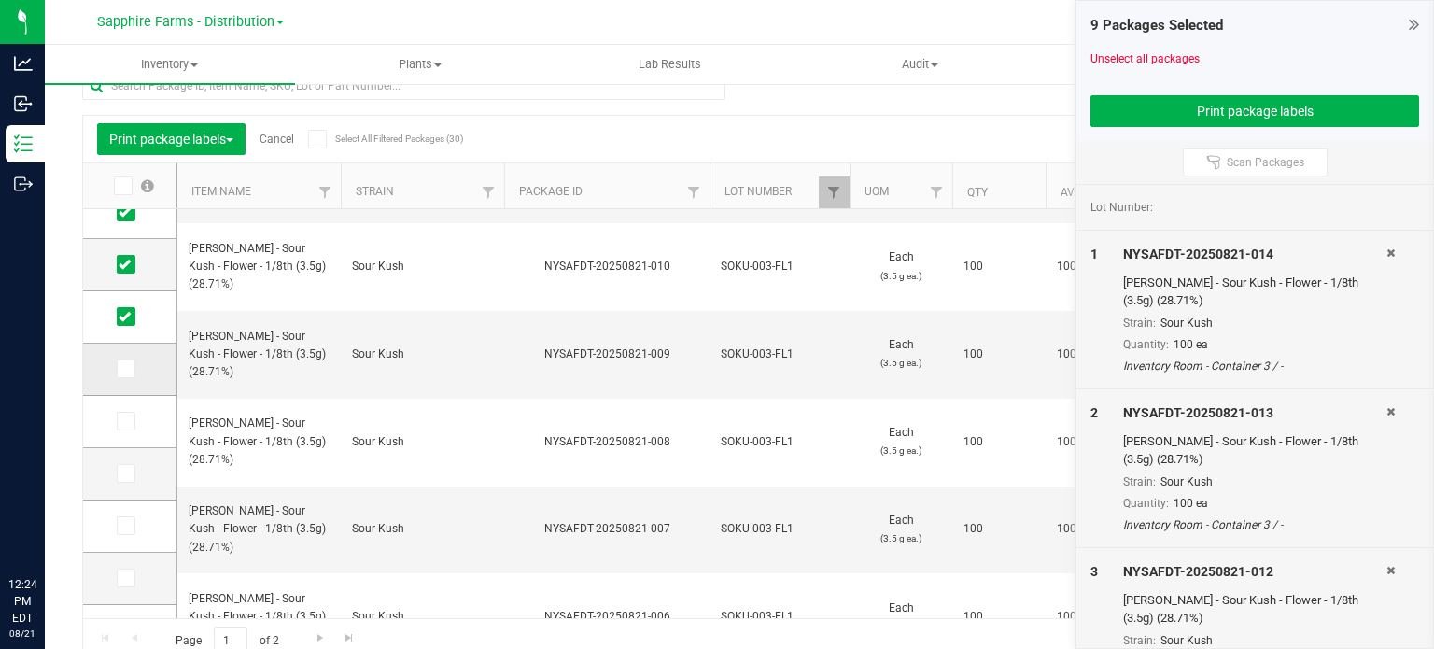
click at [125, 369] on icon at bounding box center [125, 369] width 12 height 0
click at [0, 0] on input "checkbox" at bounding box center [0, 0] width 0 height 0
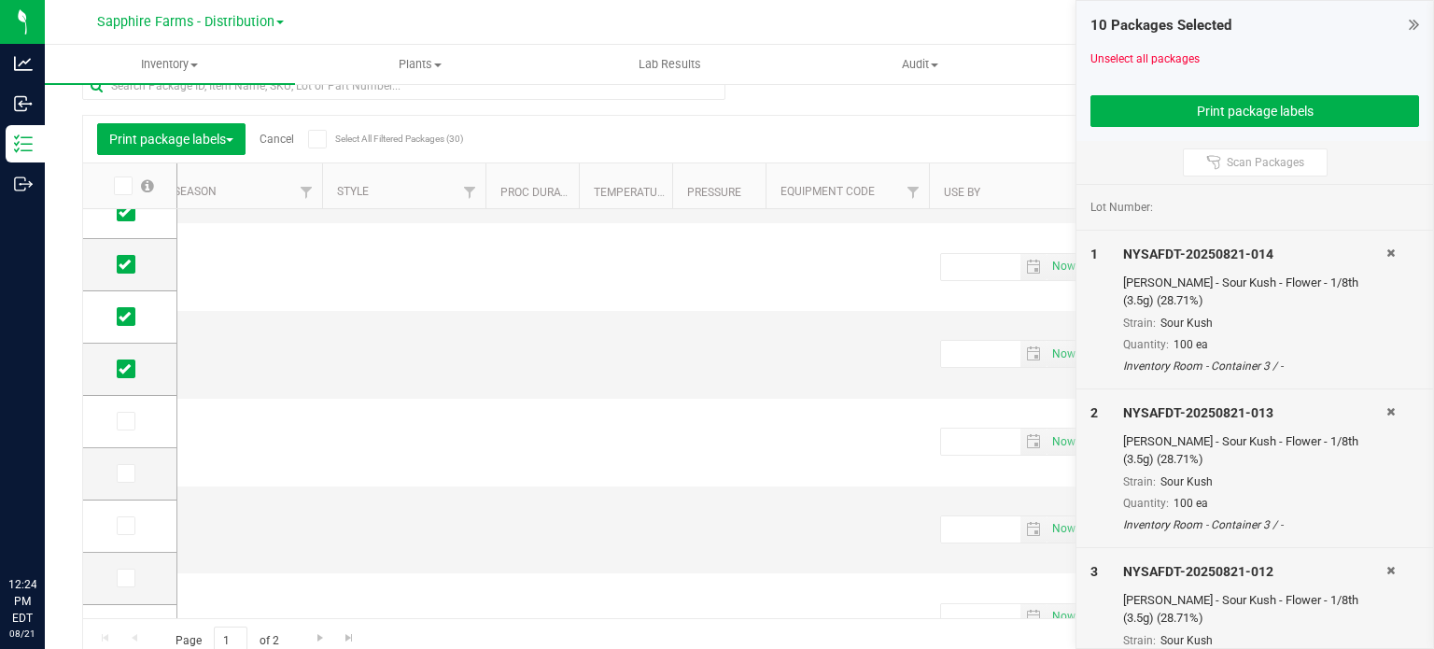
scroll to position [0, 6755]
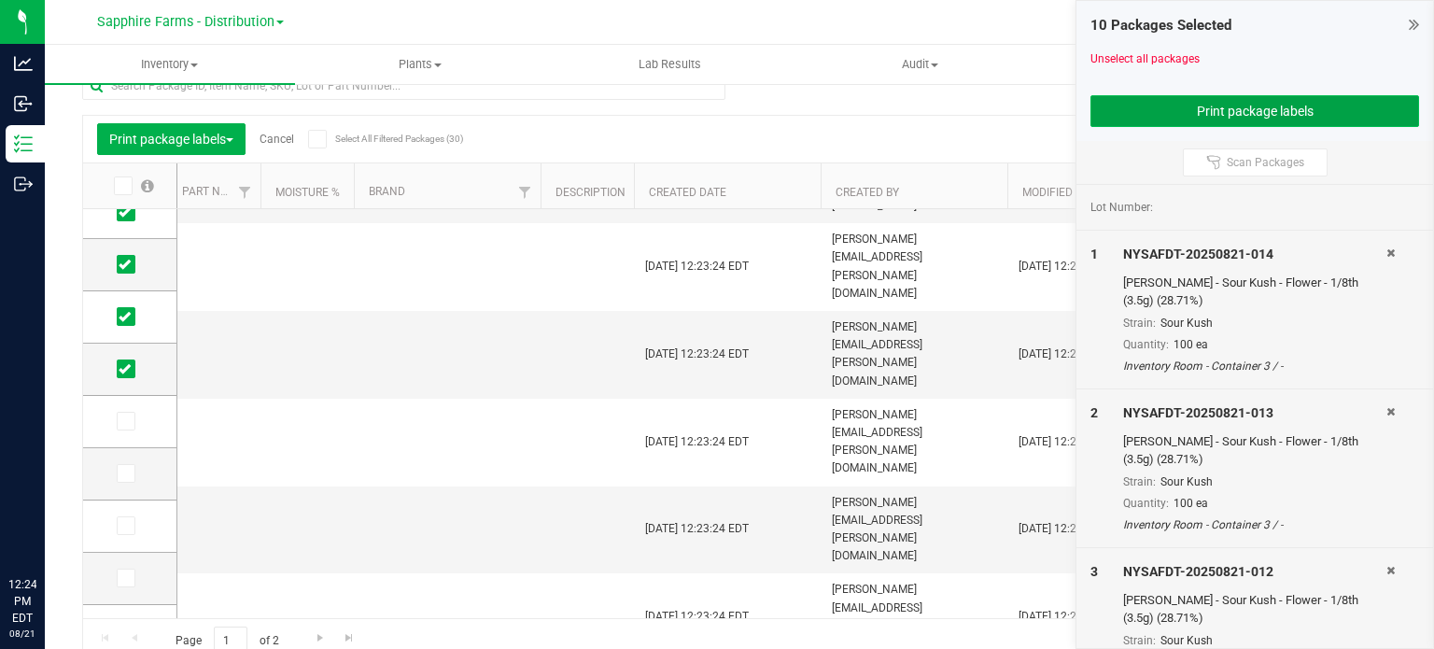
click at [1152, 112] on button "Print package labels" at bounding box center [1254, 111] width 329 height 32
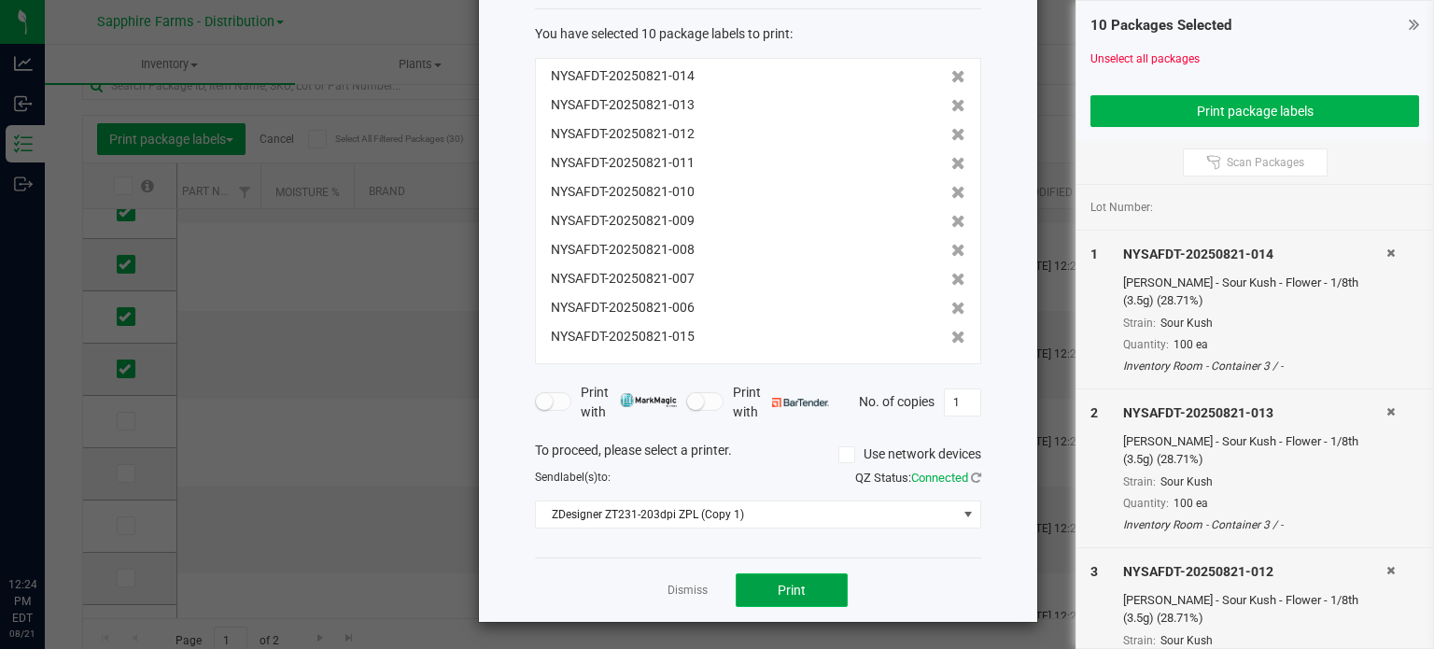
click at [809, 597] on button "Print" at bounding box center [792, 590] width 112 height 34
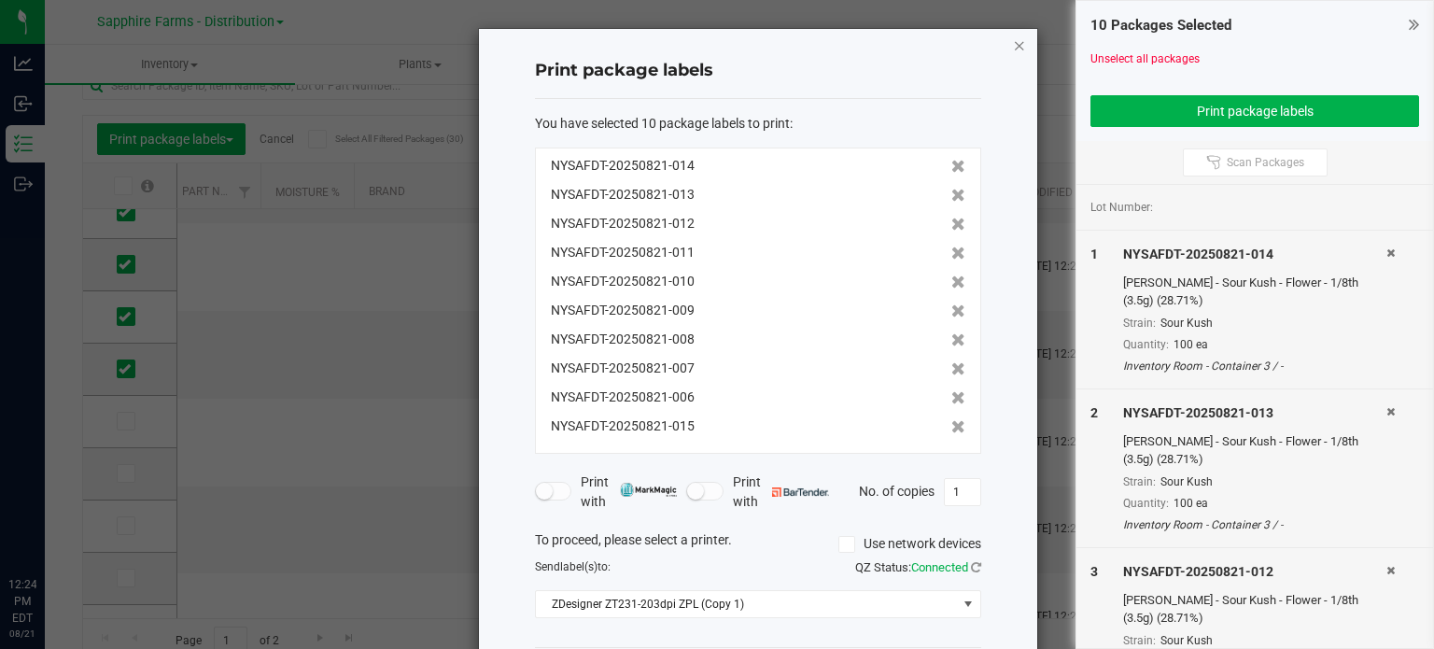
click at [1013, 35] on icon "button" at bounding box center [1019, 45] width 13 height 22
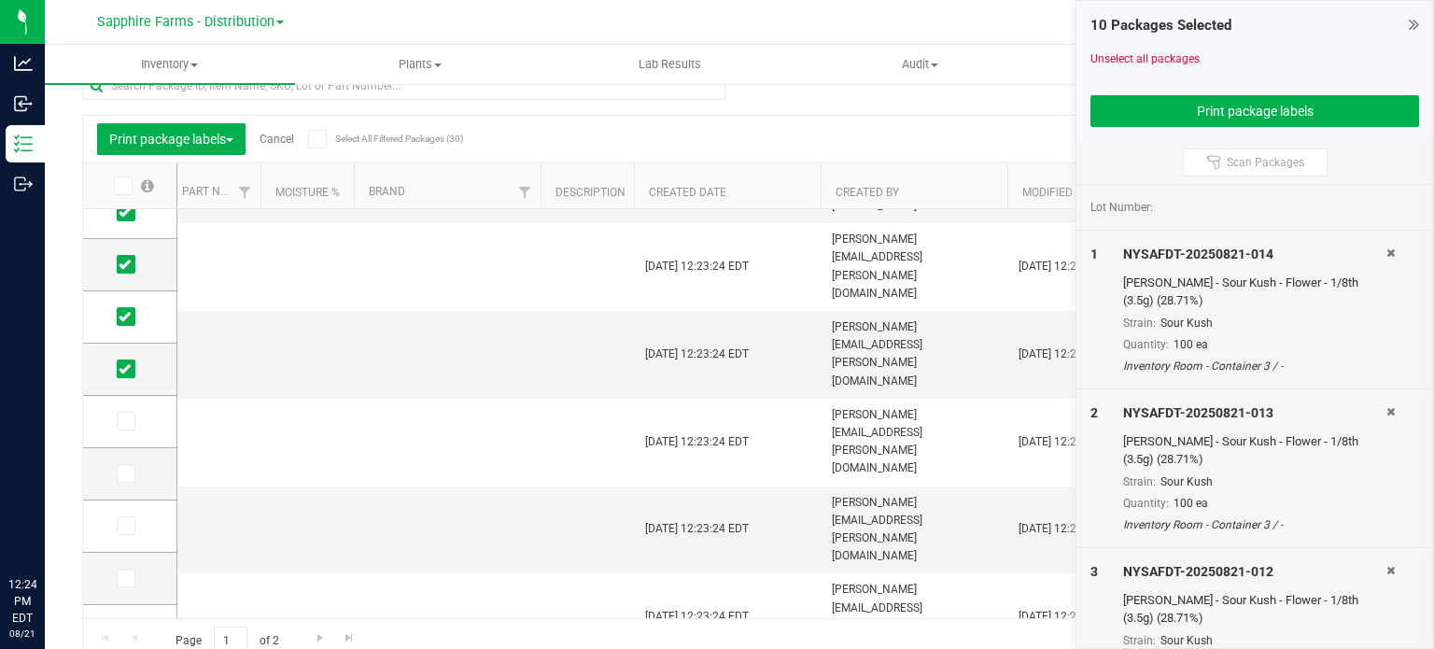
click at [272, 134] on link "Cancel" at bounding box center [277, 139] width 35 height 13
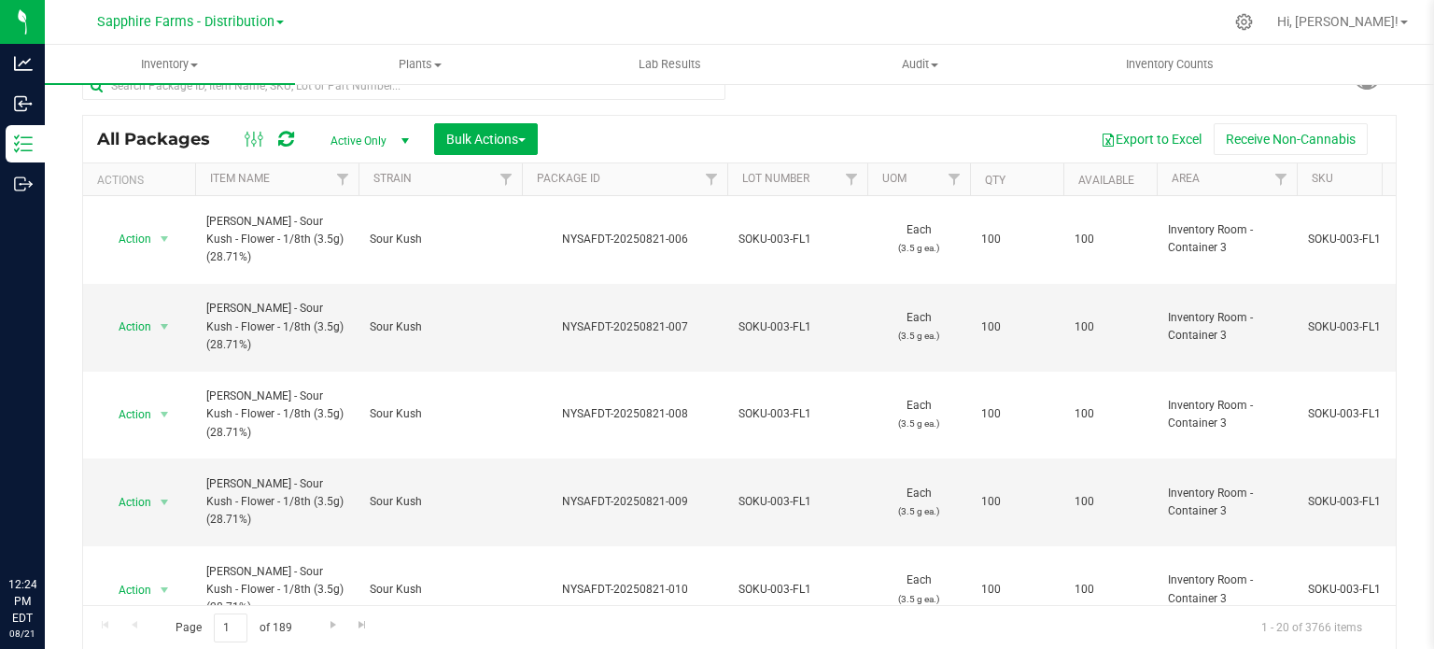
click at [631, 179] on th "Package ID" at bounding box center [624, 179] width 205 height 33
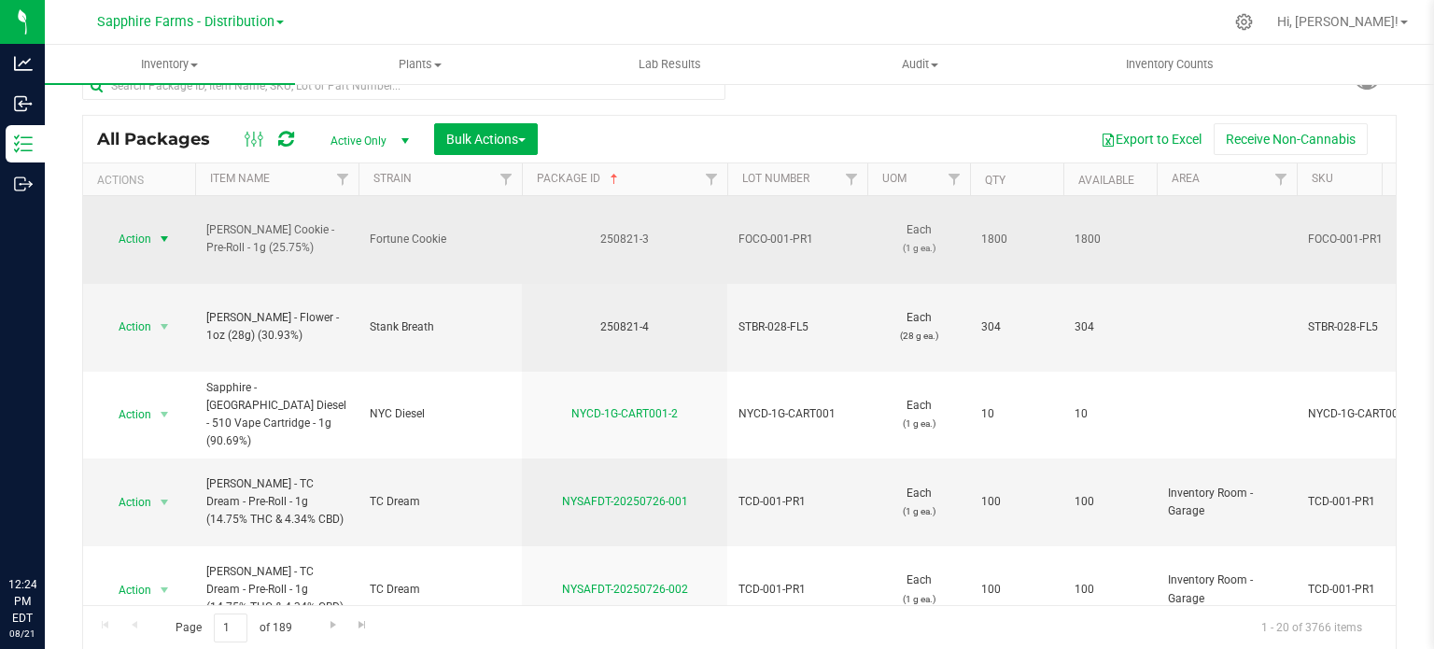
click at [147, 226] on span "Action" at bounding box center [127, 239] width 50 height 26
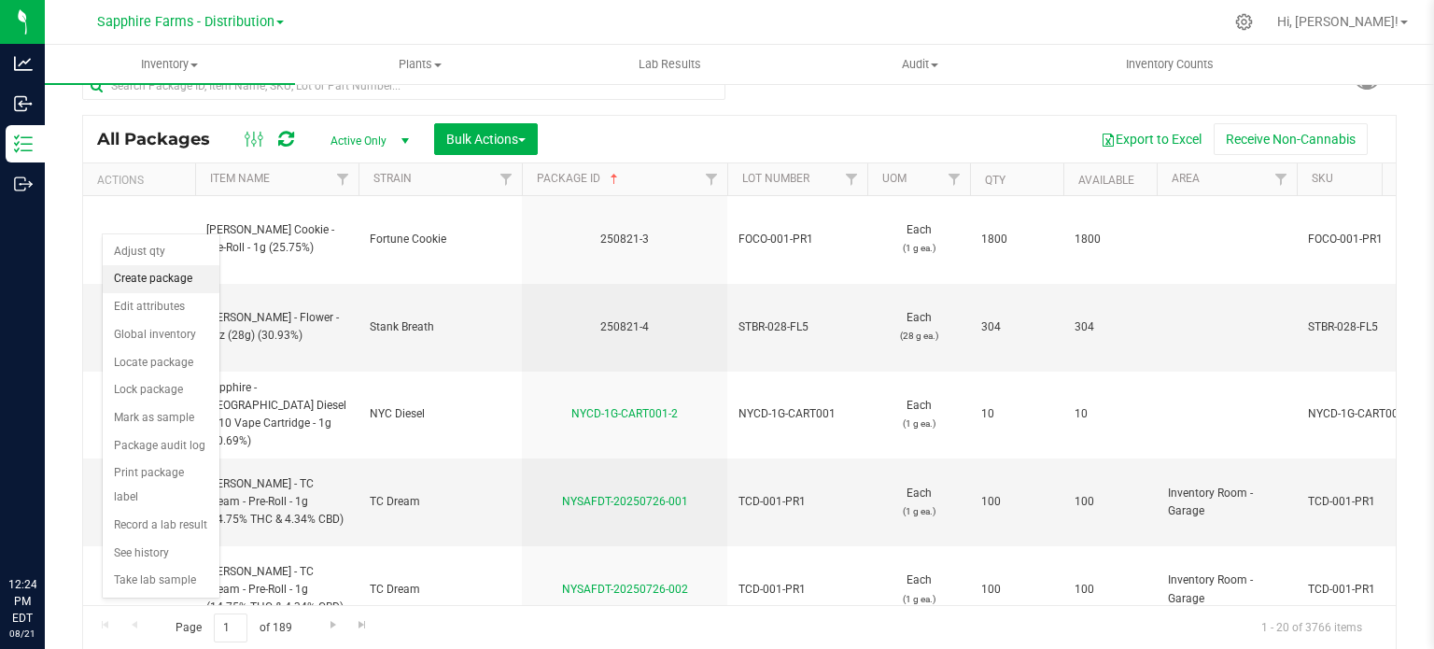
click at [157, 280] on li "Create package" at bounding box center [161, 279] width 117 height 28
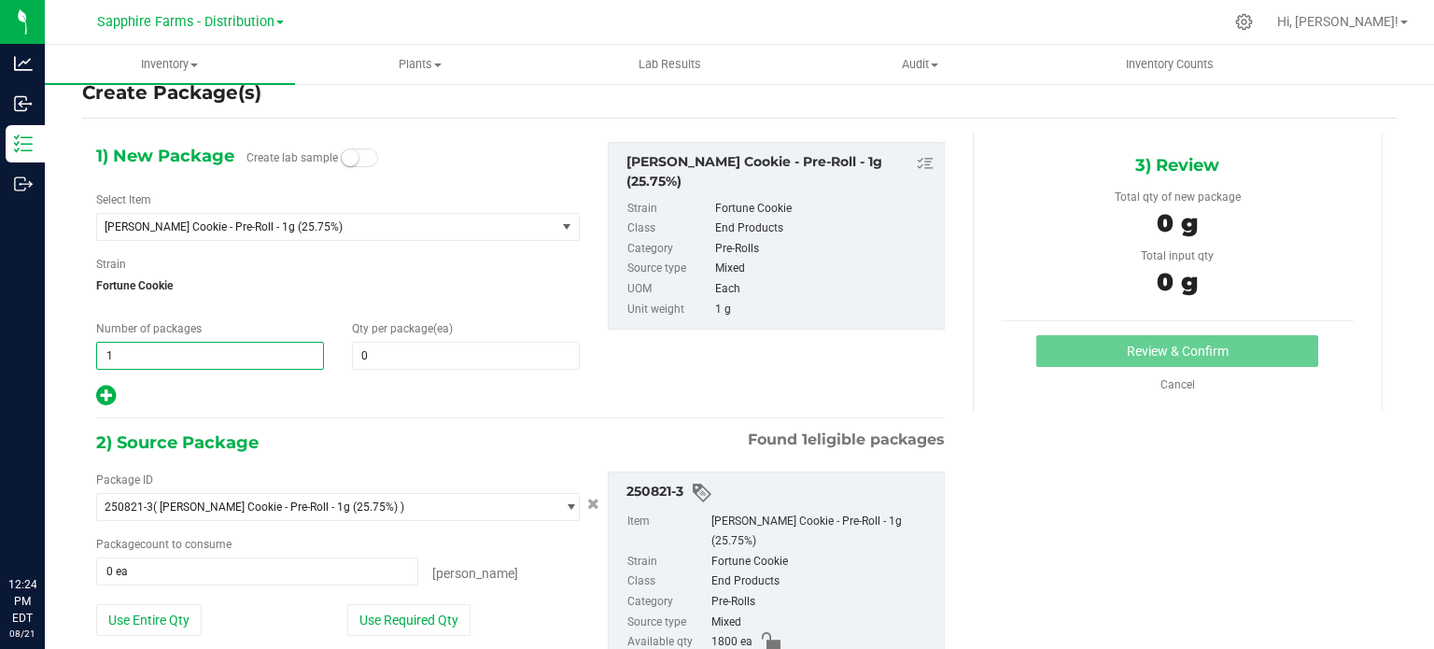
click at [228, 348] on span "1 1" at bounding box center [210, 356] width 228 height 28
type input "18"
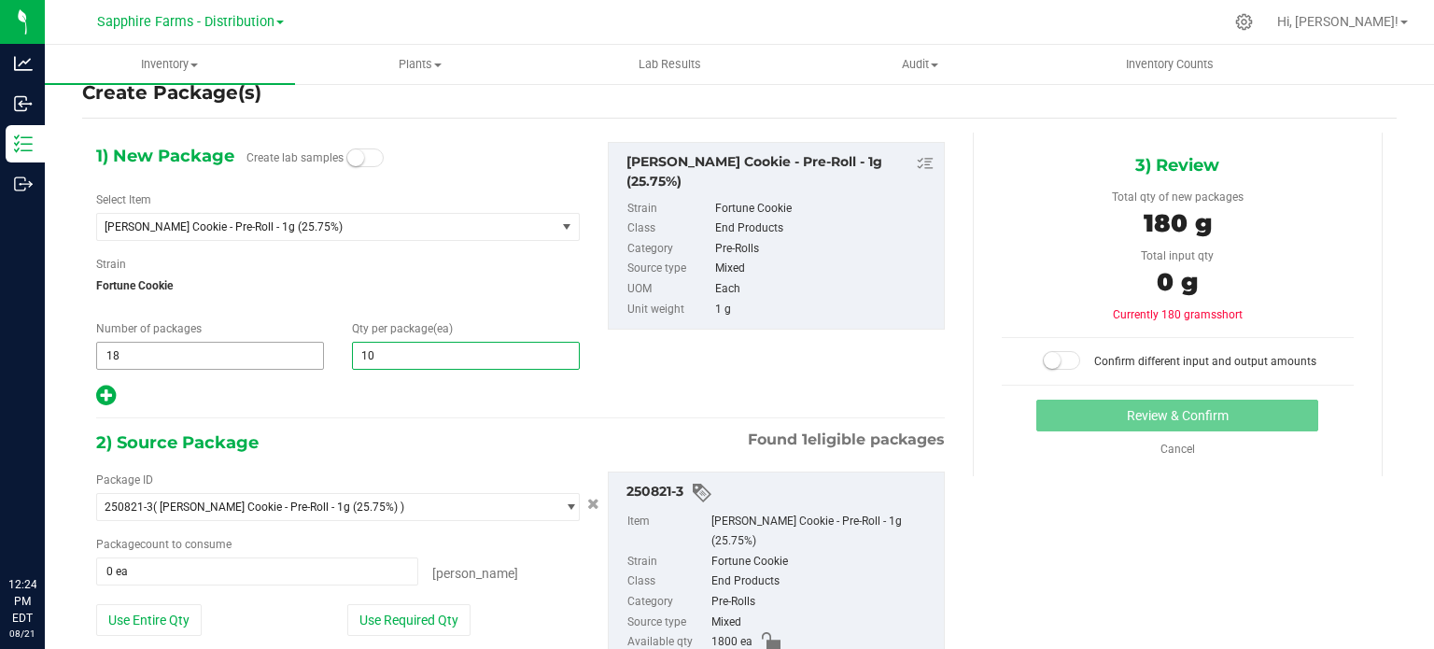
type input "100"
click at [306, 427] on div "1) New Package Create lab samples Select Item [PERSON_NAME] Cookie - Pre-Roll -…" at bounding box center [520, 448] width 877 height 630
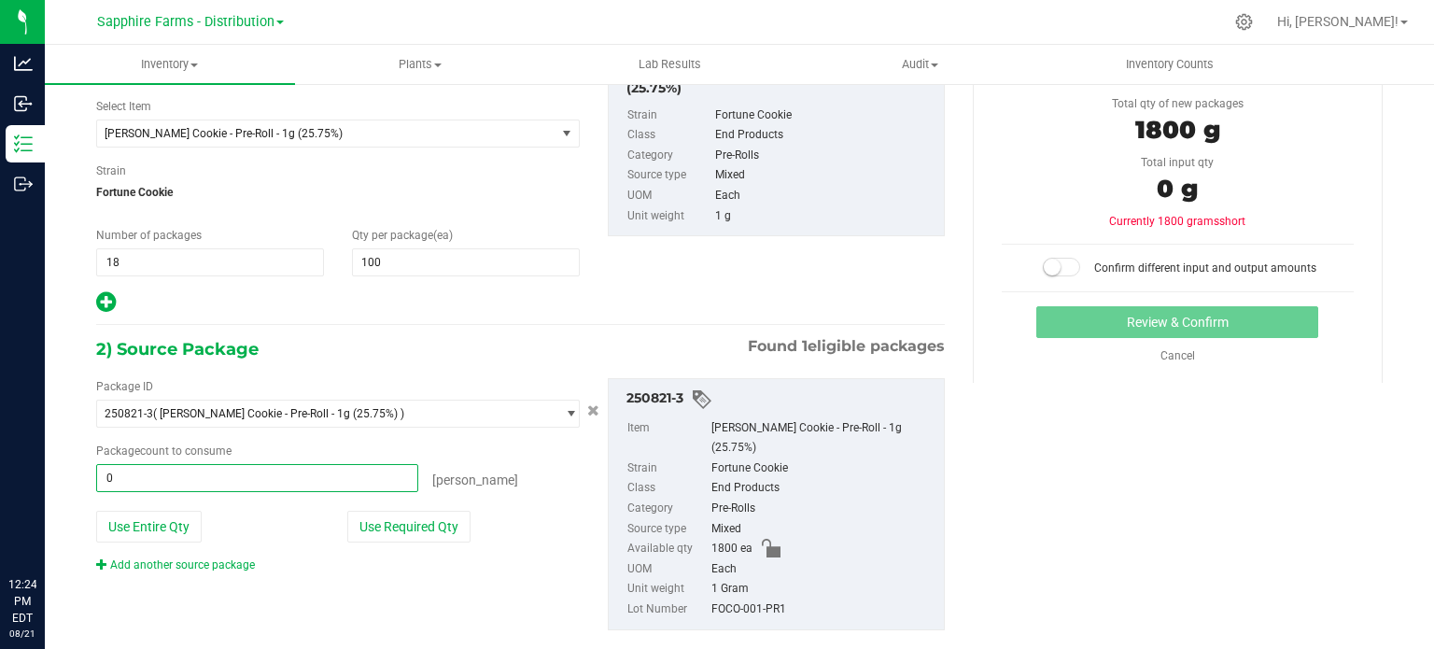
click at [207, 476] on span "0 ea 0" at bounding box center [257, 478] width 322 height 28
type input "1800"
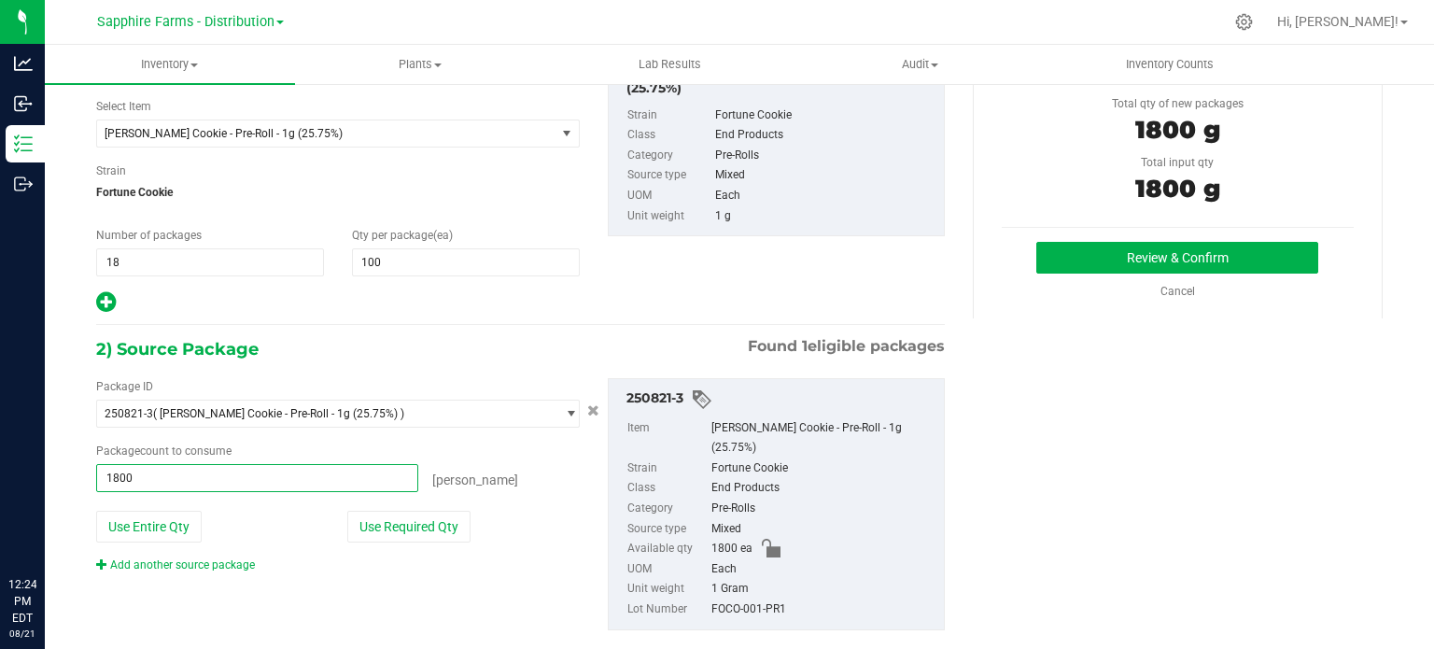
type input "1800 ea"
drag, startPoint x: 748, startPoint y: 305, endPoint x: 1063, endPoint y: 324, distance: 316.1
click at [750, 305] on div "1) New Package Create lab samples Select Item [PERSON_NAME] Cookie - Pre-Roll -…" at bounding box center [520, 182] width 877 height 266
click at [1132, 249] on button "Review & Confirm" at bounding box center [1177, 258] width 282 height 32
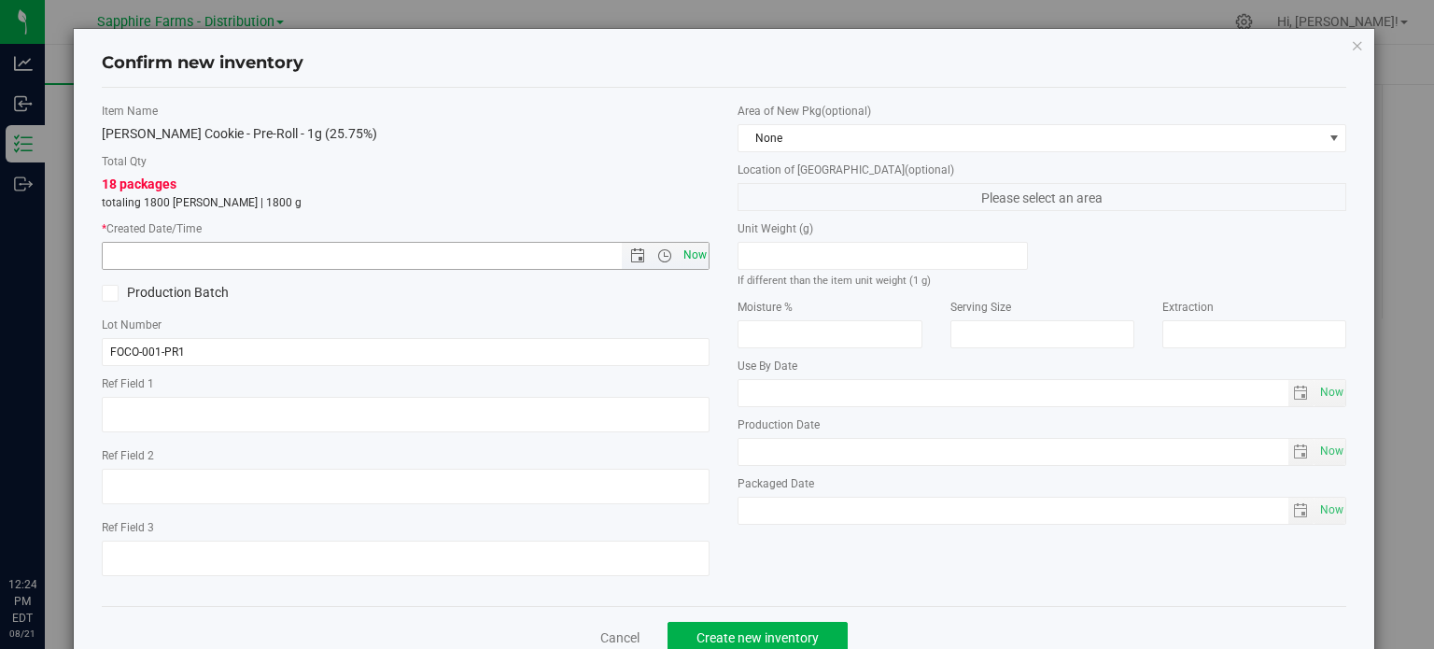
click at [691, 249] on span "Now" at bounding box center [695, 255] width 32 height 27
type input "[DATE] 12:25 PM"
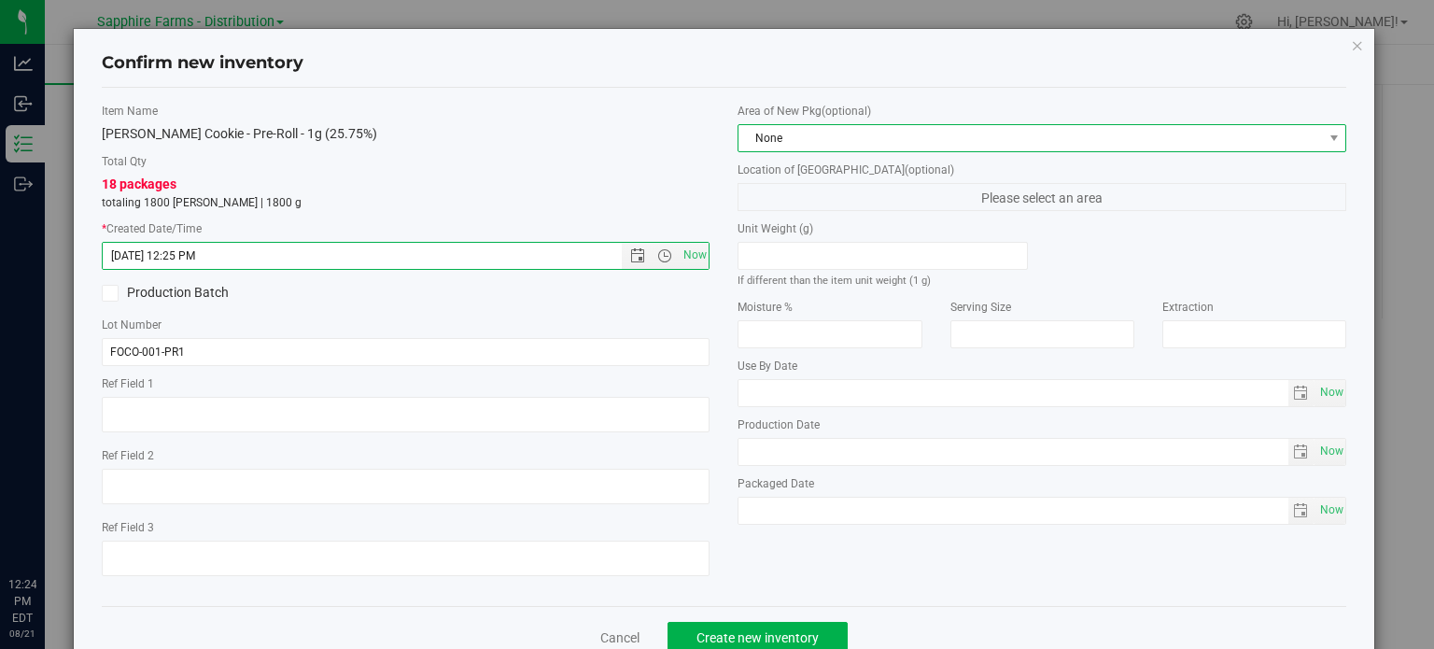
click at [818, 142] on span "None" at bounding box center [1029, 138] width 583 height 26
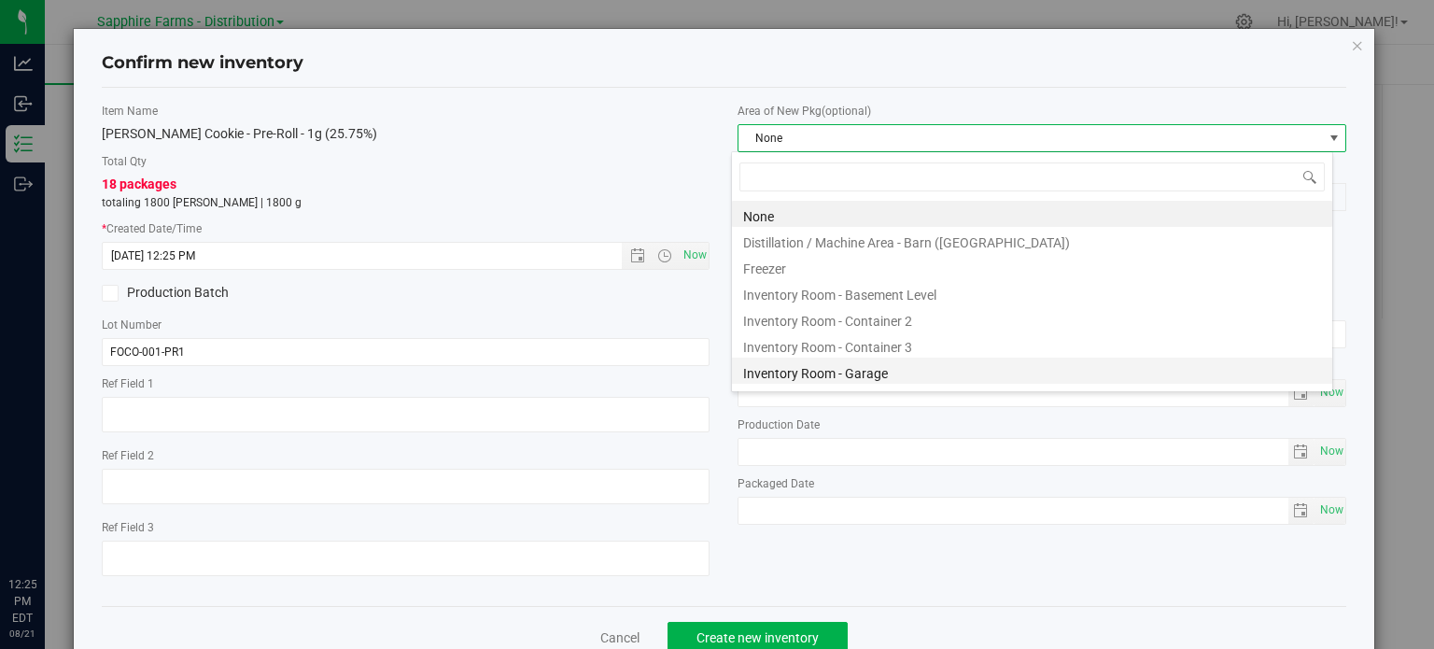
click at [855, 373] on li "Inventory Room - Garage" at bounding box center [1032, 371] width 600 height 26
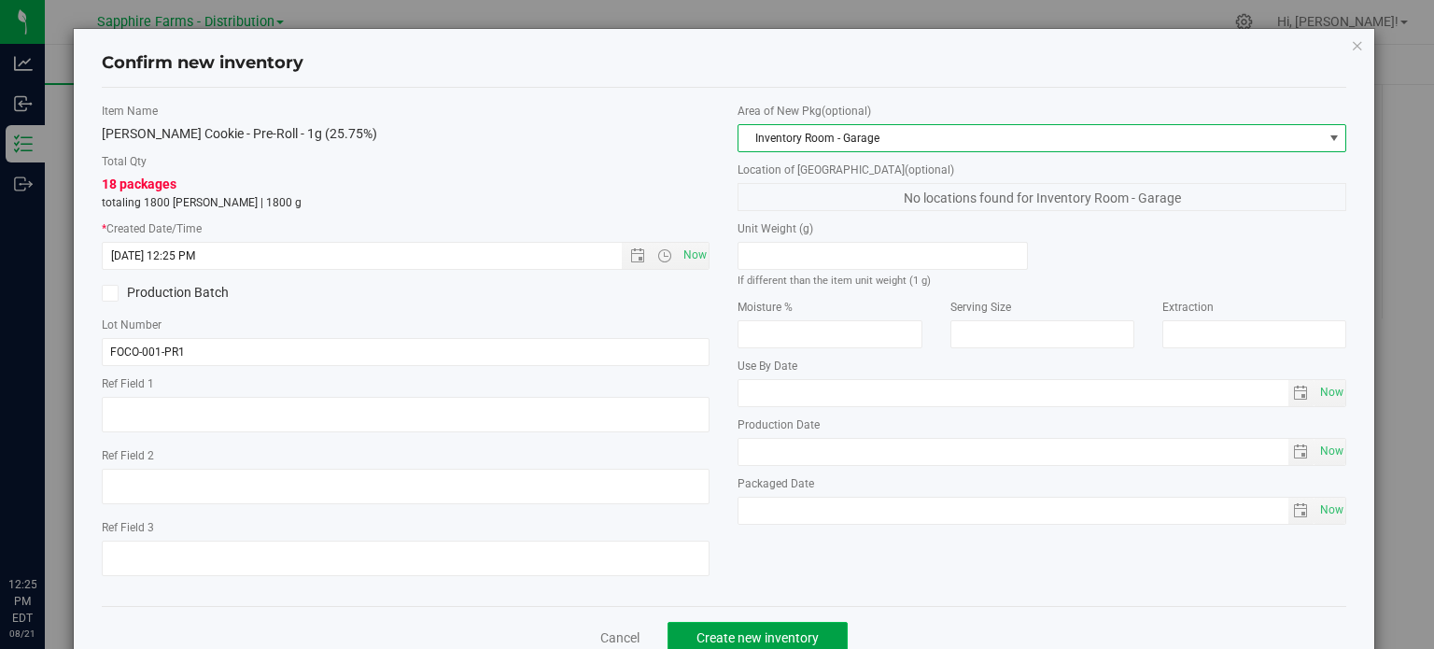
click at [761, 626] on button "Create new inventory" at bounding box center [758, 638] width 180 height 32
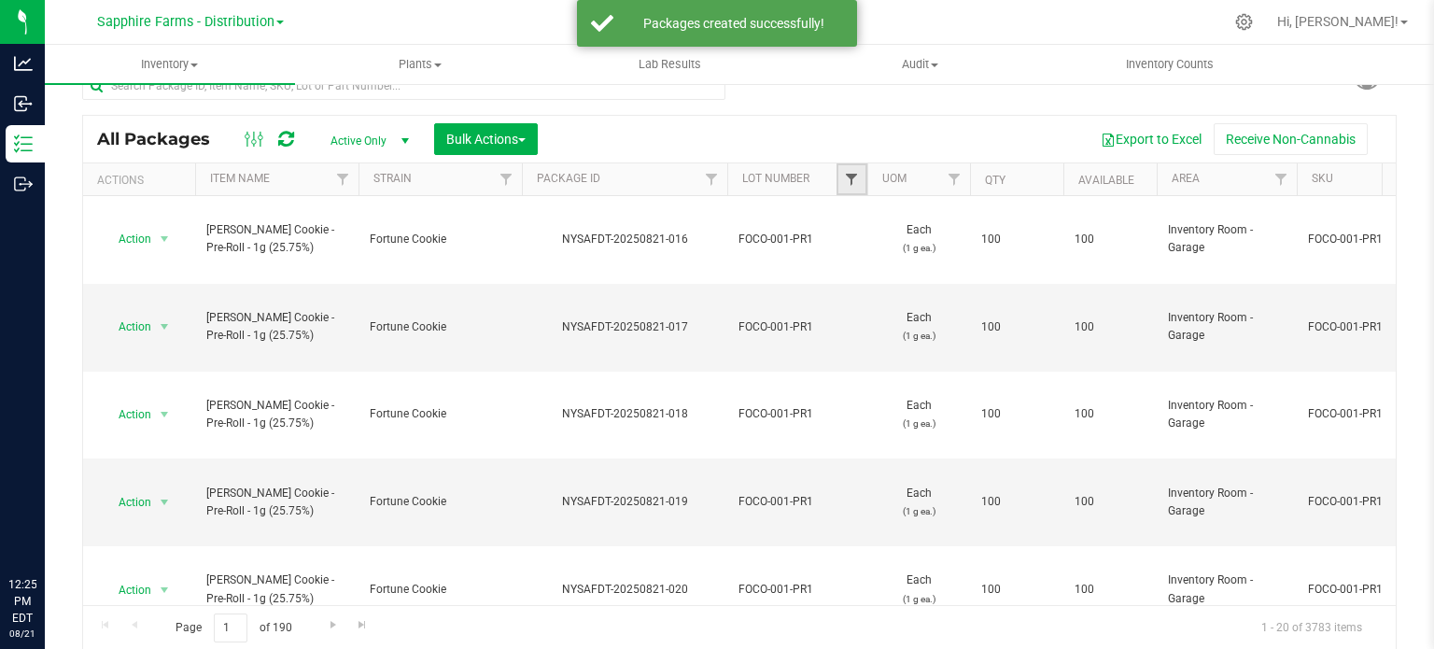
click at [846, 173] on span "Filter" at bounding box center [851, 179] width 15 height 15
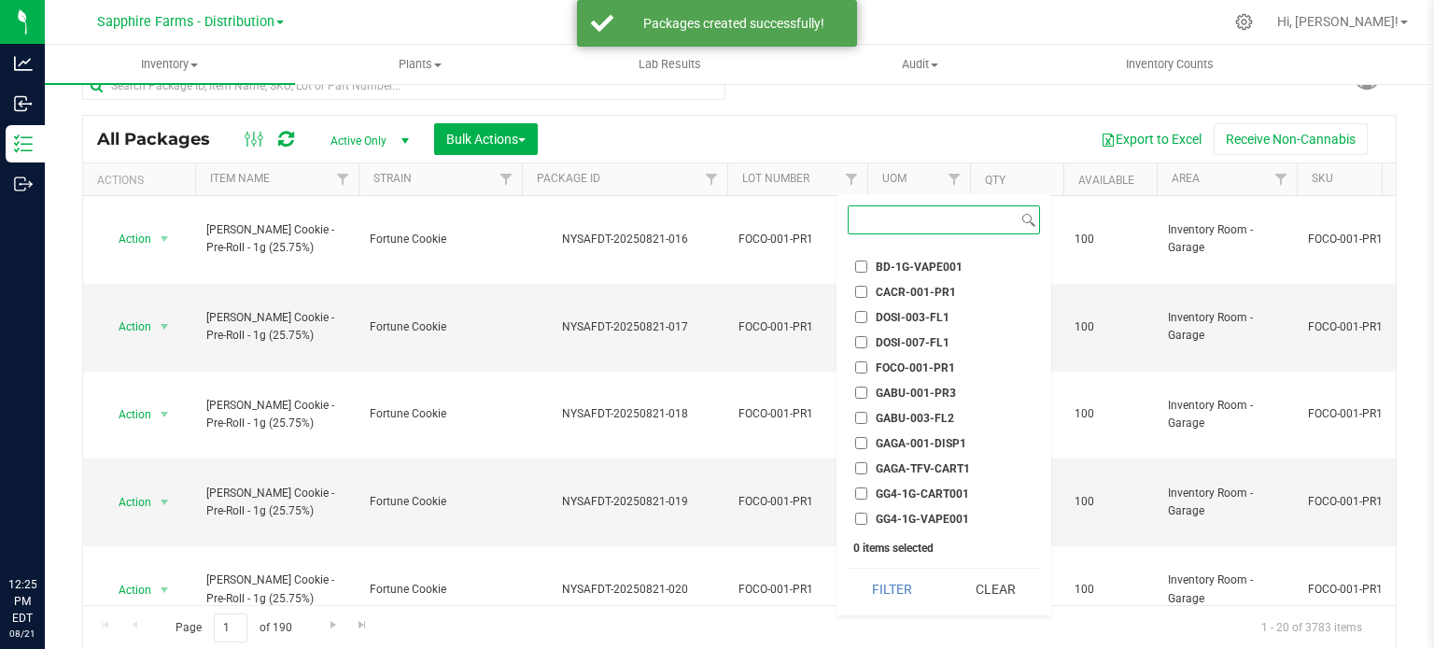
scroll to position [280, 0]
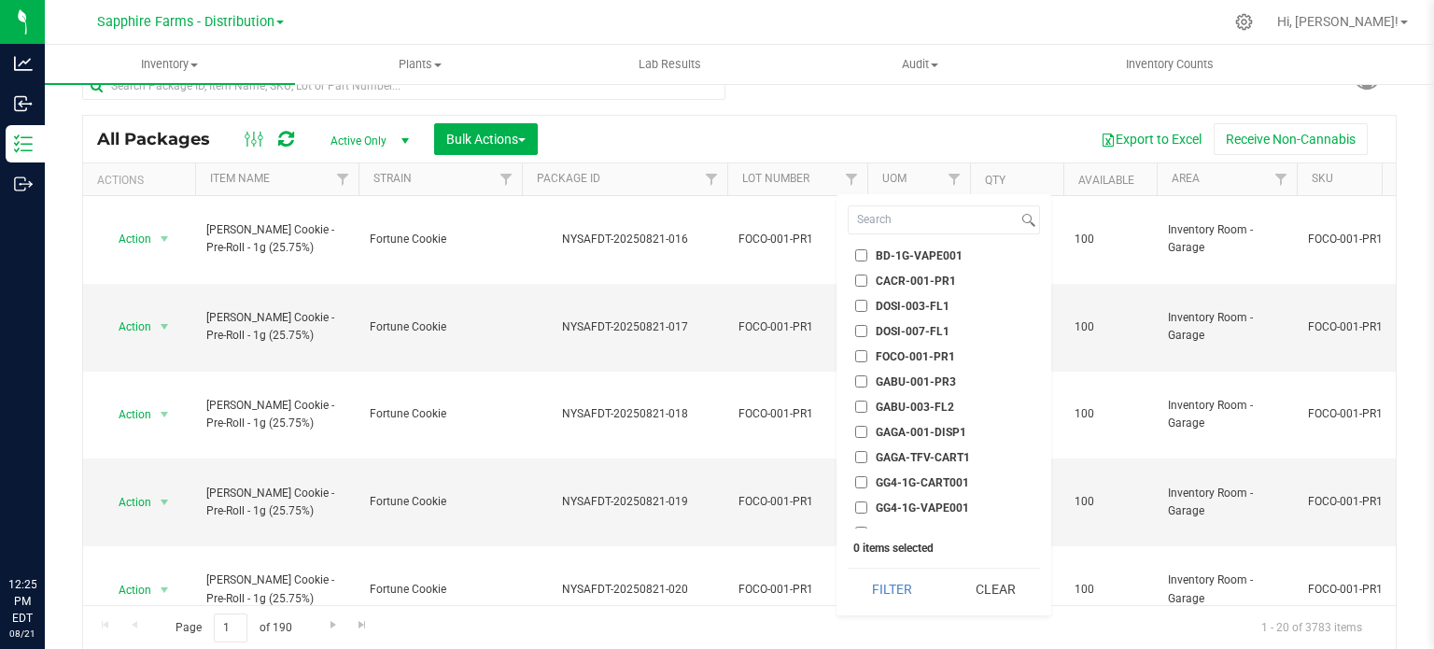
click at [907, 353] on span "FOCO-001-PR1" at bounding box center [915, 356] width 79 height 11
click at [867, 353] on input "FOCO-001-PR1" at bounding box center [861, 356] width 12 height 12
checkbox input "true"
click at [896, 585] on button "Filter" at bounding box center [893, 589] width 90 height 41
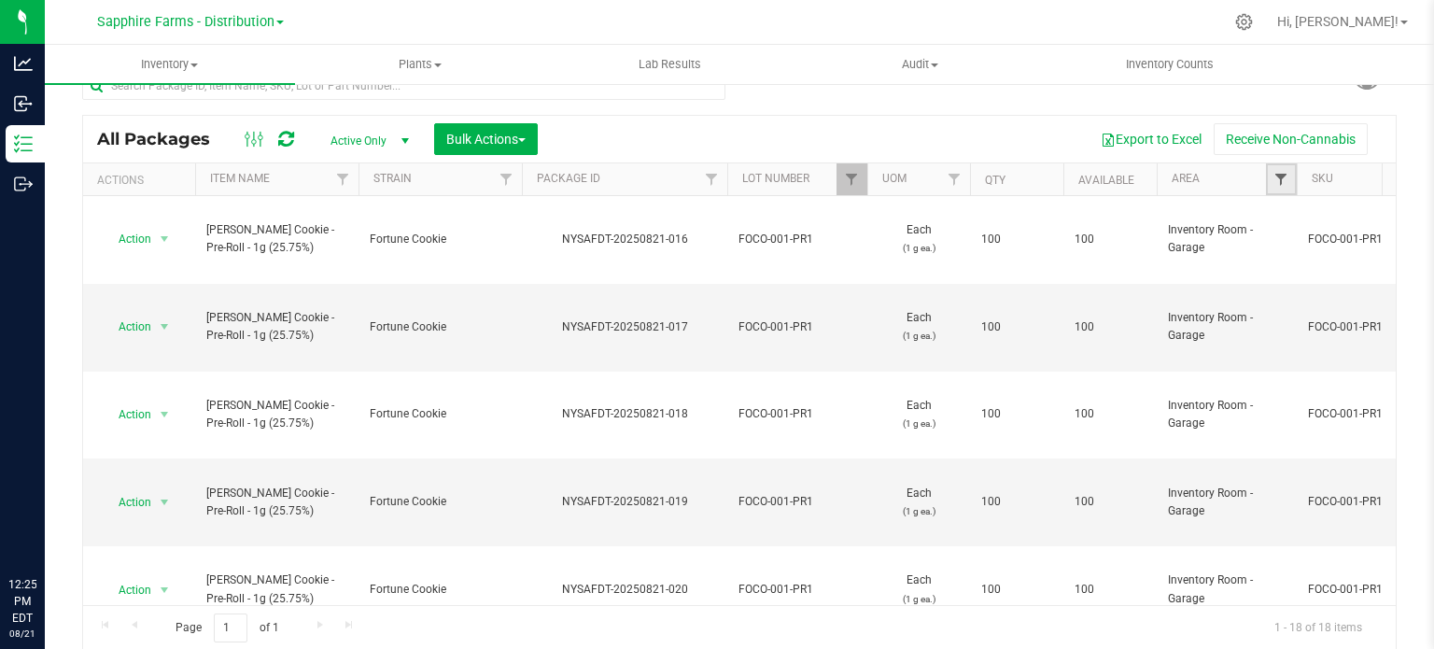
click at [1282, 181] on span "Filter" at bounding box center [1280, 179] width 15 height 15
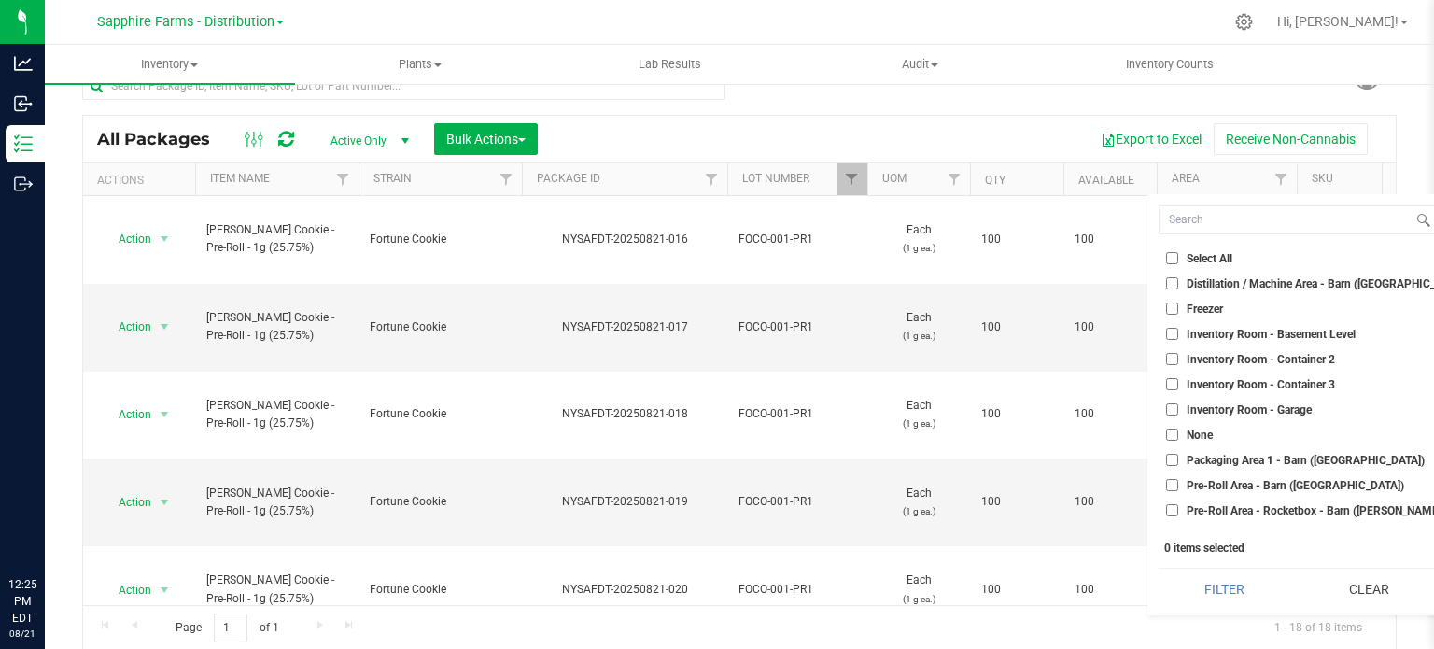
click at [1269, 404] on span "Inventory Room - Garage" at bounding box center [1249, 409] width 125 height 11
click at [1178, 404] on input "Inventory Room - Garage" at bounding box center [1172, 409] width 12 height 12
checkbox input "true"
click at [1214, 597] on button "Filter" at bounding box center [1225, 589] width 132 height 41
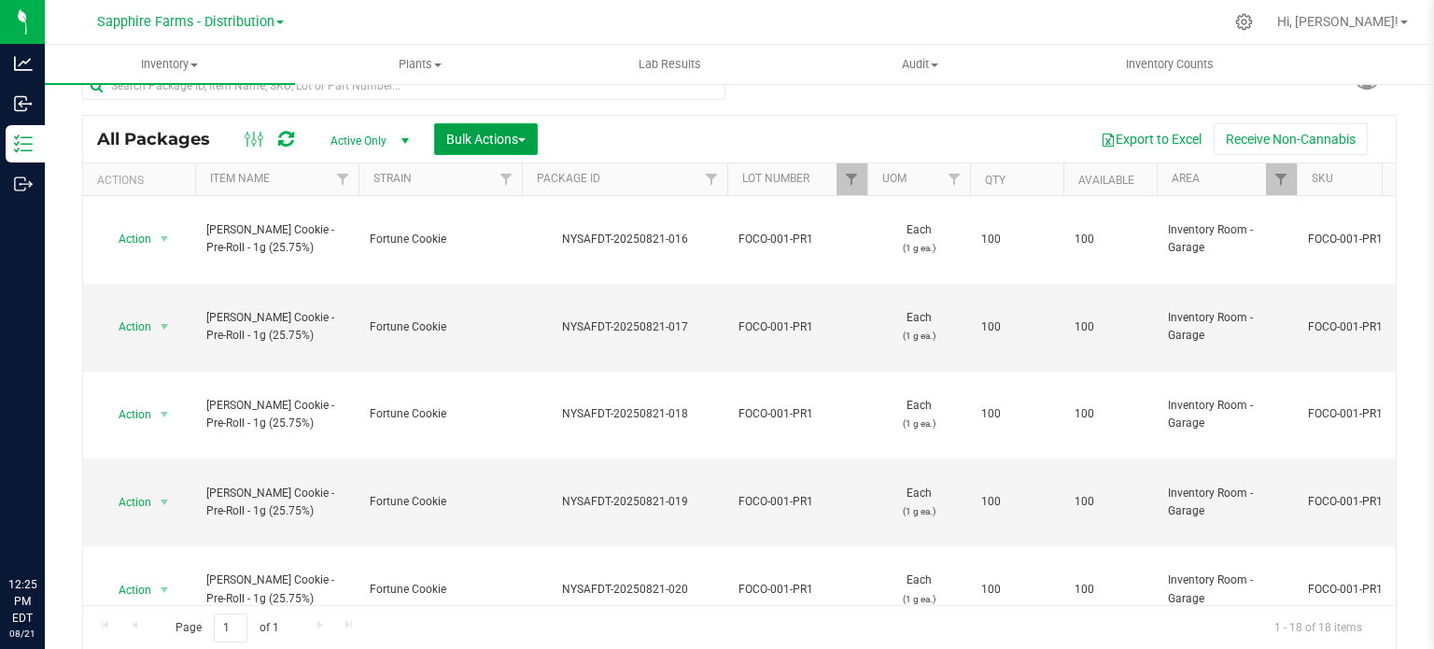
click at [489, 132] on span "Bulk Actions" at bounding box center [485, 139] width 79 height 15
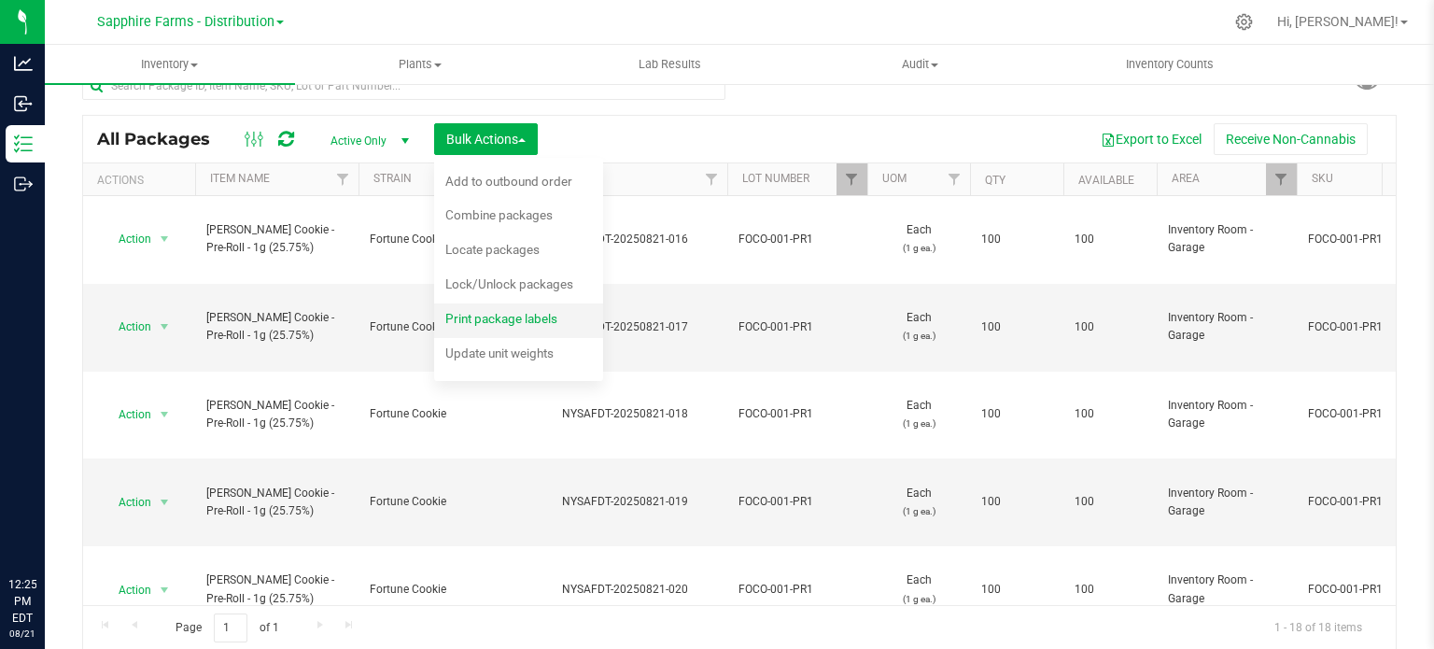
click at [497, 323] on span "Print package labels" at bounding box center [501, 318] width 112 height 15
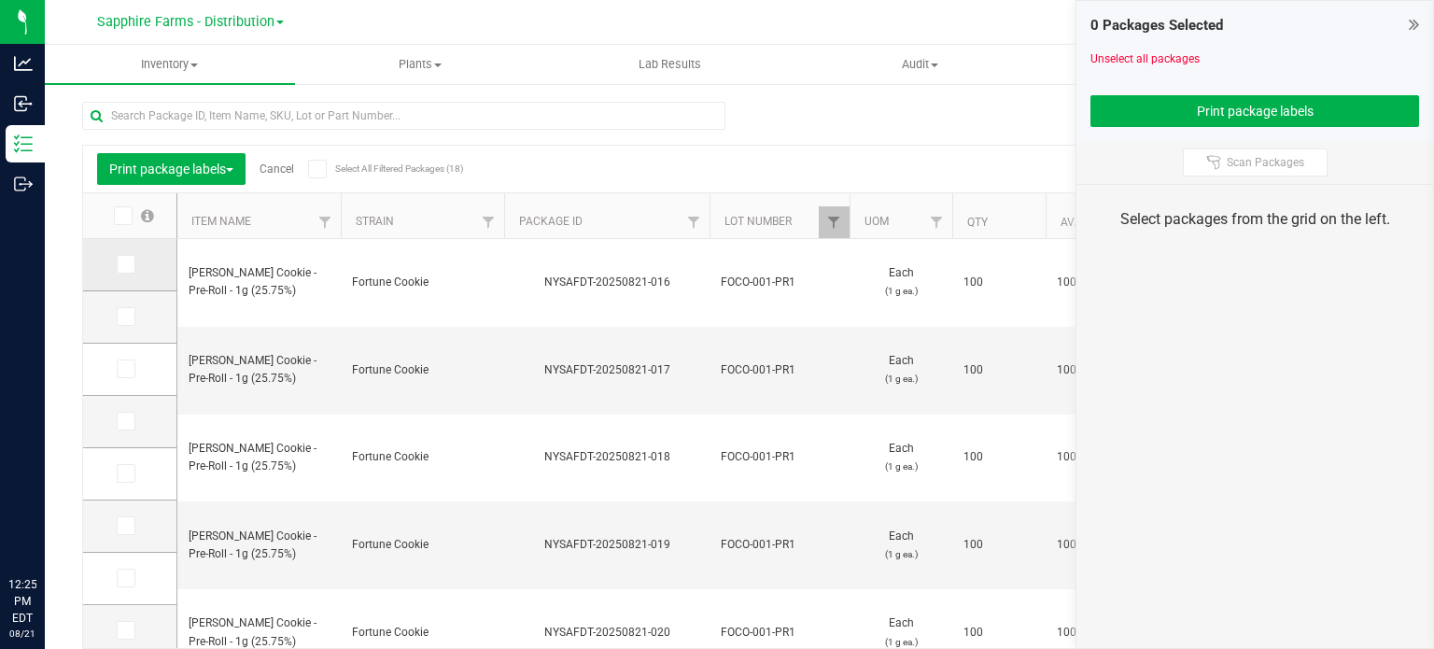
scroll to position [33, 0]
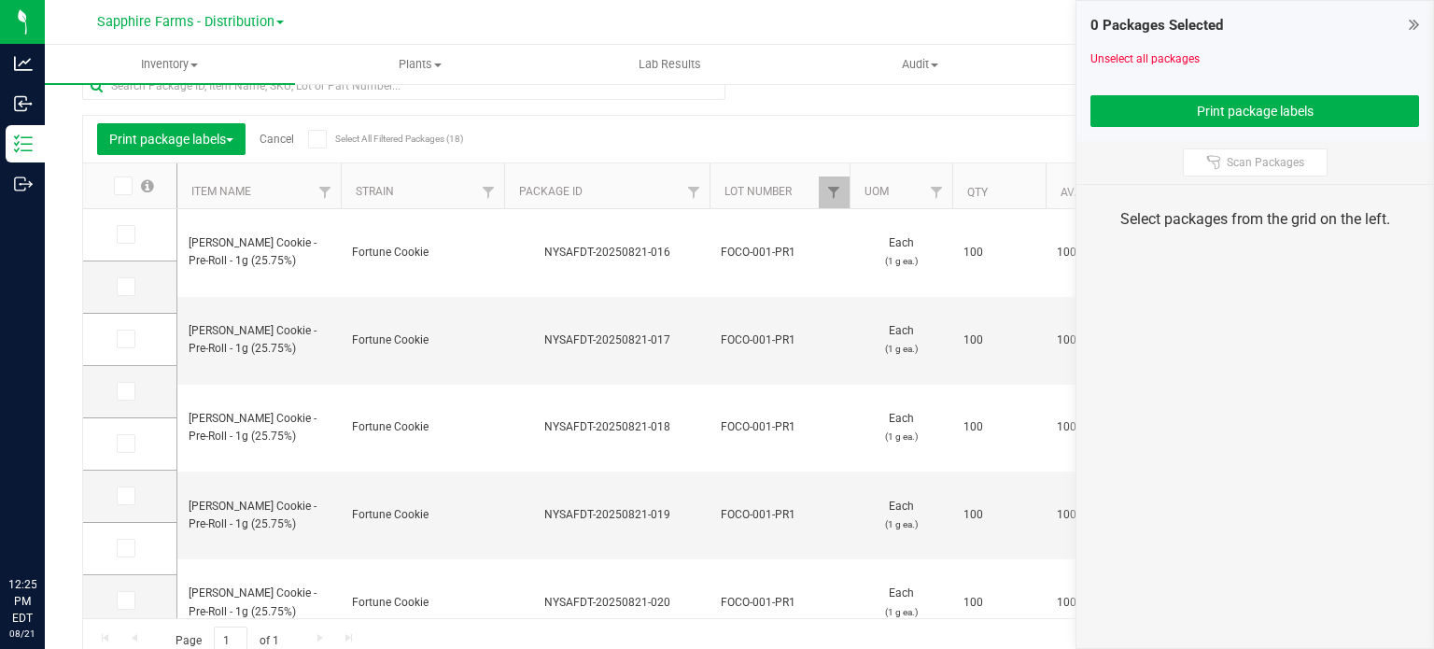
click at [126, 186] on icon at bounding box center [122, 186] width 12 height 0
click at [0, 0] on input "checkbox" at bounding box center [0, 0] width 0 height 0
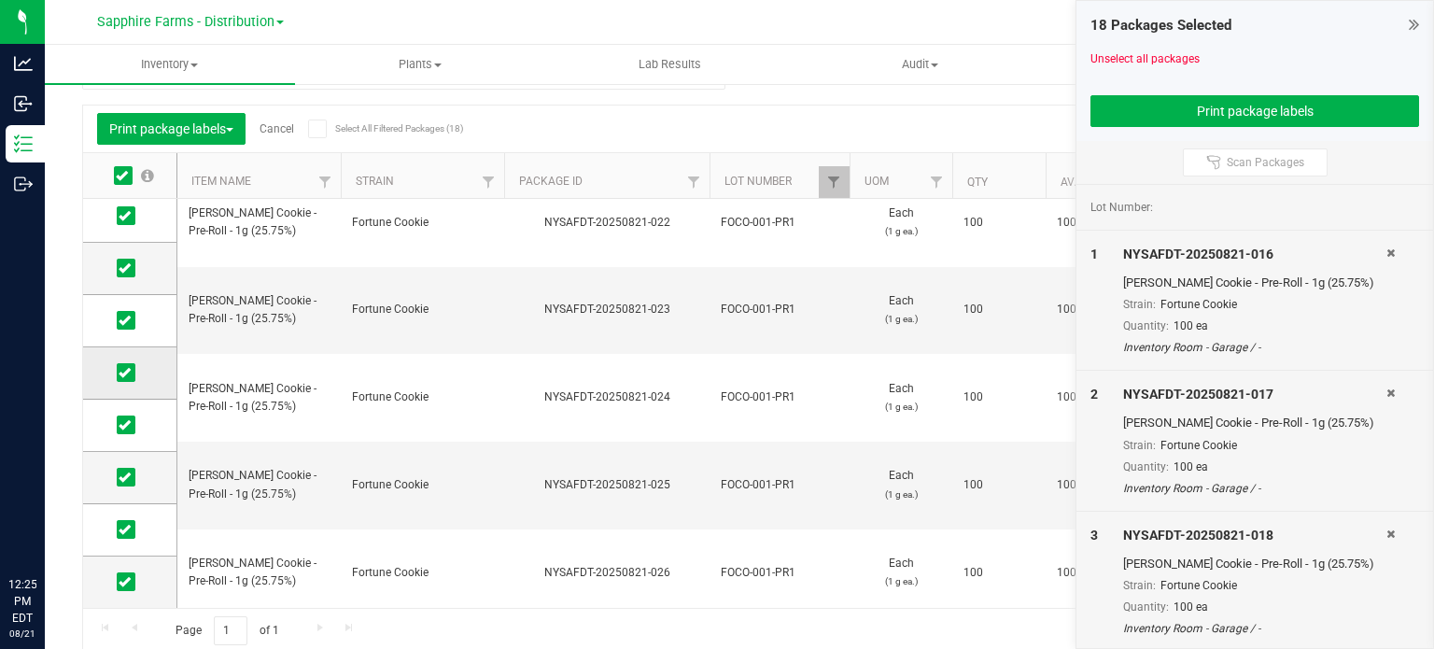
scroll to position [46, 0]
click at [123, 584] on span at bounding box center [126, 578] width 19 height 19
click at [0, 0] on input "checkbox" at bounding box center [0, 0] width 0 height 0
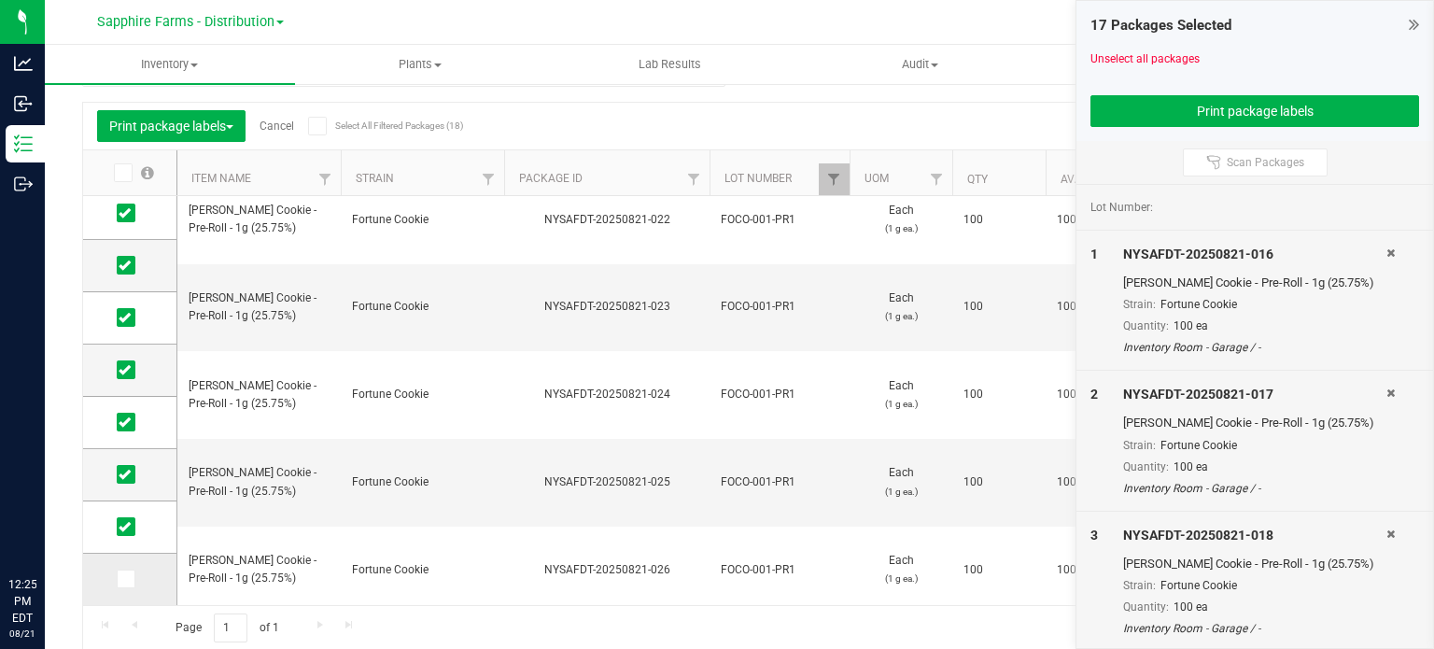
click at [131, 581] on span at bounding box center [126, 578] width 19 height 19
click at [0, 0] on input "checkbox" at bounding box center [0, 0] width 0 height 0
click at [1169, 109] on button "Print package labels" at bounding box center [1254, 111] width 329 height 32
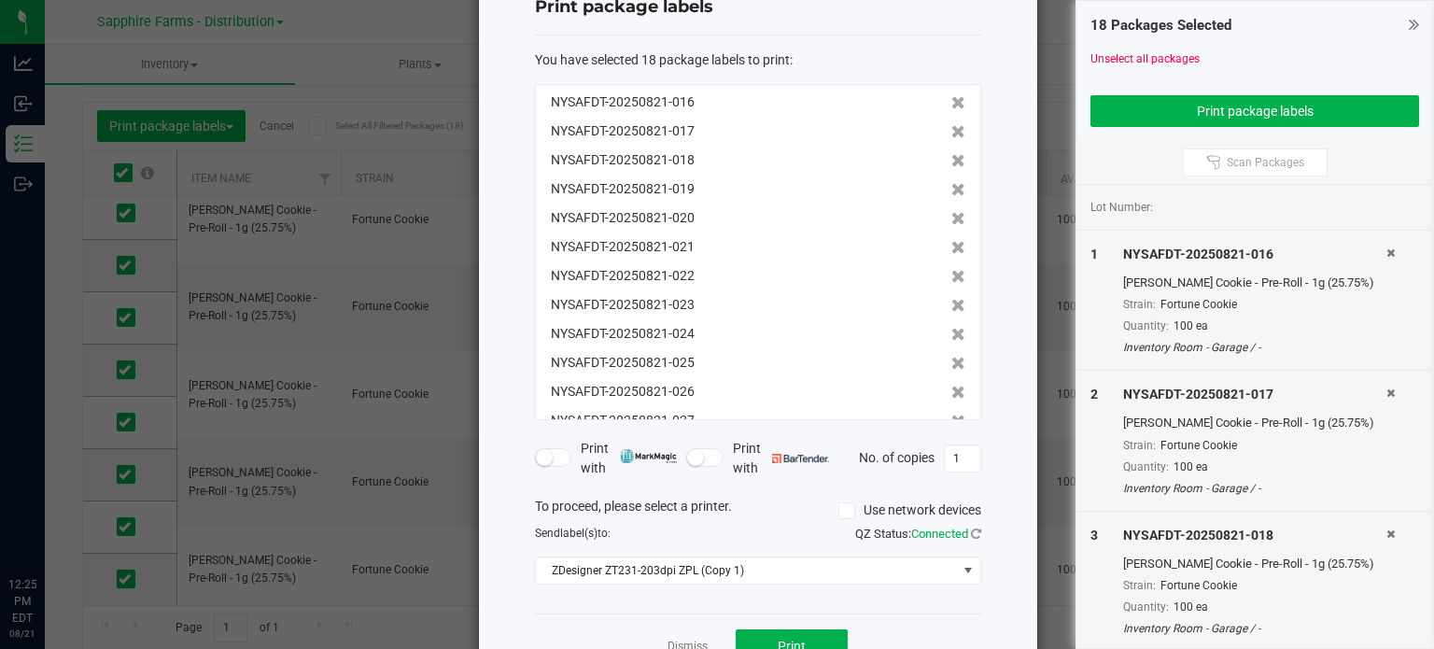
scroll to position [119, 0]
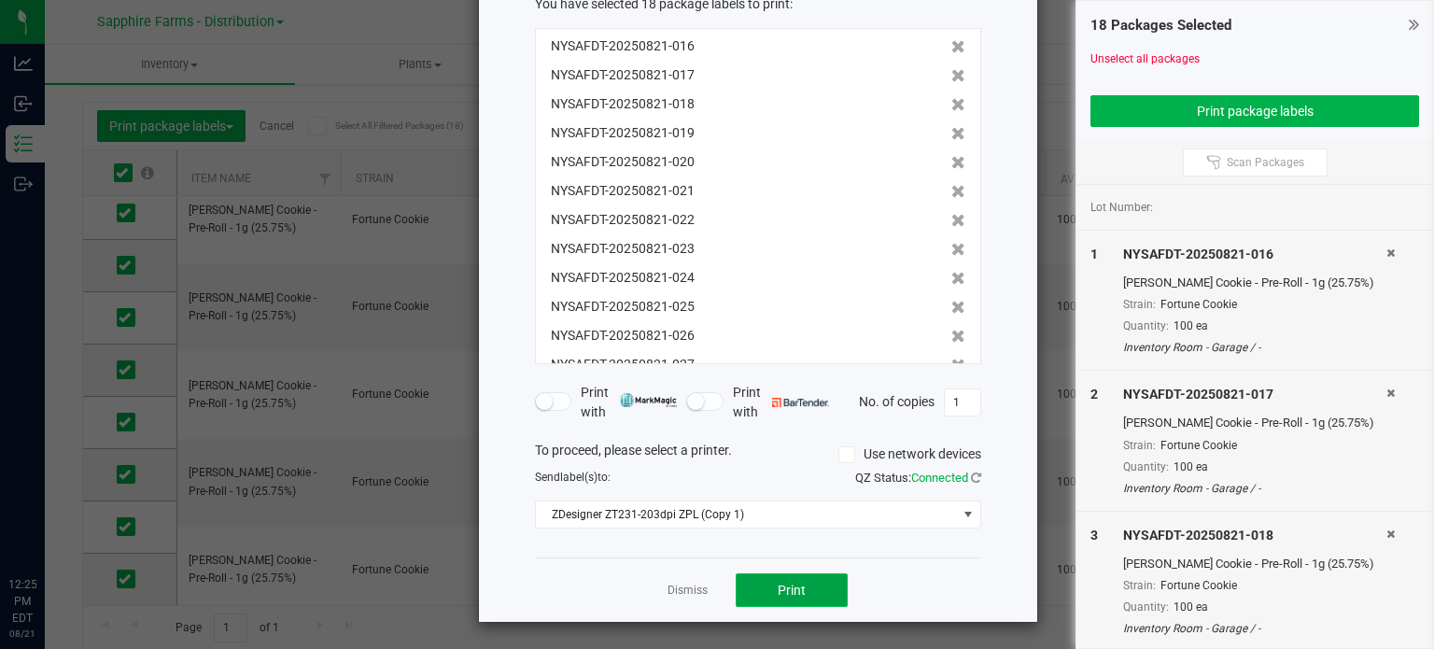
click at [811, 577] on button "Print" at bounding box center [792, 590] width 112 height 34
click at [668, 585] on link "Dismiss" at bounding box center [688, 591] width 40 height 16
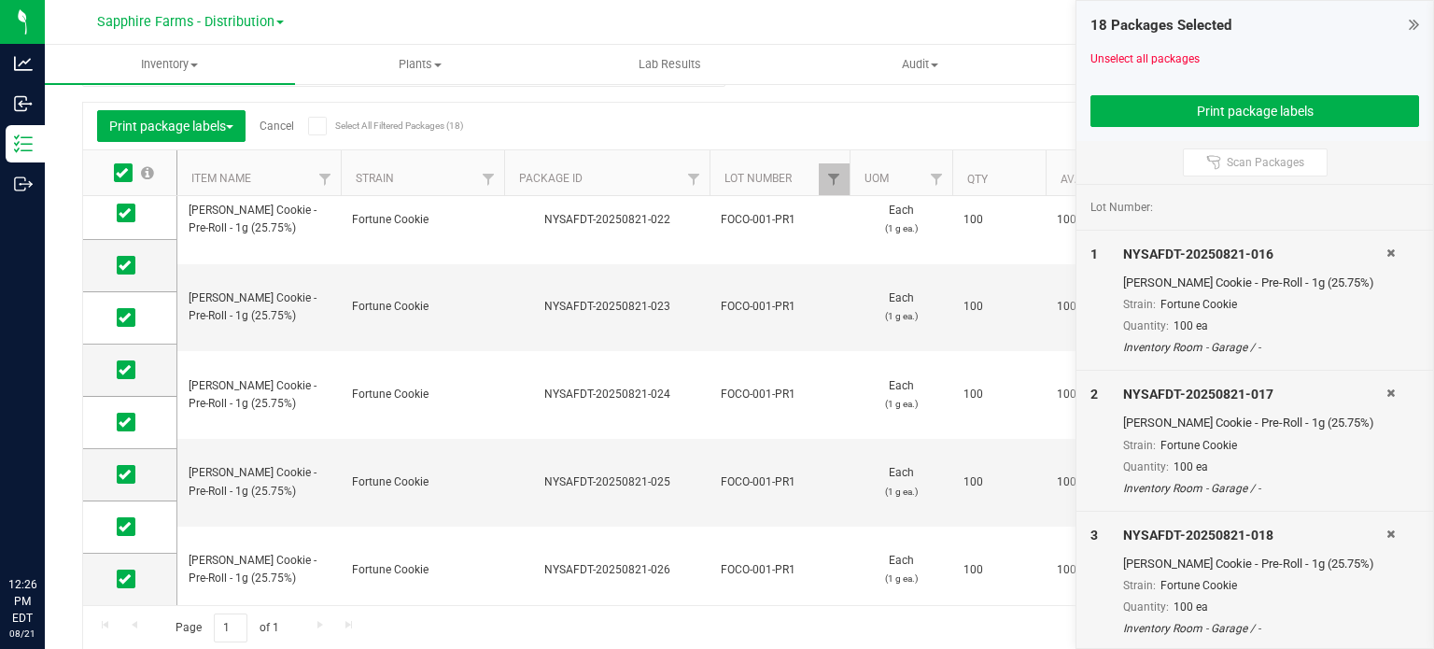
click at [280, 126] on link "Cancel" at bounding box center [277, 125] width 35 height 13
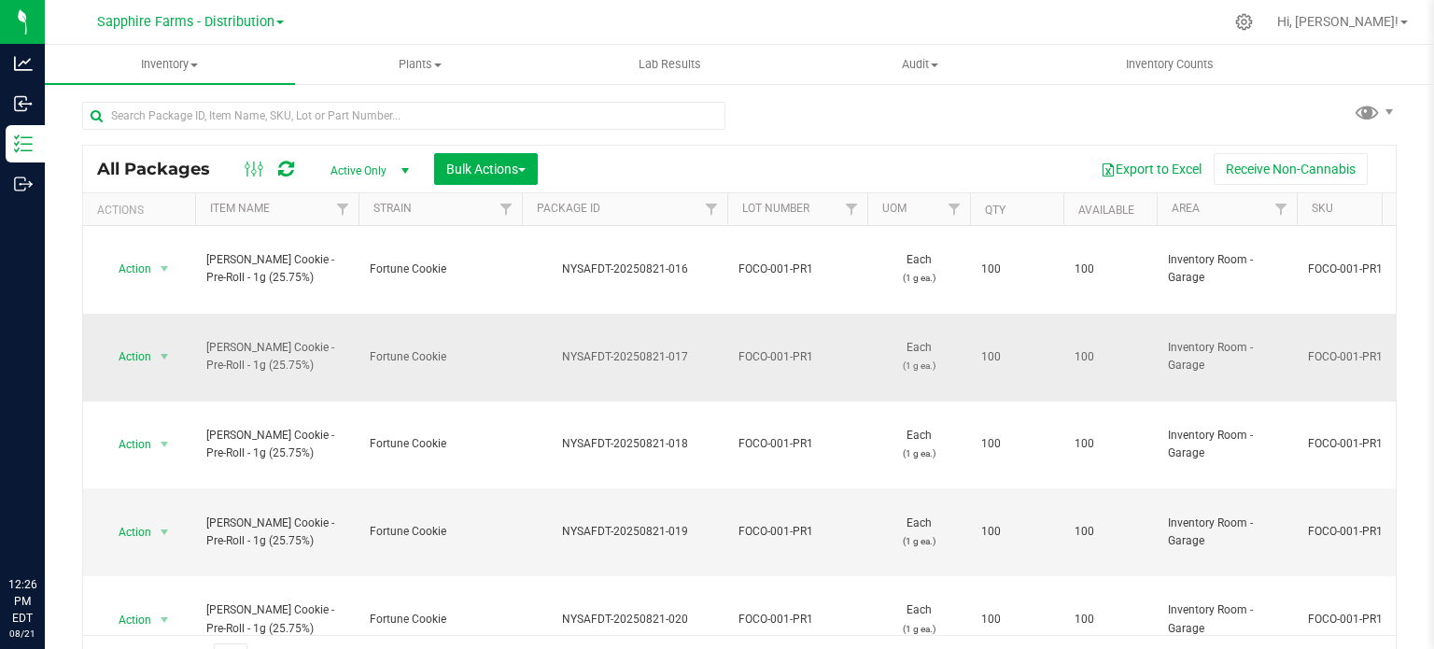
scroll to position [33, 0]
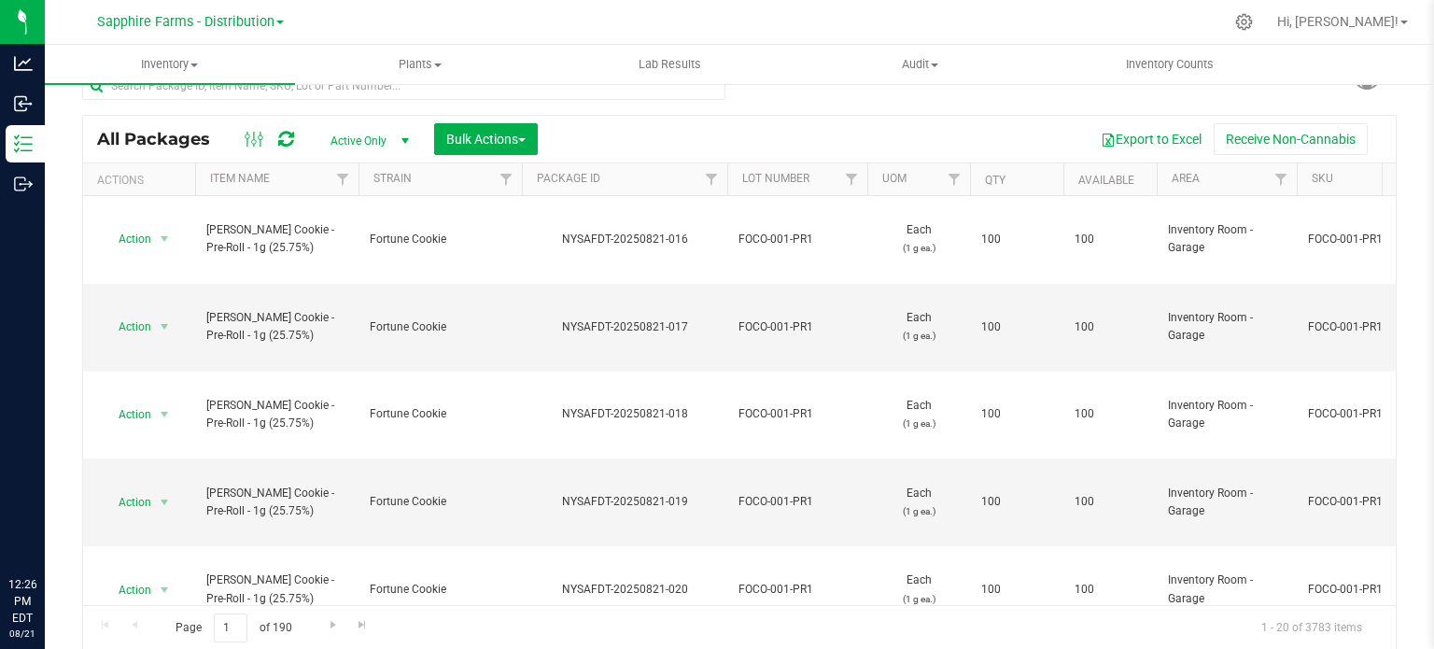
click at [605, 186] on th "Package ID" at bounding box center [624, 179] width 205 height 33
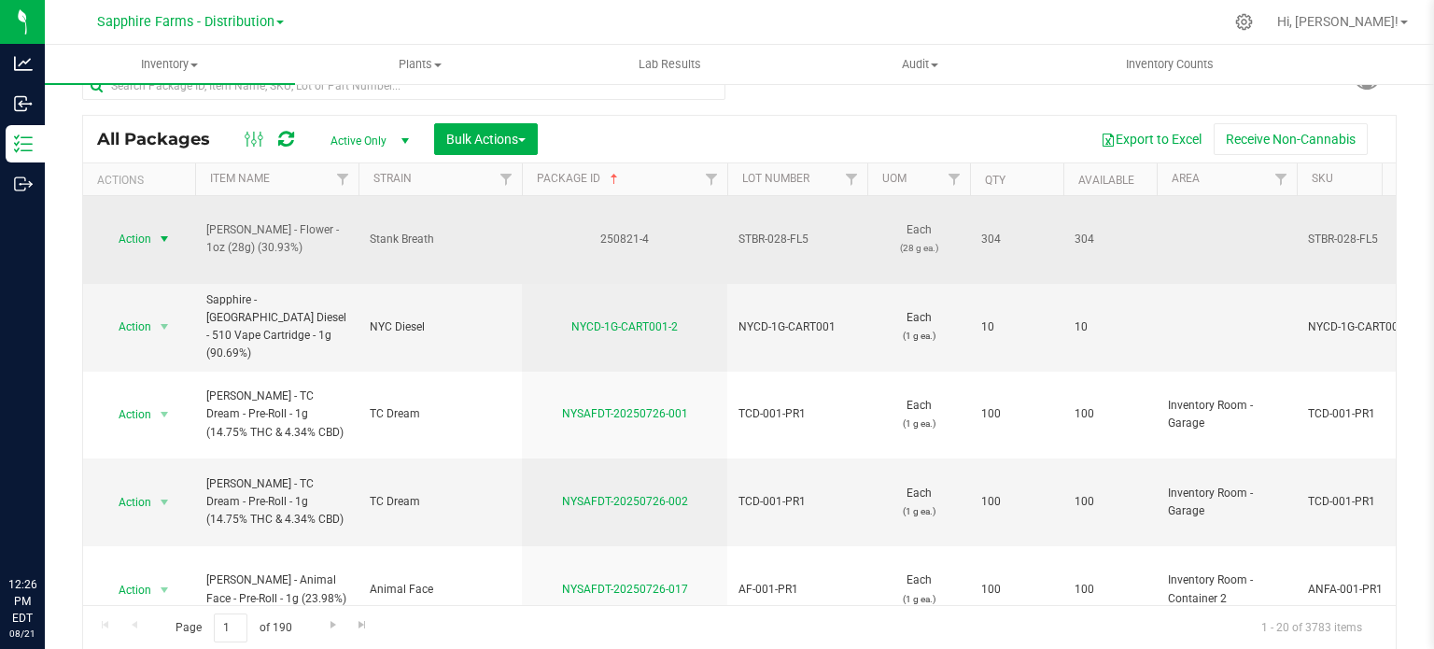
click at [161, 232] on span "select" at bounding box center [164, 239] width 15 height 15
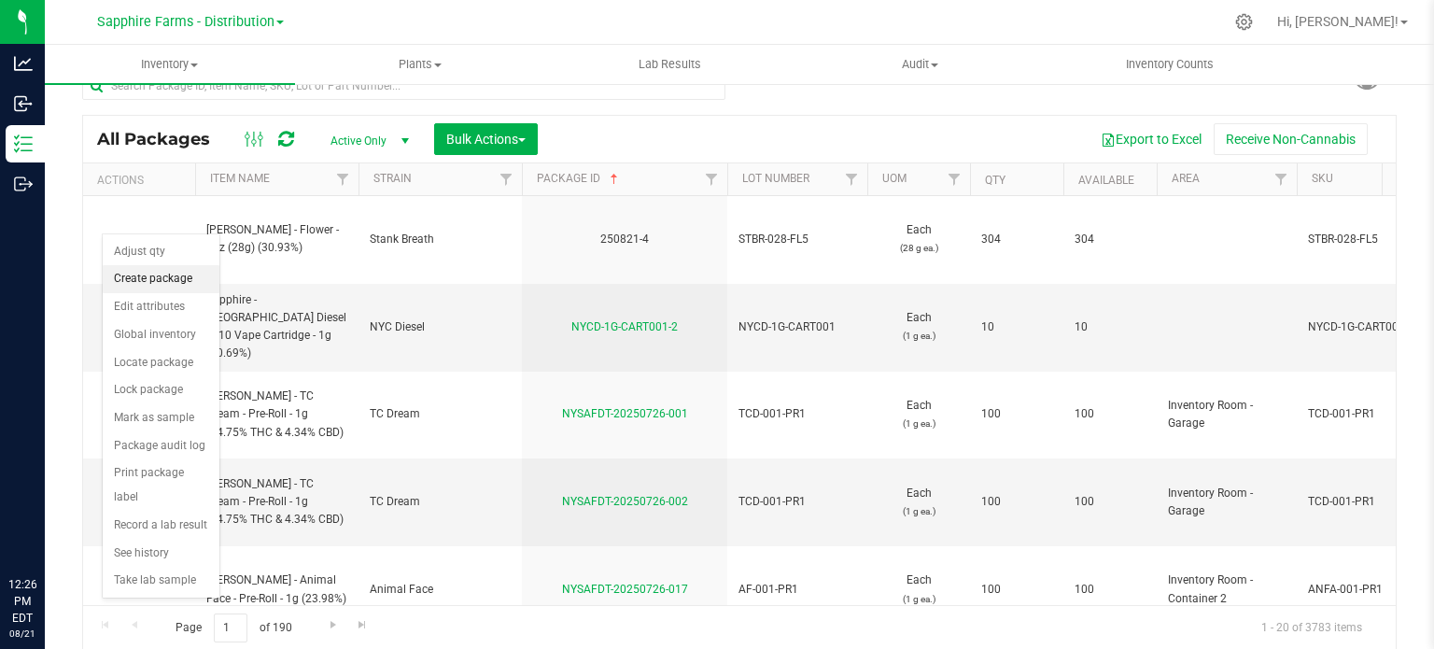
click at [153, 279] on li "Create package" at bounding box center [161, 279] width 117 height 28
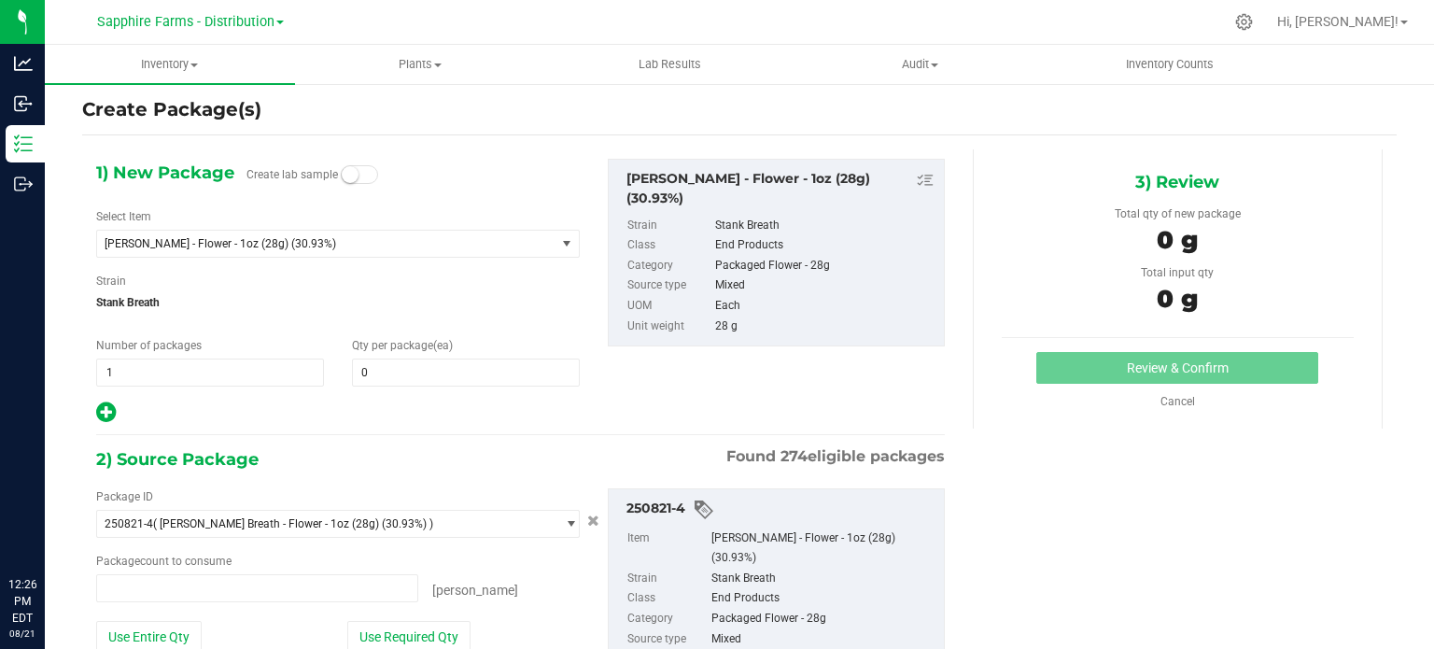
type input "0 ea"
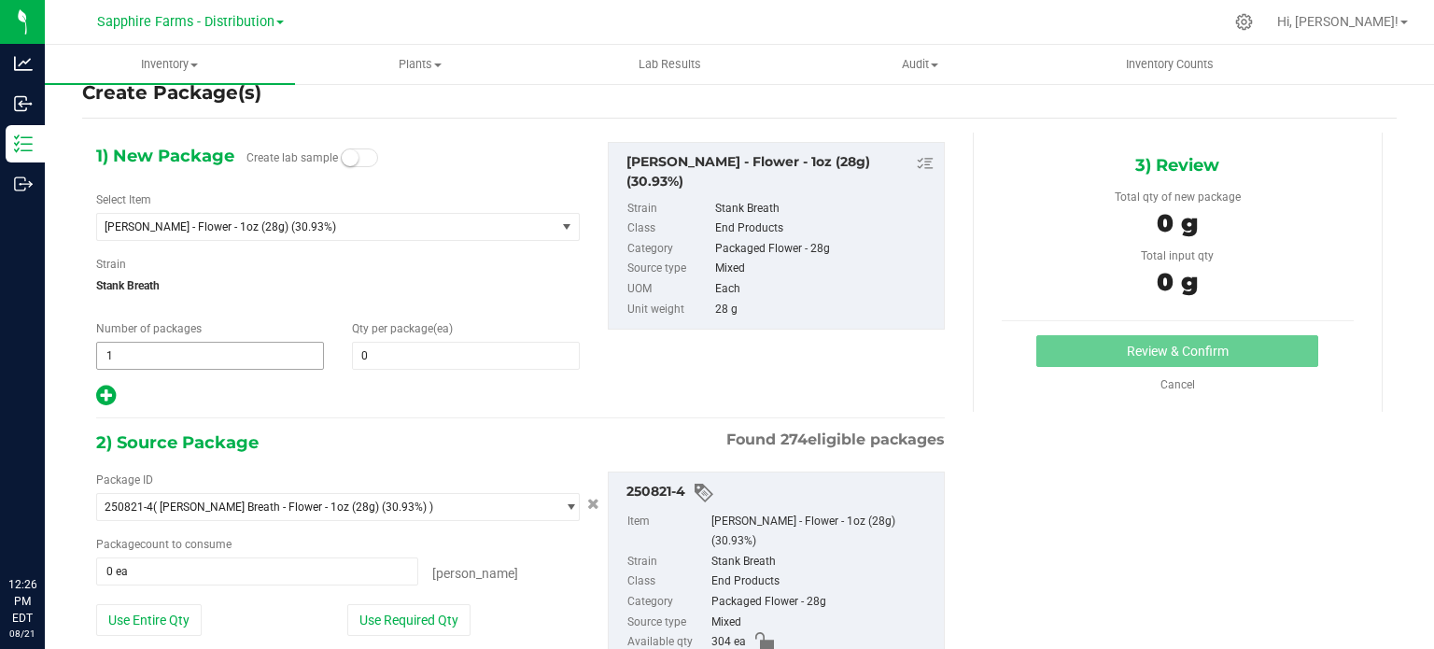
click at [176, 350] on span "1 1" at bounding box center [210, 356] width 228 height 28
type input "19"
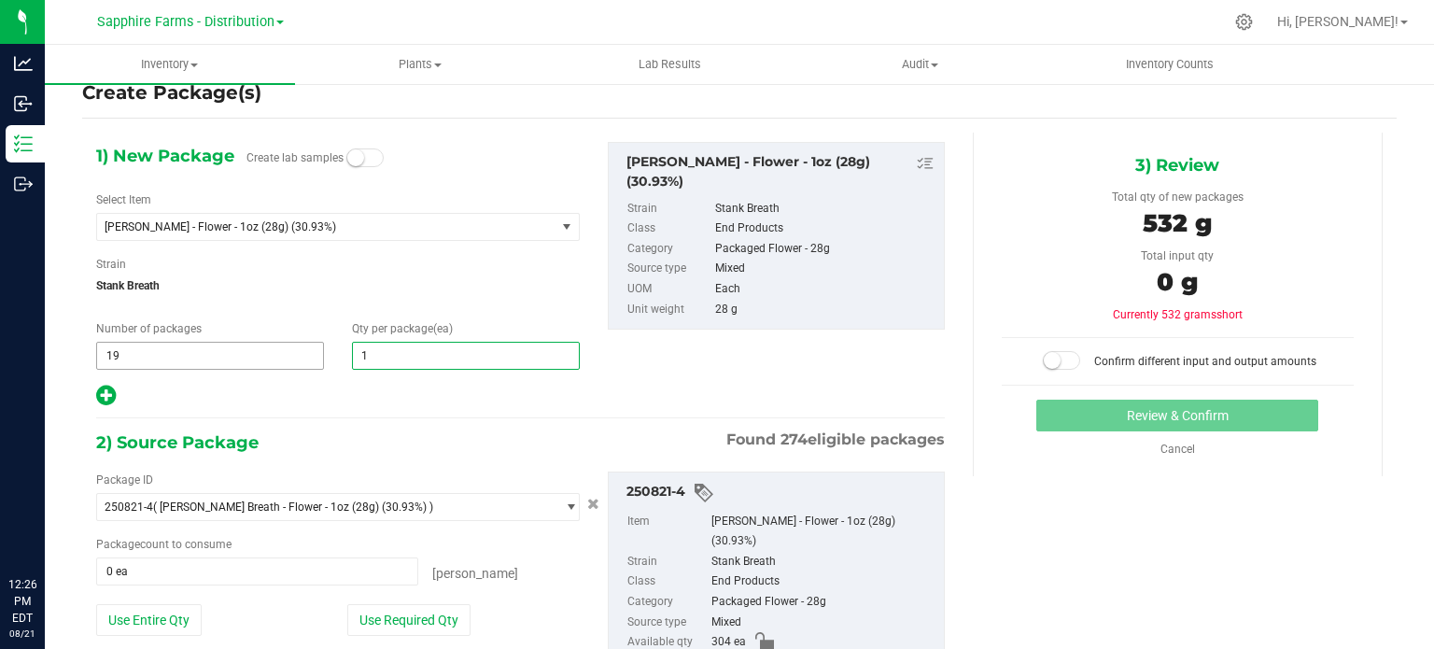
type input "16"
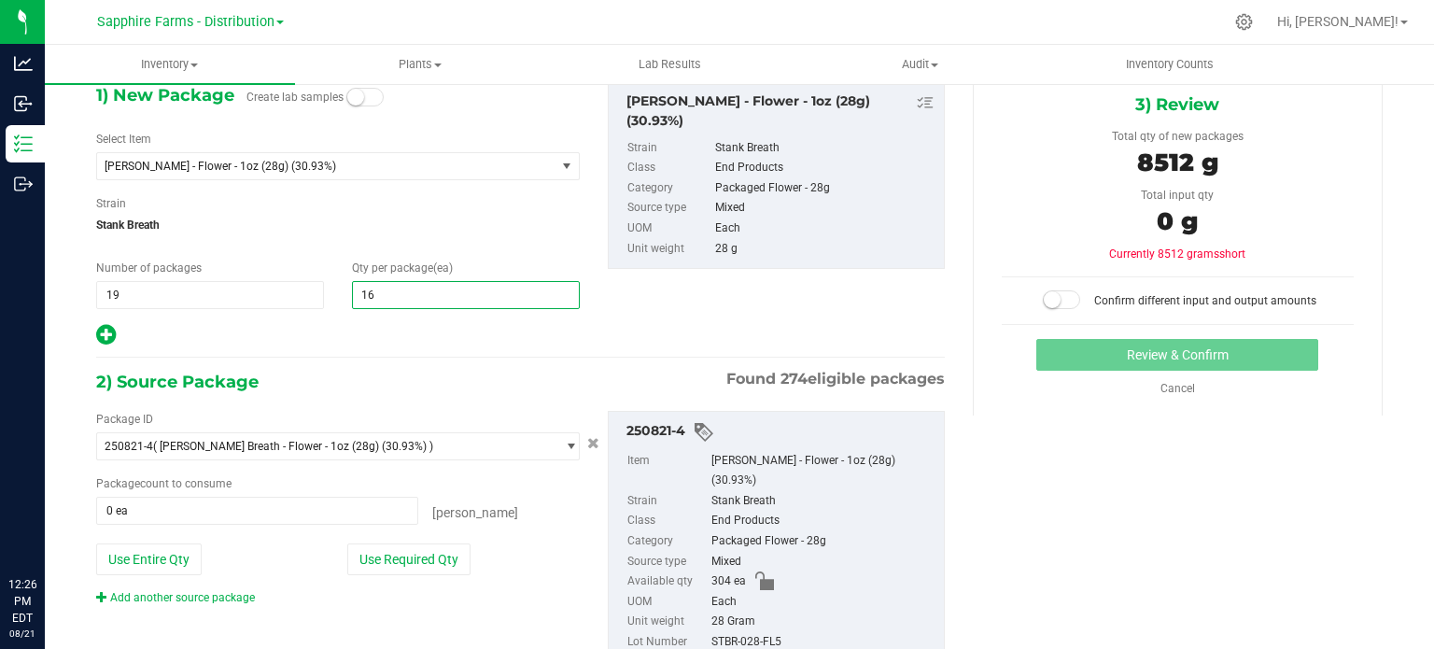
scroll to position [126, 0]
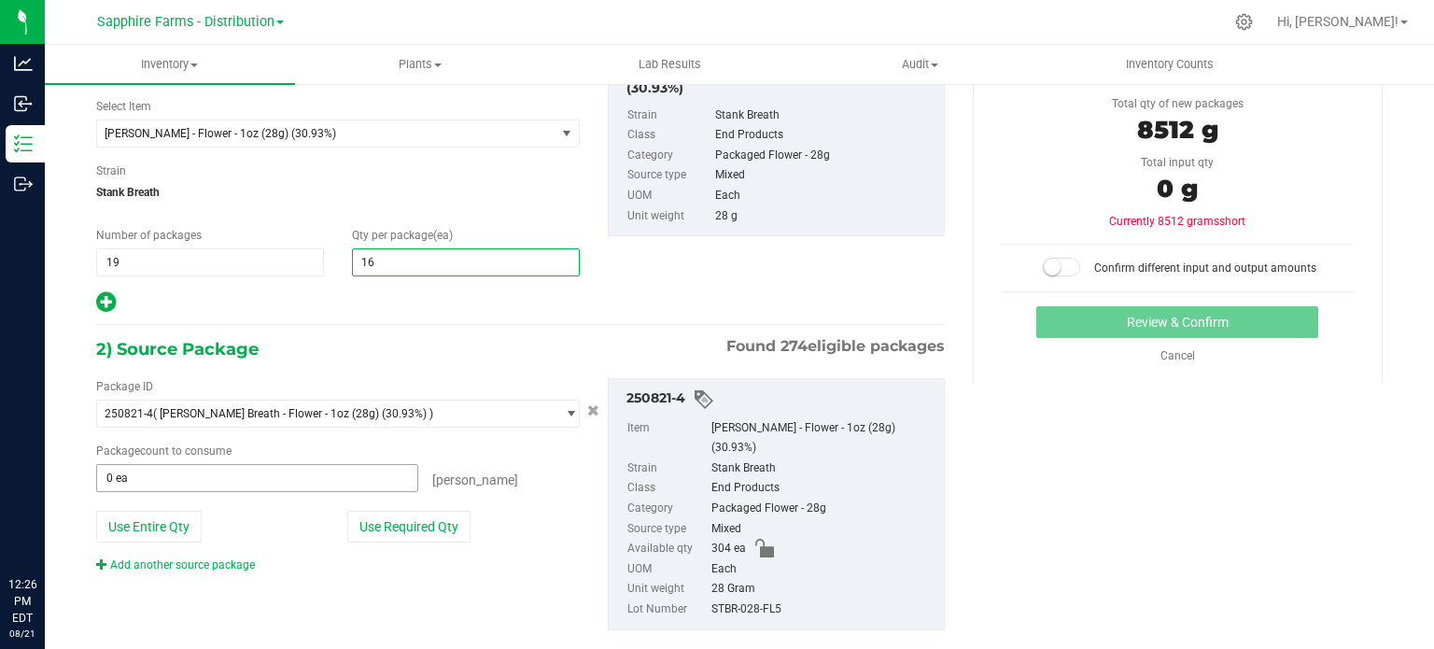
type input "16"
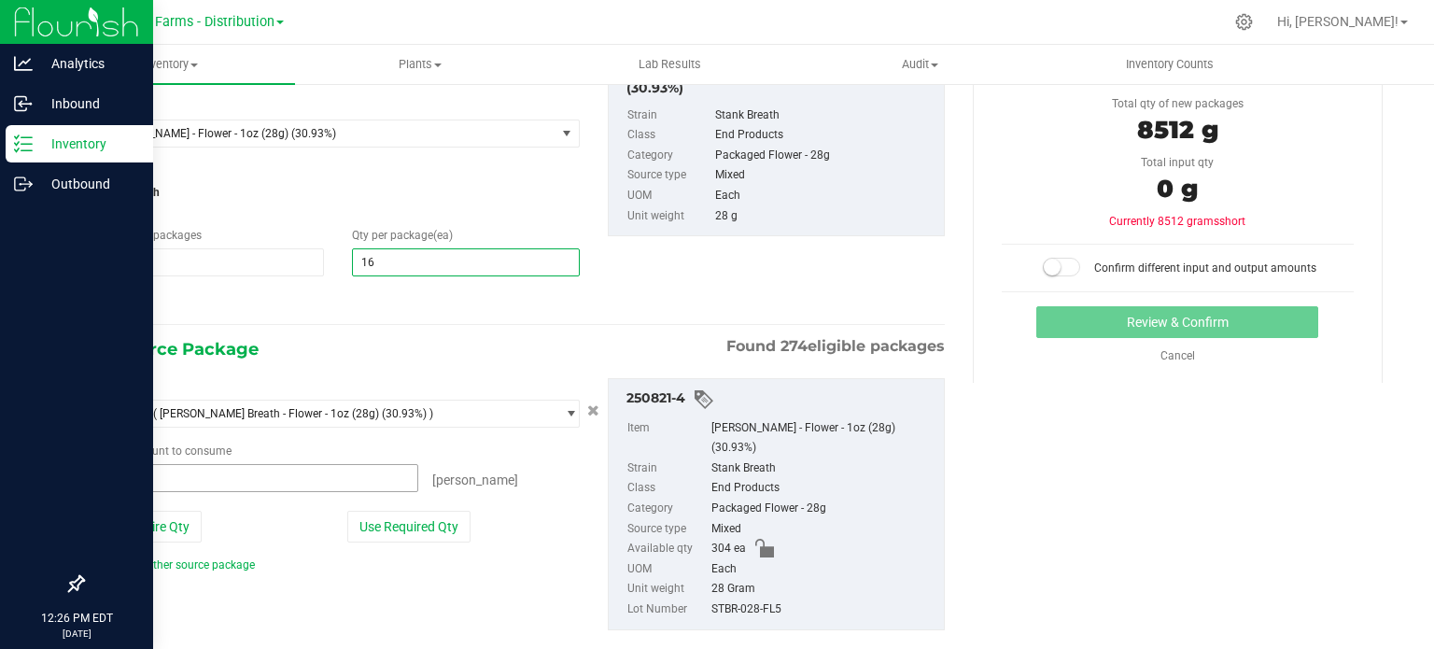
drag, startPoint x: 67, startPoint y: 456, endPoint x: 29, endPoint y: 451, distance: 38.6
click at [31, 450] on div "Analytics Inbound Inventory Outbound 12:26 PM EDT [DATE] 08/21 Sapphire Farms -…" at bounding box center [717, 324] width 1434 height 649
type input "304"
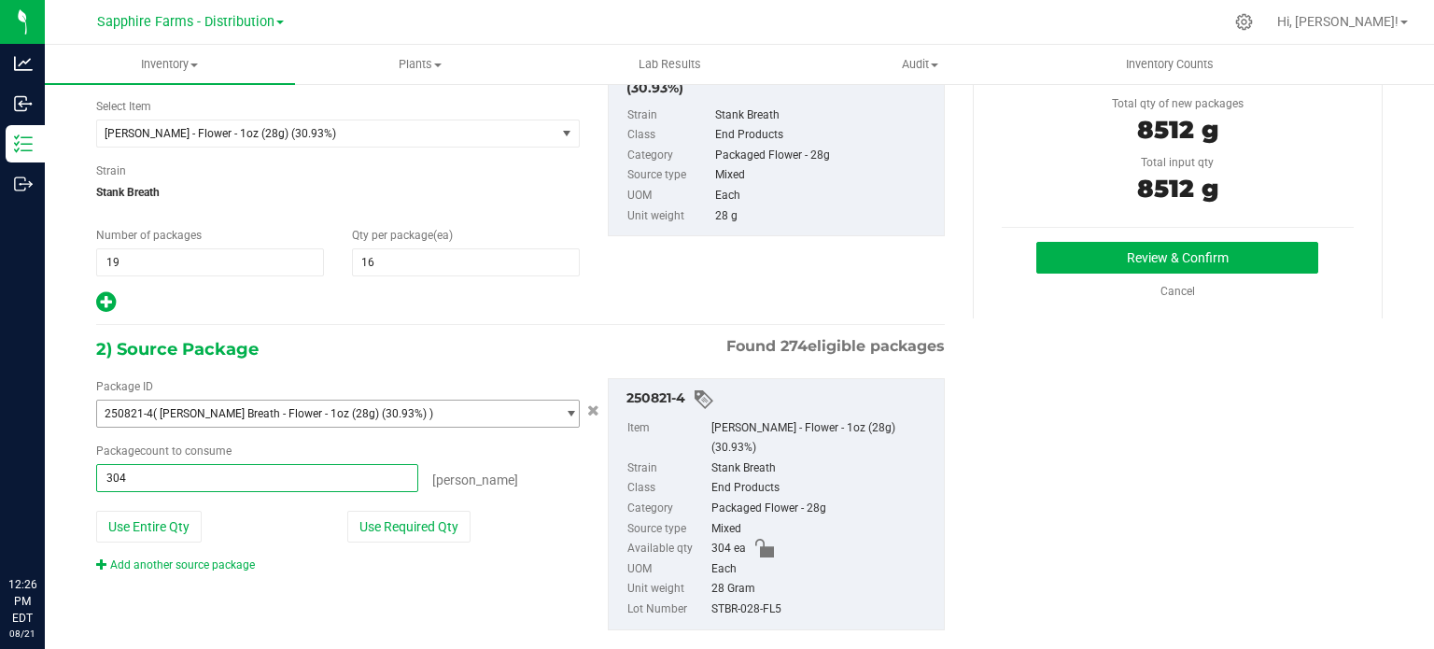
type input "304 ea"
click at [586, 324] on hr at bounding box center [520, 325] width 849 height 2
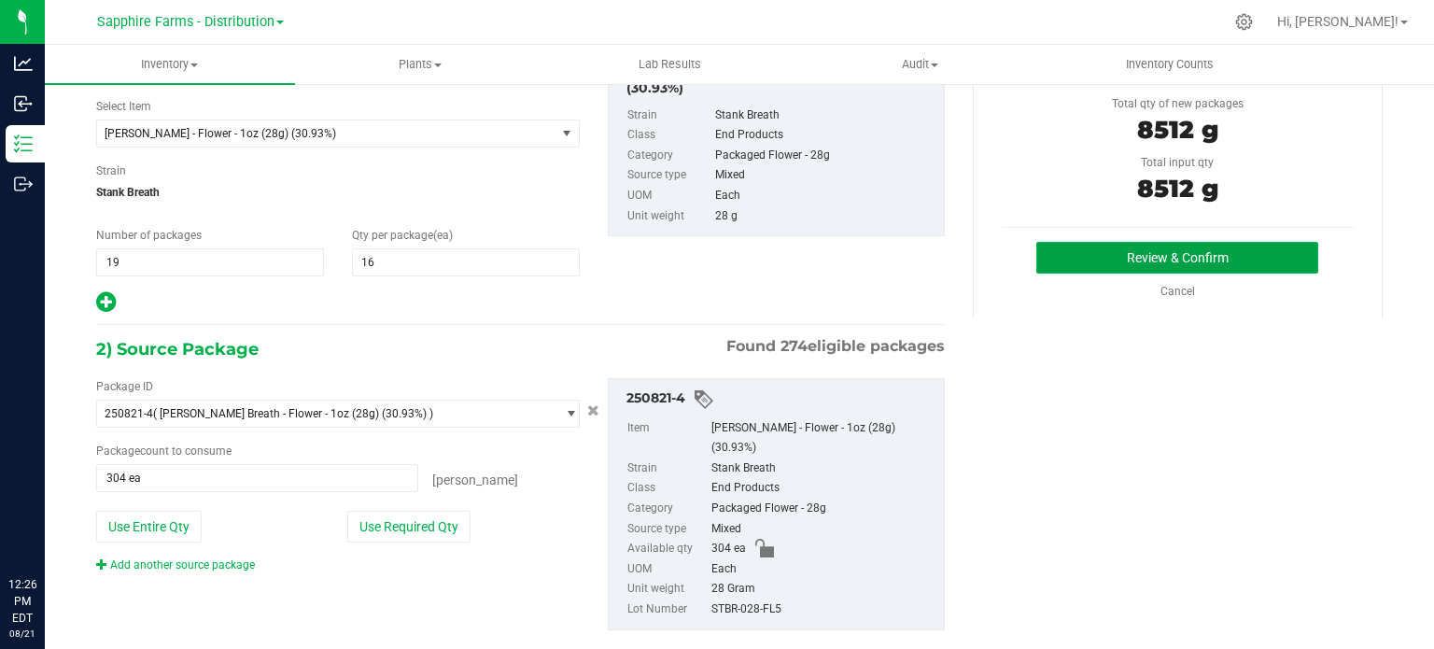
click at [1099, 264] on button "Review & Confirm" at bounding box center [1177, 258] width 282 height 32
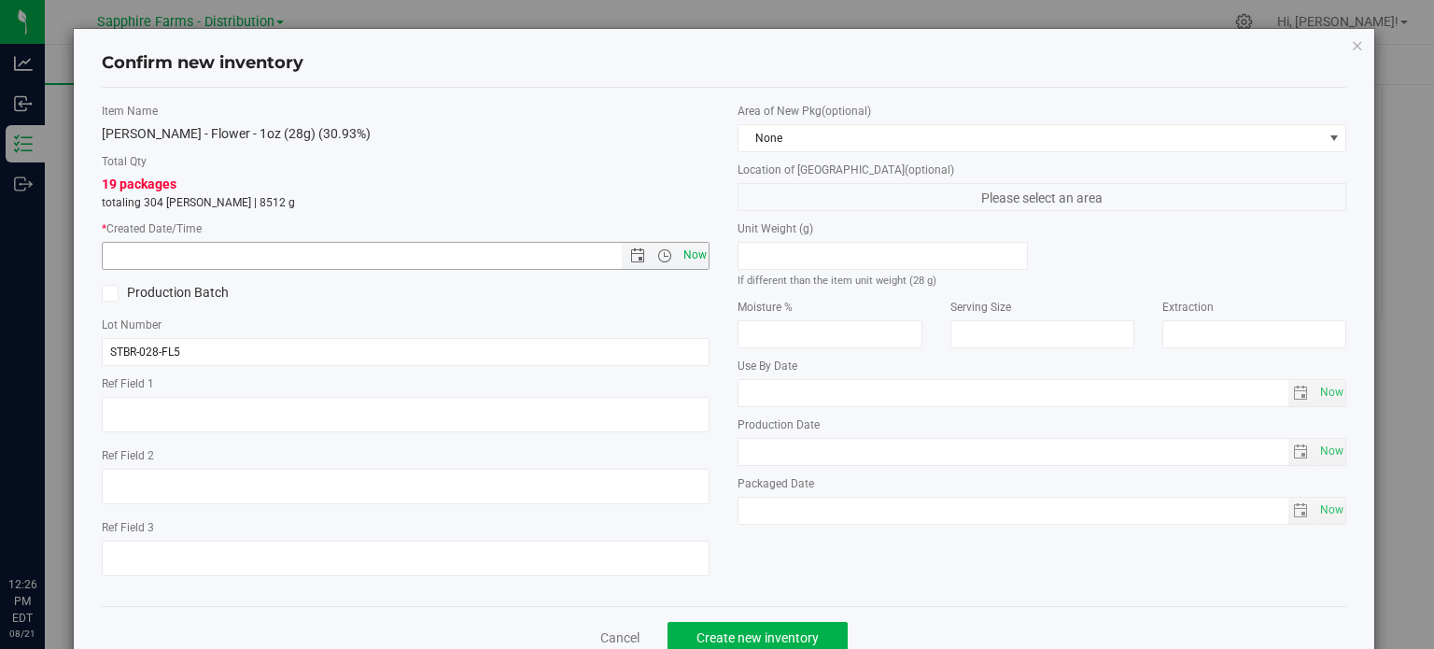
click at [680, 255] on span "Now" at bounding box center [695, 255] width 32 height 27
type input "[DATE] 12:26 PM"
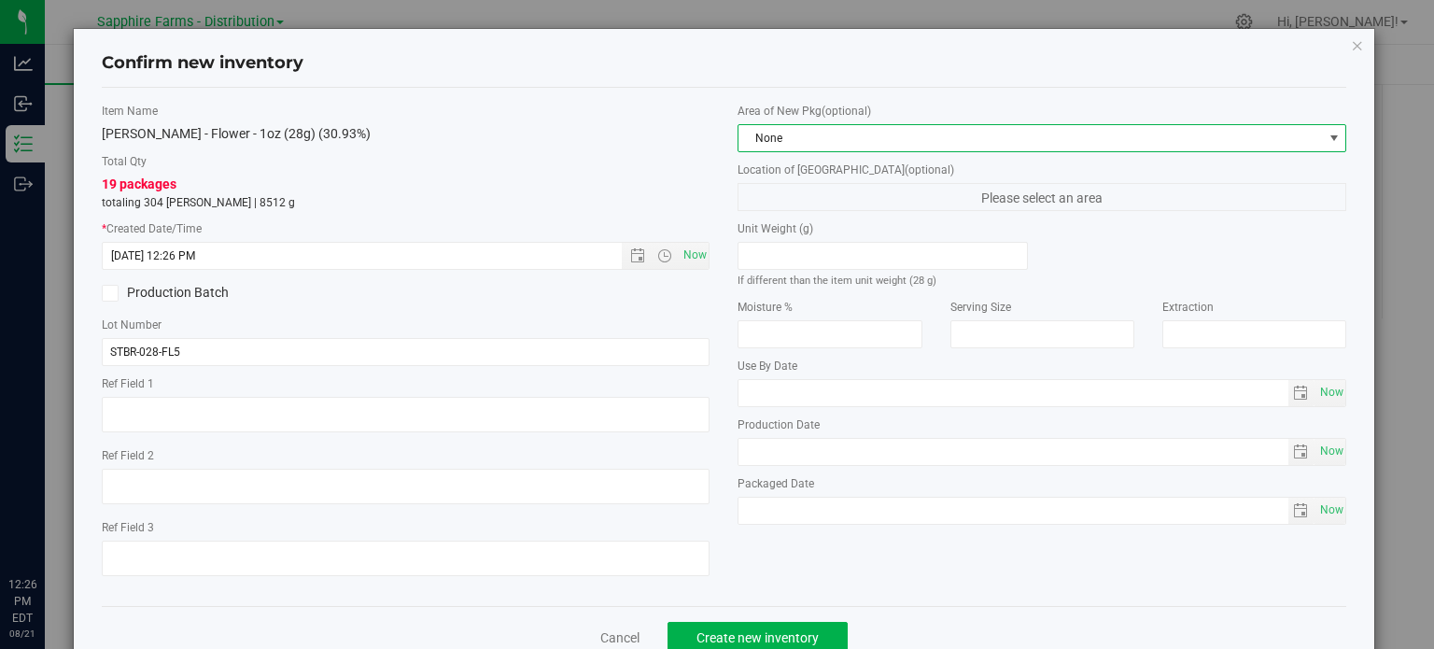
click at [885, 137] on span "None" at bounding box center [1029, 138] width 583 height 26
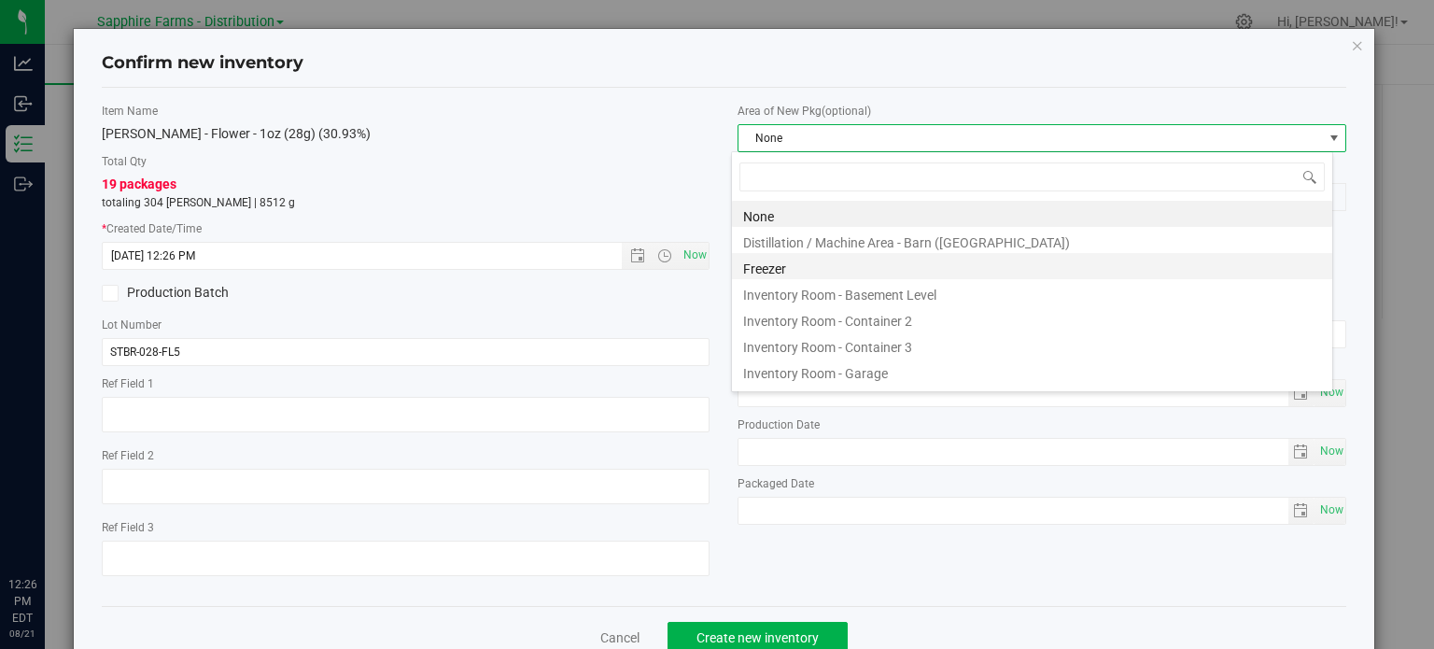
scroll to position [27, 601]
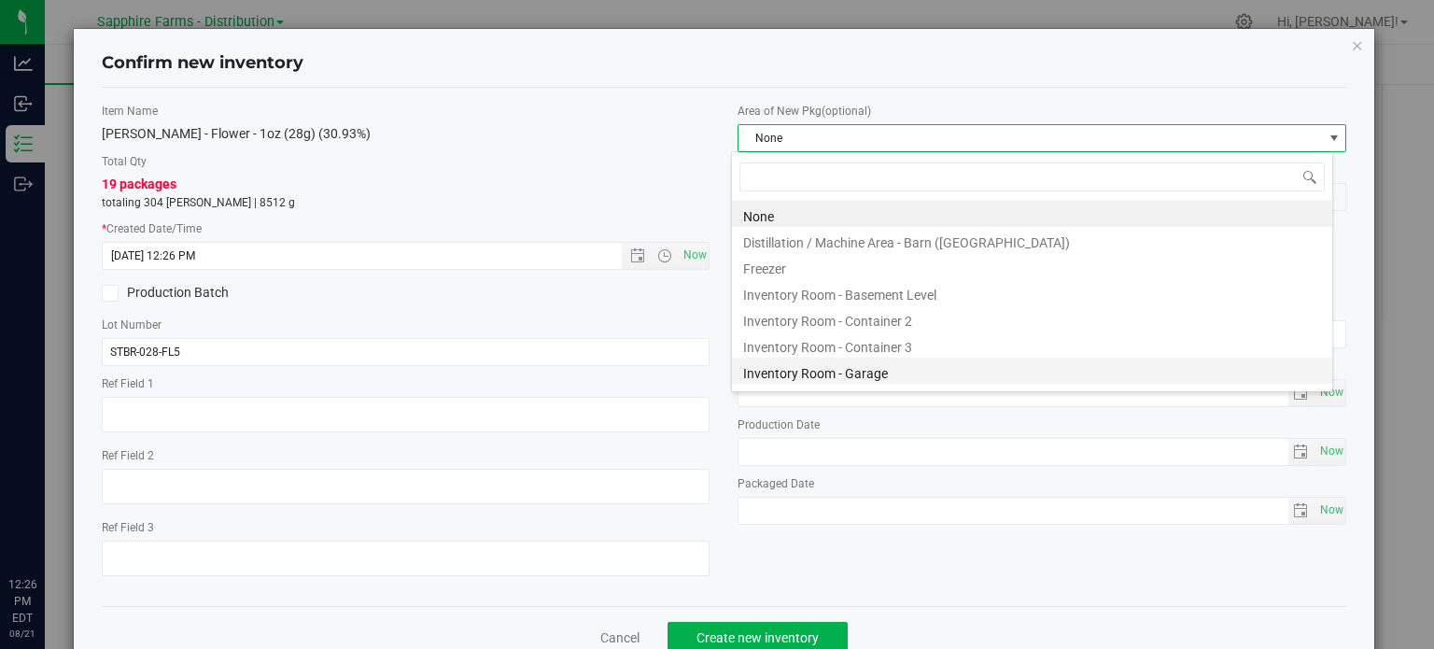
click at [888, 378] on li "Inventory Room - Garage" at bounding box center [1032, 371] width 600 height 26
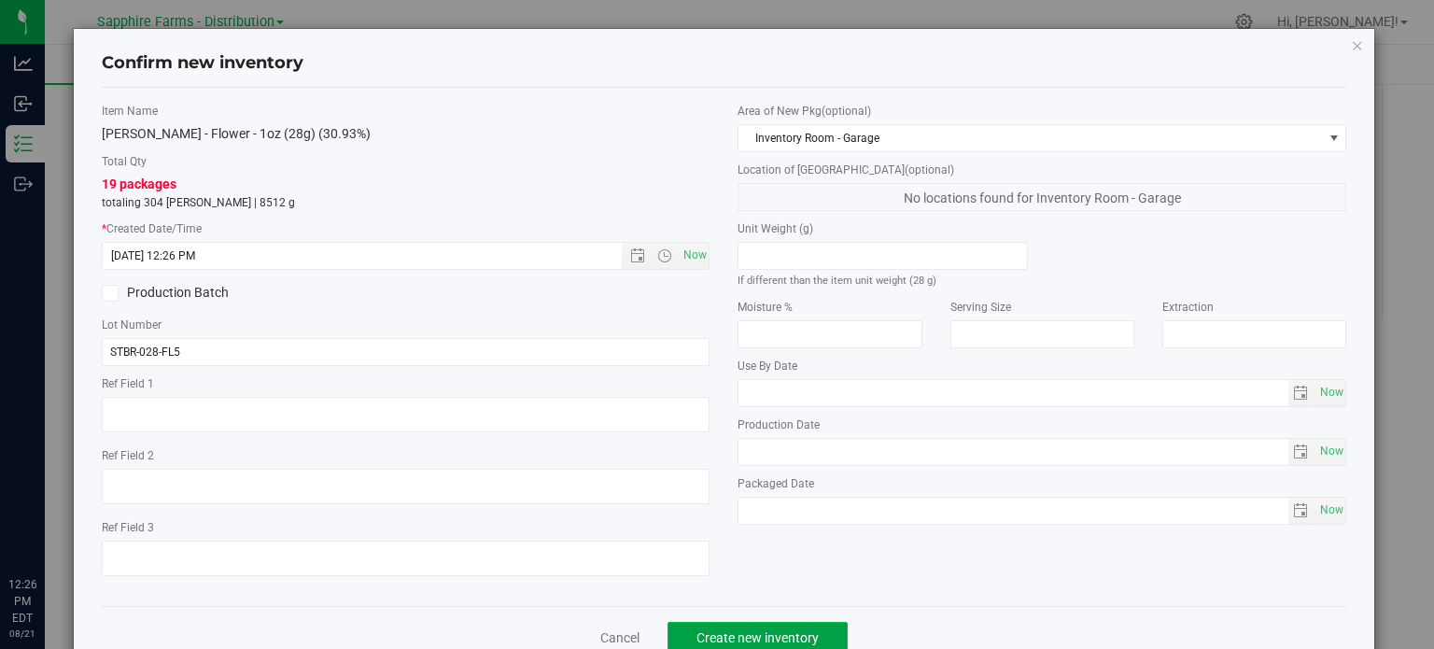
click at [750, 635] on span "Create new inventory" at bounding box center [757, 637] width 122 height 15
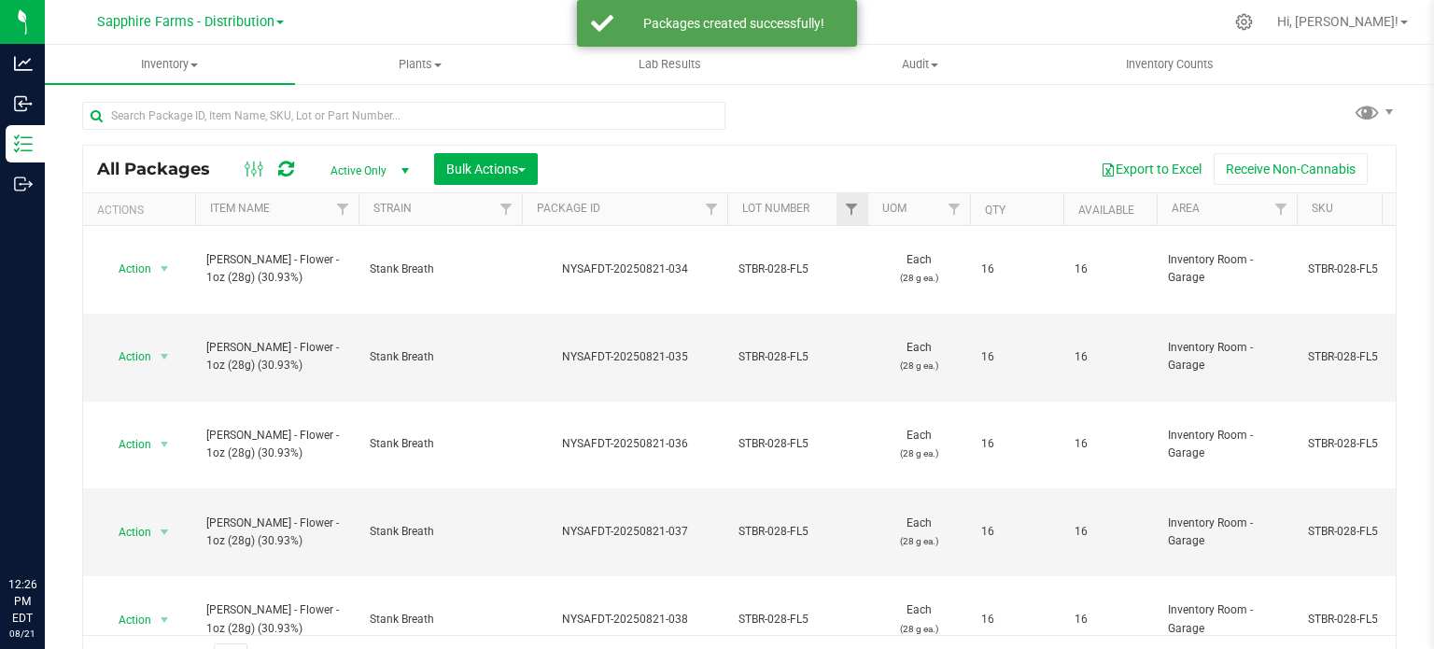
scroll to position [33, 0]
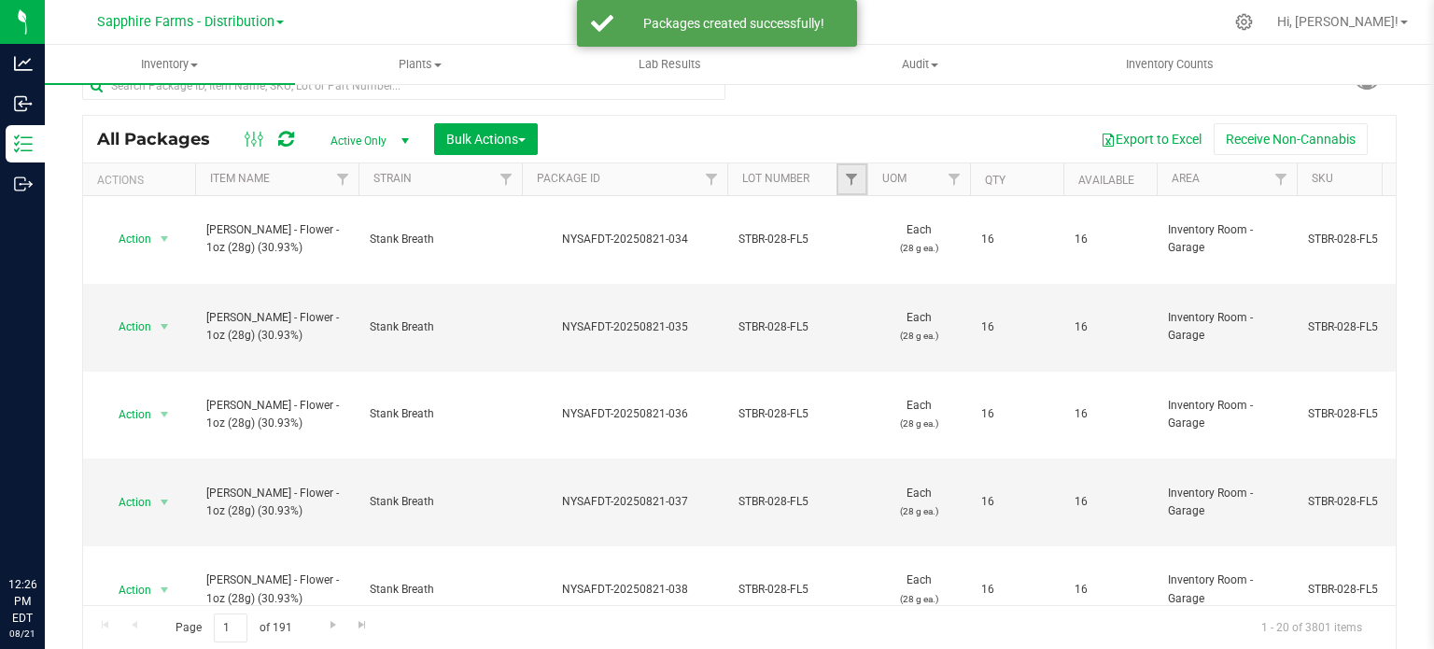
click at [851, 167] on link "Filter" at bounding box center [851, 179] width 31 height 32
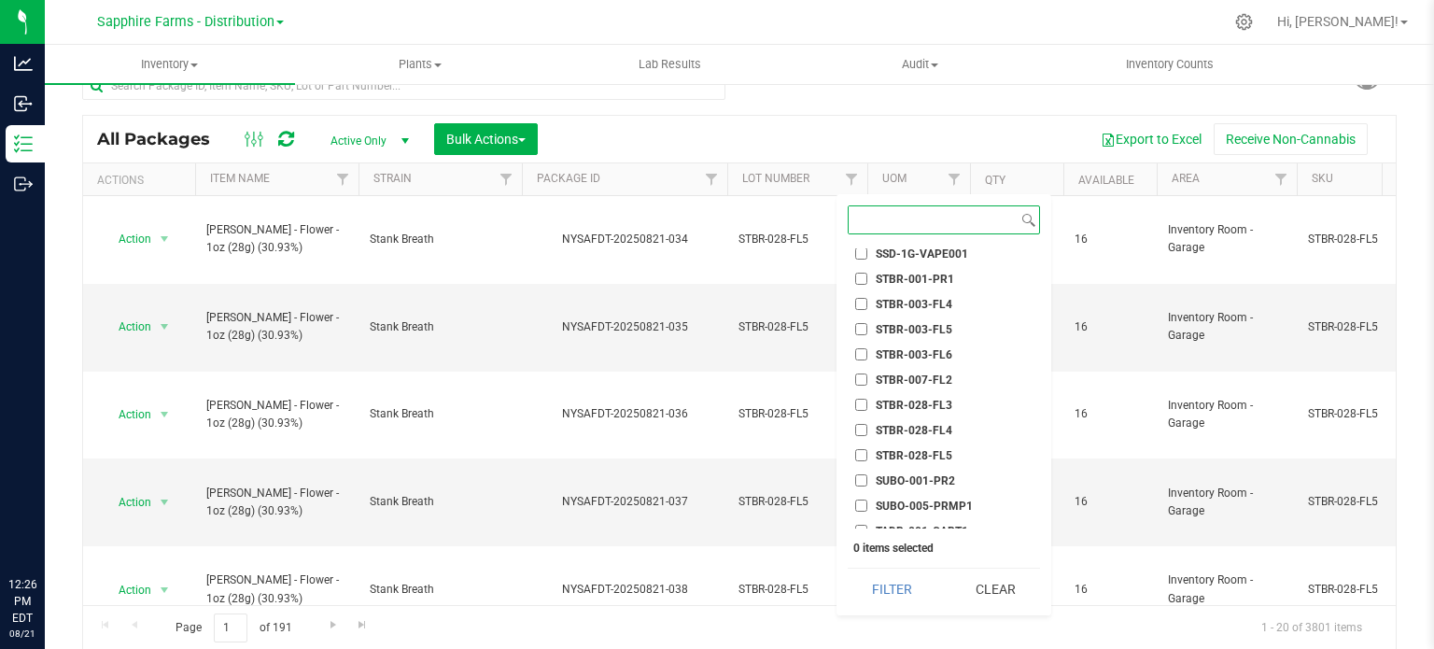
scroll to position [1961, 0]
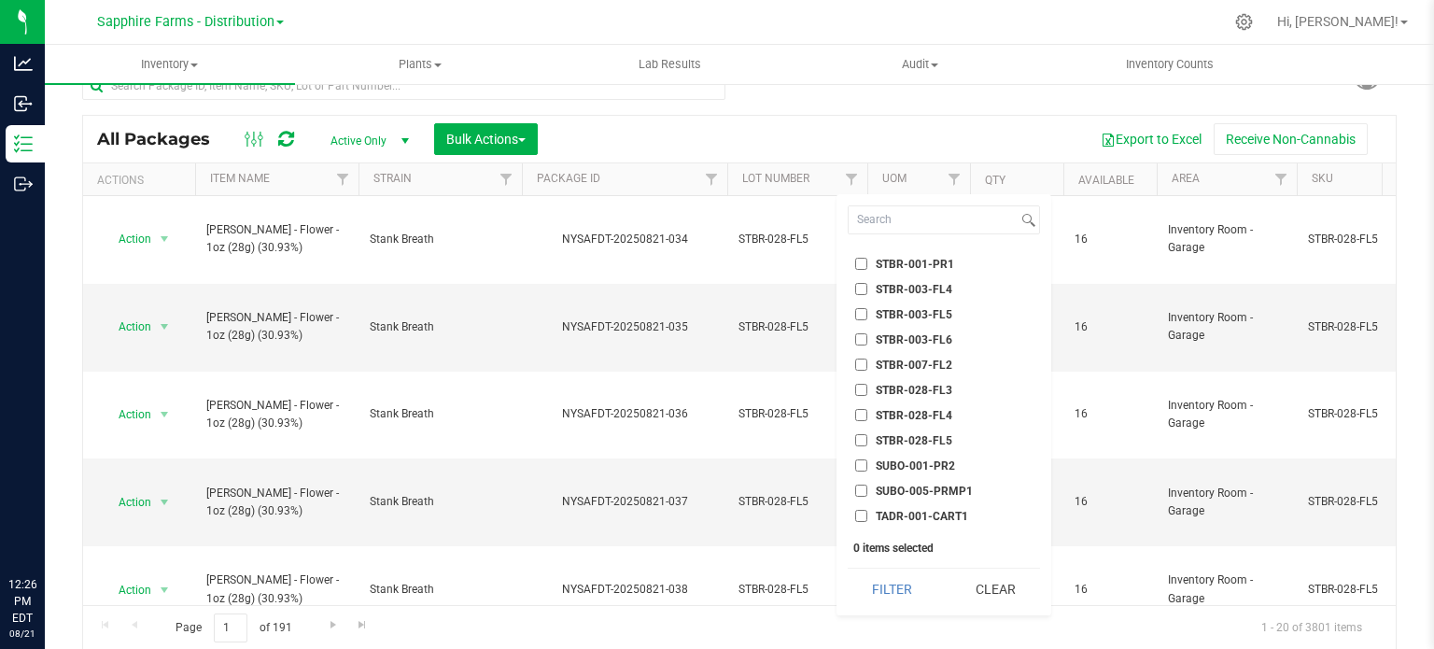
click at [930, 436] on span "STBR-028-FL5" at bounding box center [914, 440] width 77 height 11
click at [867, 436] on input "STBR-028-FL5" at bounding box center [861, 440] width 12 height 12
checkbox input "true"
click at [896, 592] on button "Filter" at bounding box center [893, 589] width 90 height 41
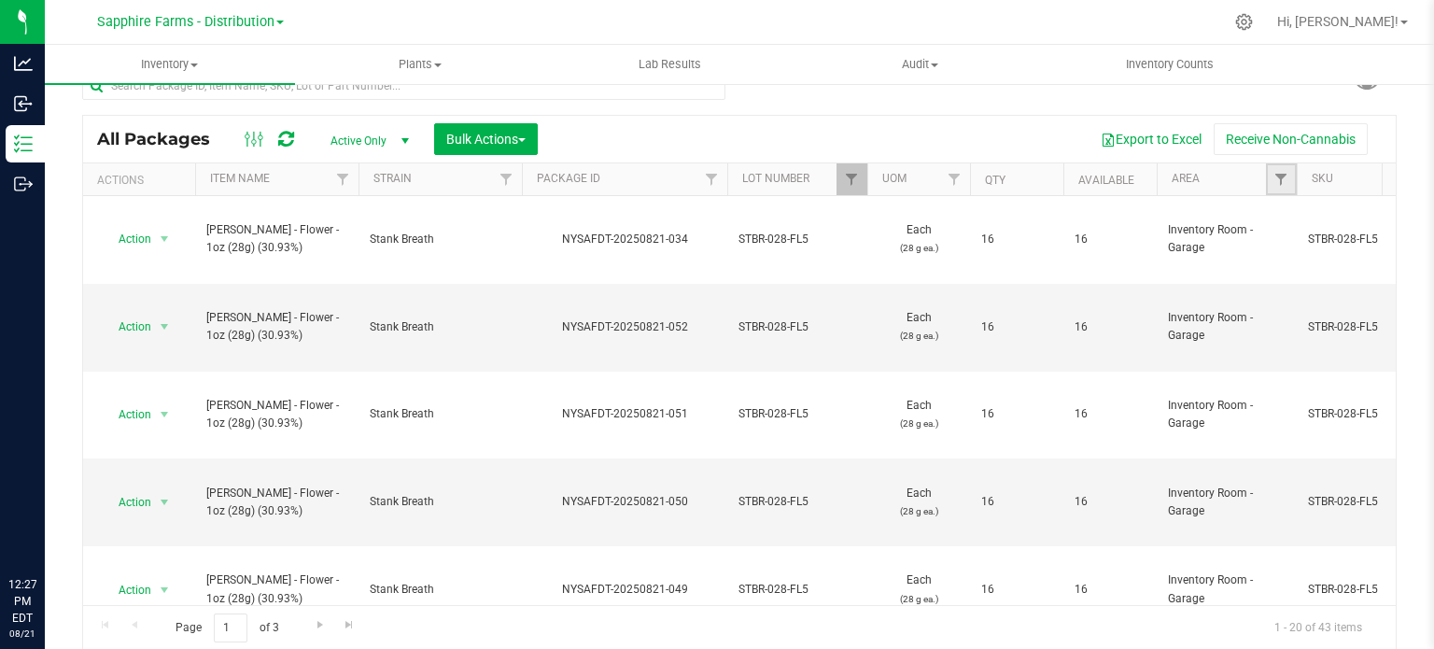
click at [1271, 168] on link "Filter" at bounding box center [1281, 179] width 31 height 32
click at [1277, 176] on span "Filter" at bounding box center [1280, 179] width 15 height 15
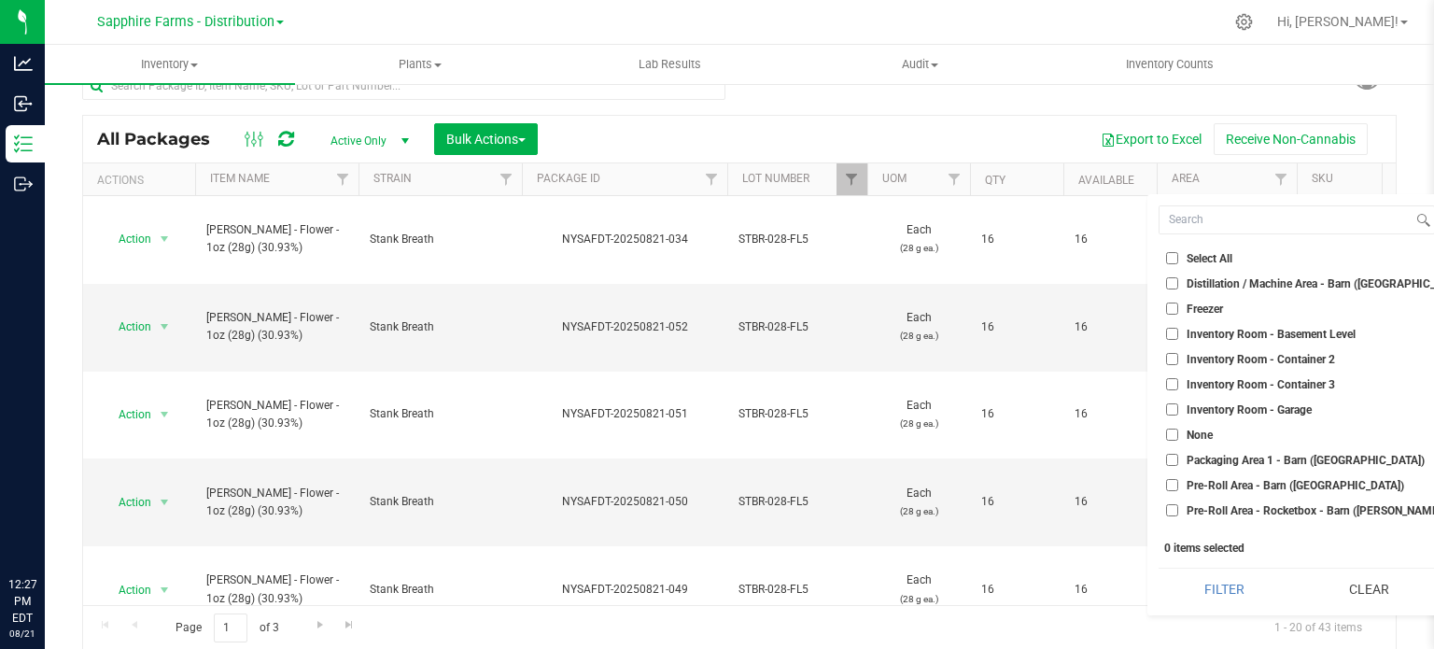
click at [1247, 416] on li "Inventory Room - Garage" at bounding box center [1297, 410] width 276 height 20
click at [1251, 404] on span "Inventory Room - Garage" at bounding box center [1249, 409] width 125 height 11
click at [1178, 404] on input "Inventory Room - Garage" at bounding box center [1172, 409] width 12 height 12
checkbox input "true"
click at [1214, 584] on button "Filter" at bounding box center [1225, 589] width 132 height 41
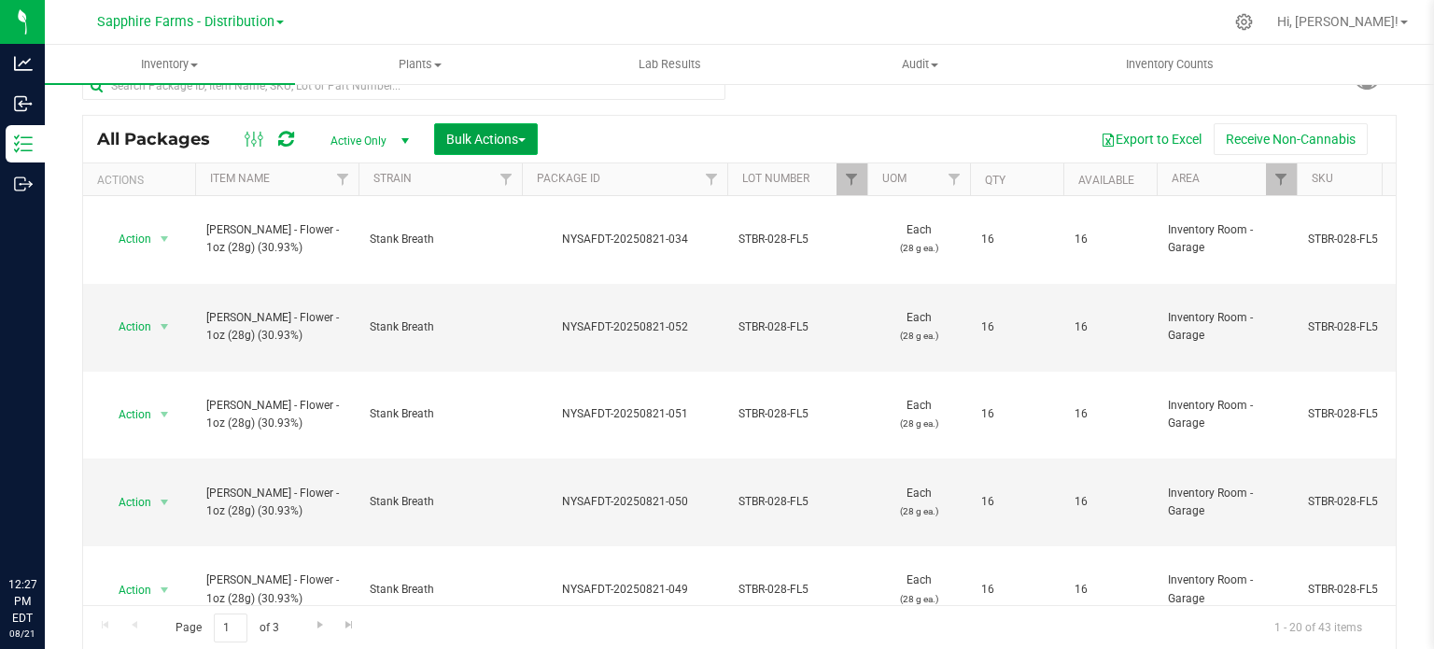
click at [516, 123] on button "Bulk Actions" at bounding box center [486, 139] width 104 height 32
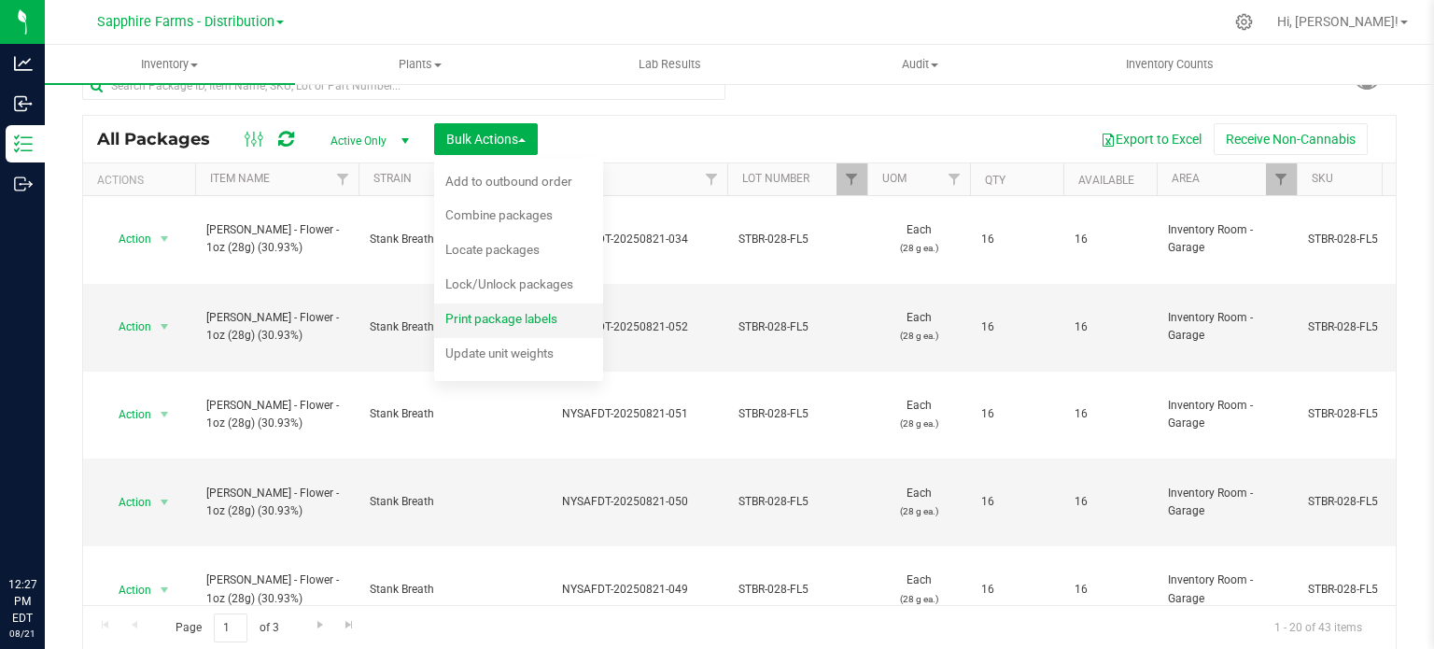
click at [456, 316] on span "Print package labels" at bounding box center [501, 318] width 112 height 15
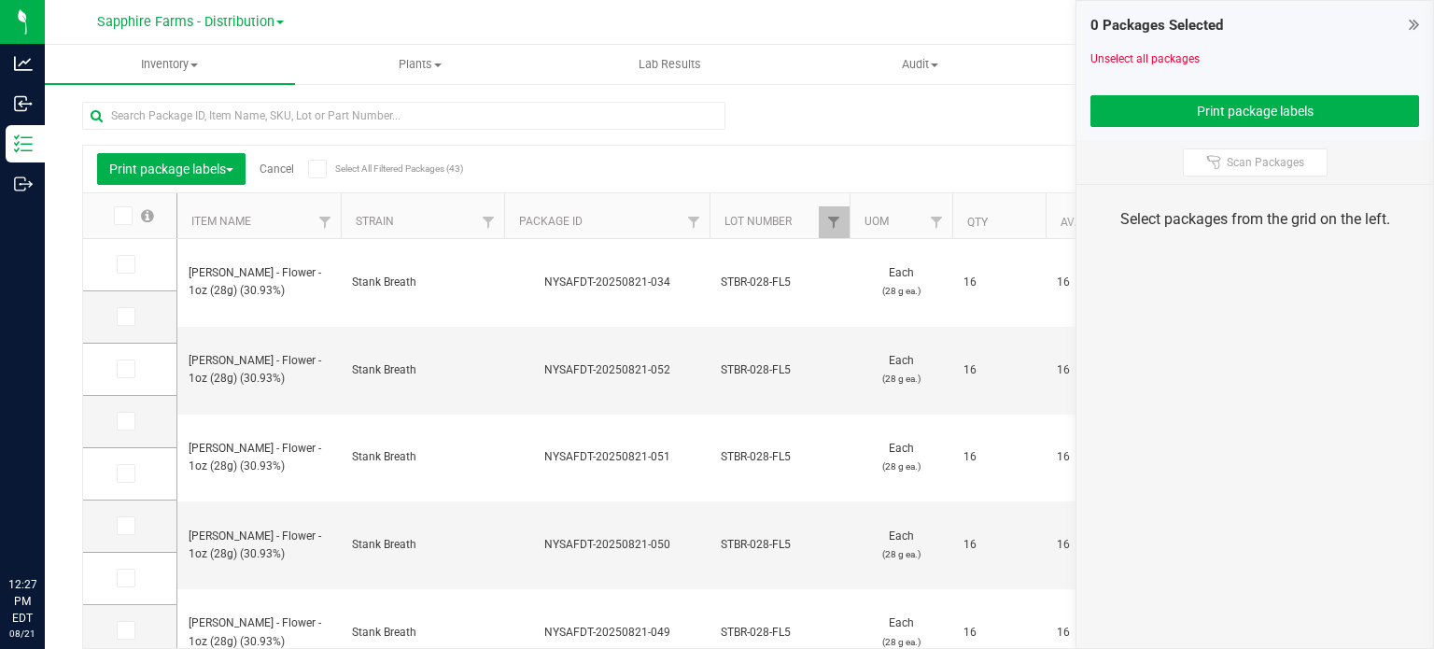
scroll to position [33, 0]
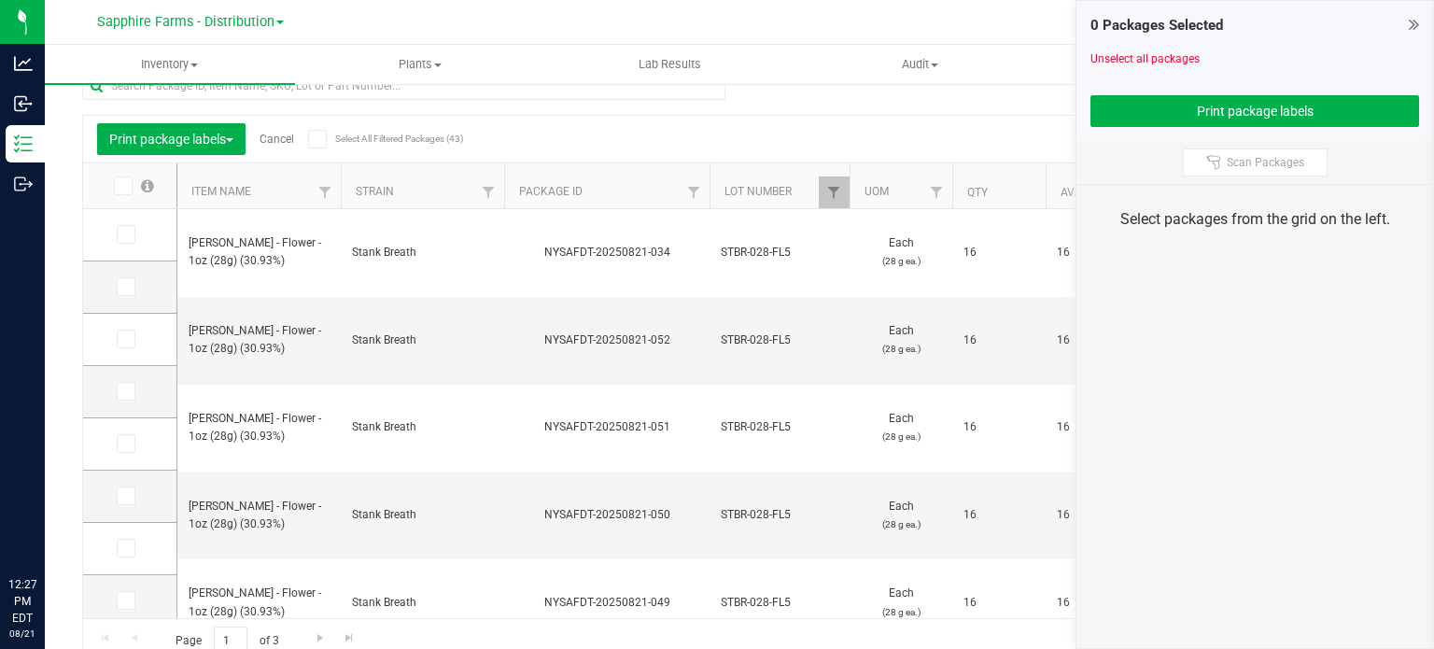
click at [124, 186] on icon at bounding box center [122, 186] width 12 height 0
click at [0, 0] on input "checkbox" at bounding box center [0, 0] width 0 height 0
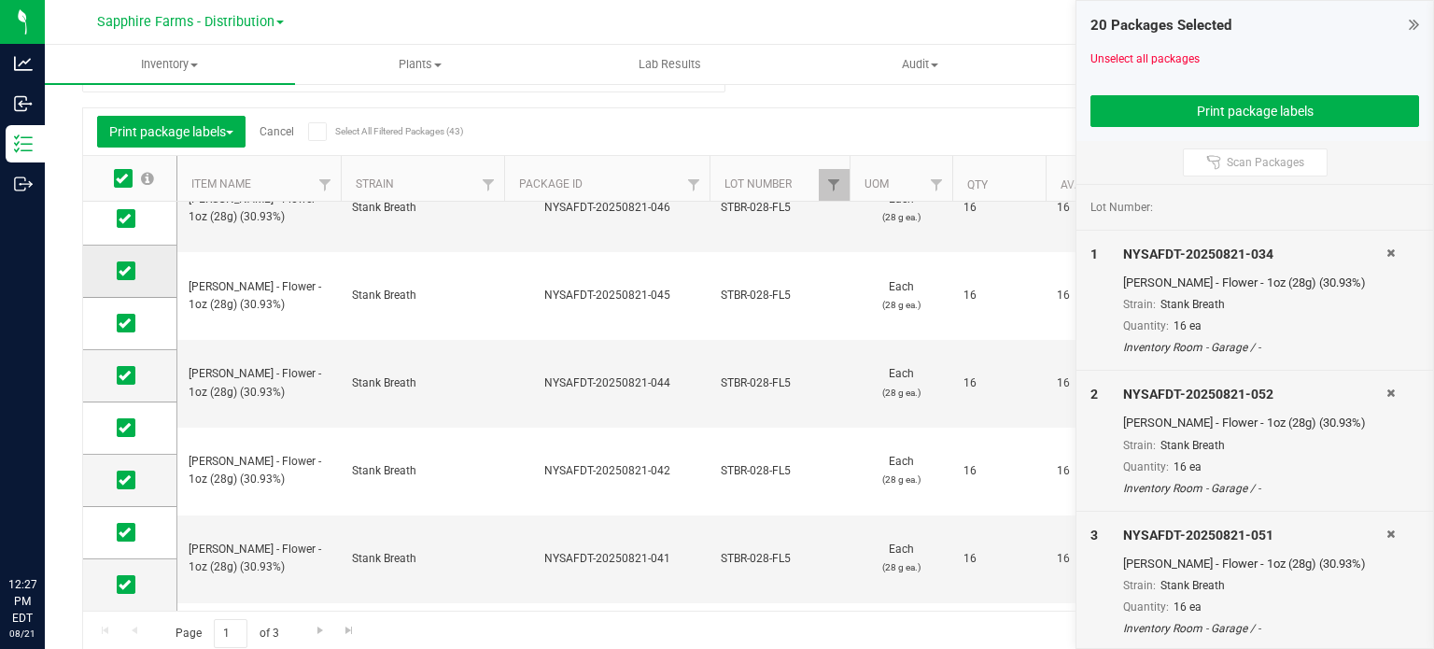
scroll to position [46, 0]
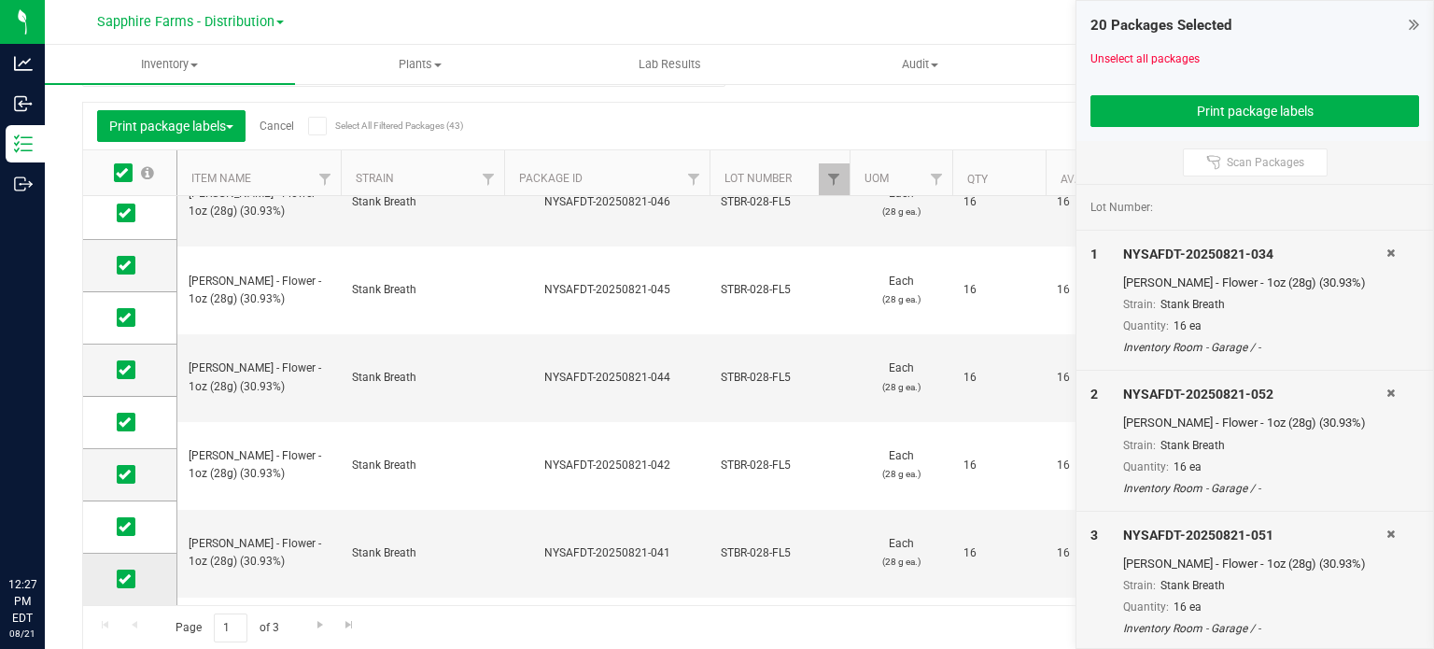
click at [123, 579] on icon at bounding box center [125, 579] width 12 height 0
click at [0, 0] on input "checkbox" at bounding box center [0, 0] width 0 height 0
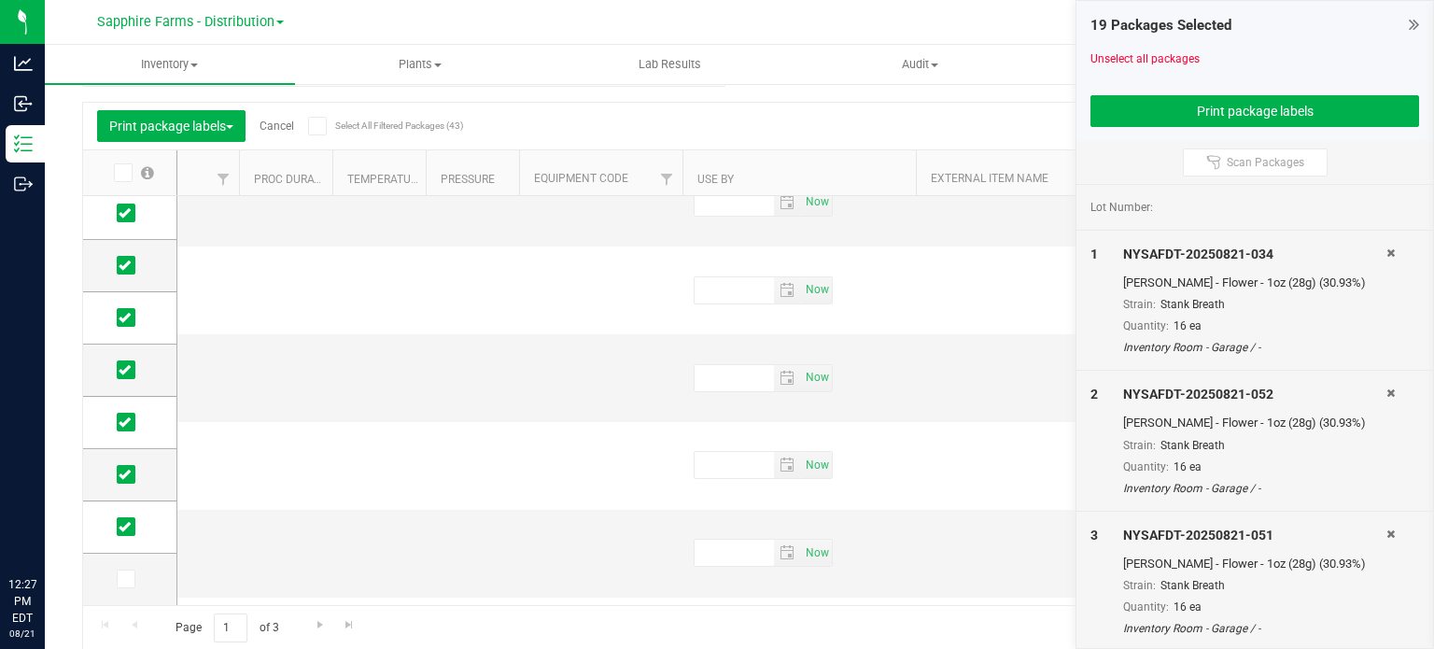
scroll to position [0, 7284]
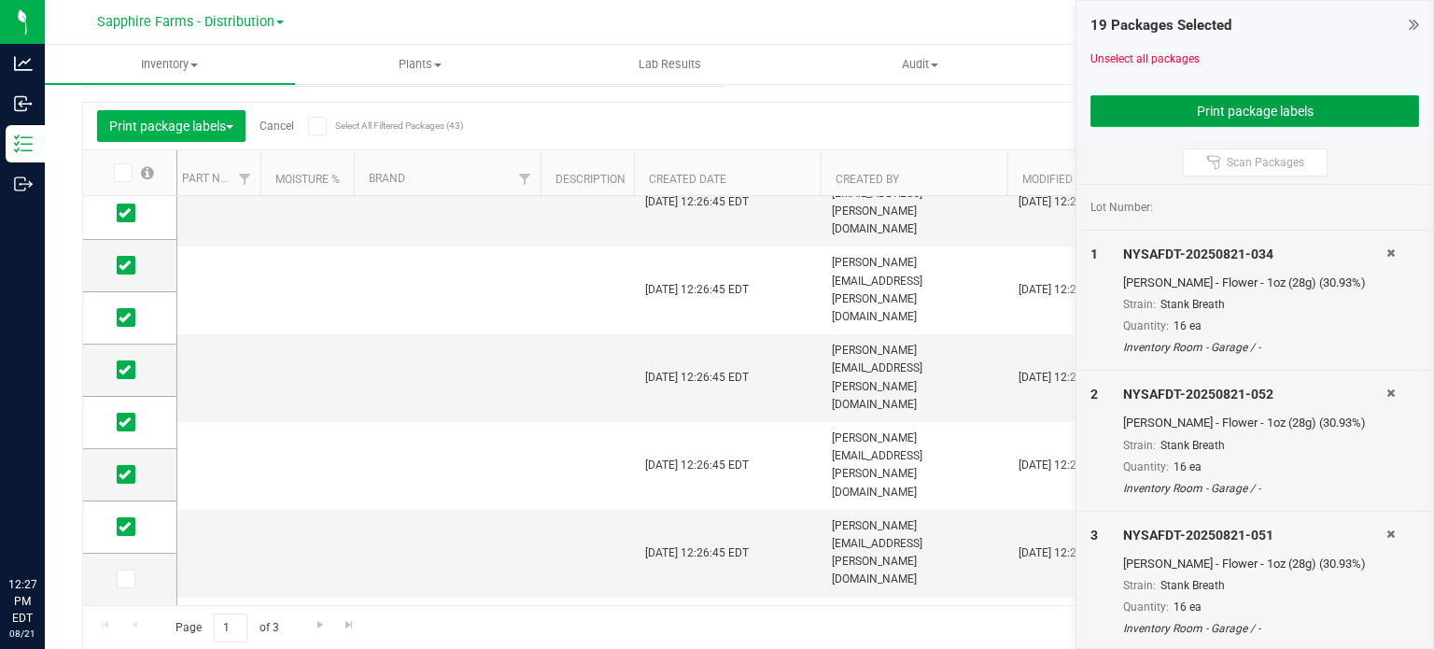
click at [1141, 104] on button "Print package labels" at bounding box center [1254, 111] width 329 height 32
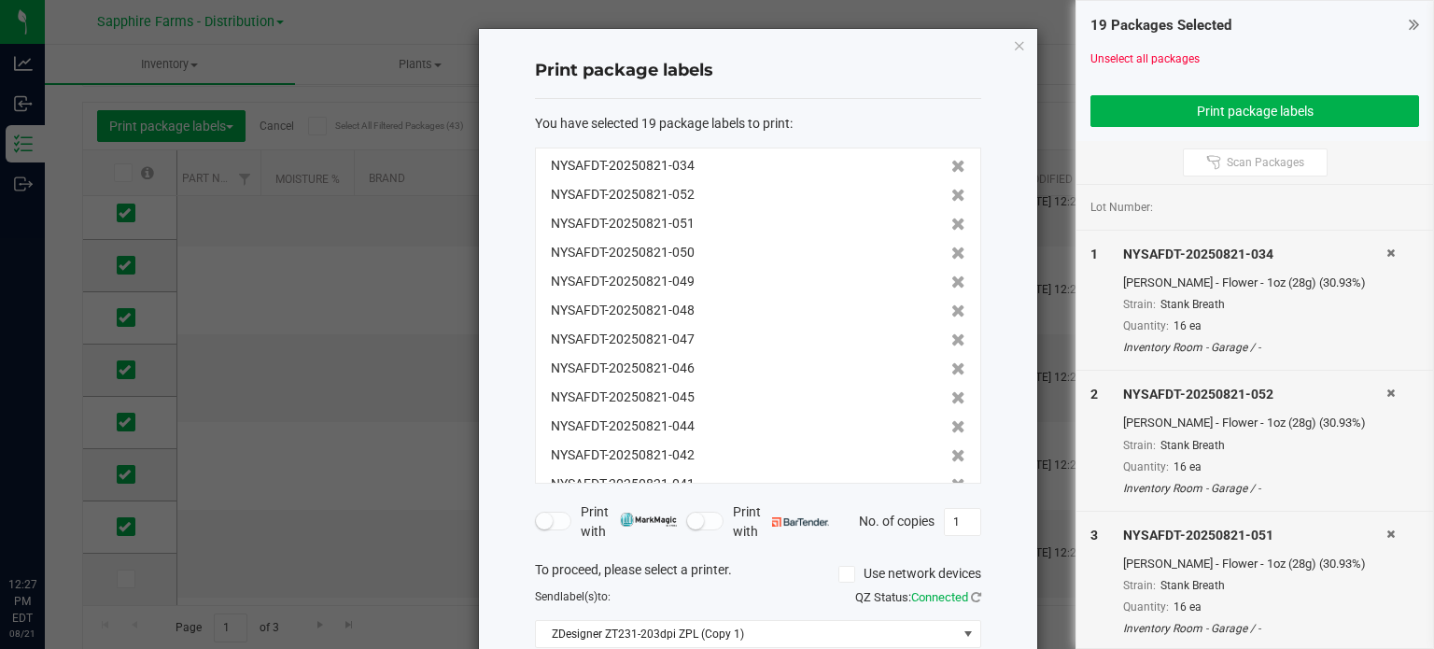
scroll to position [230, 0]
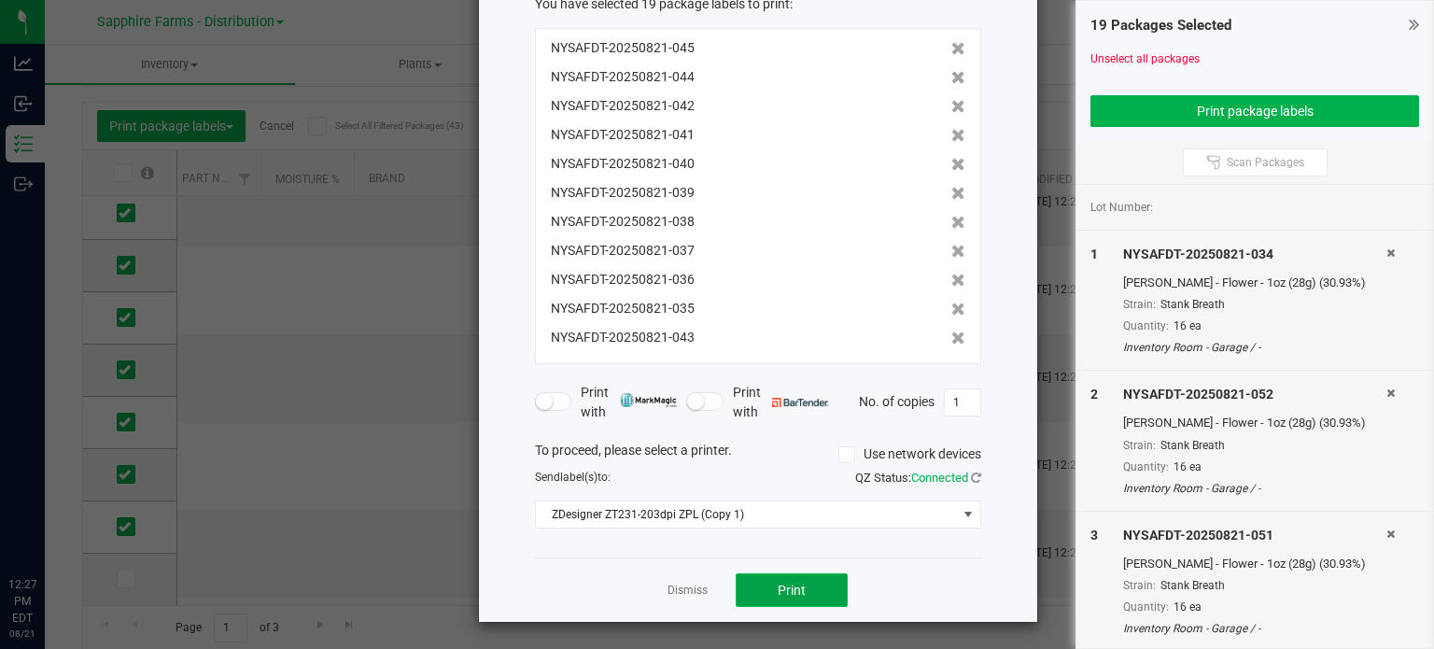
click at [784, 578] on button "Print" at bounding box center [792, 590] width 112 height 34
